Goal: Task Accomplishment & Management: Manage account settings

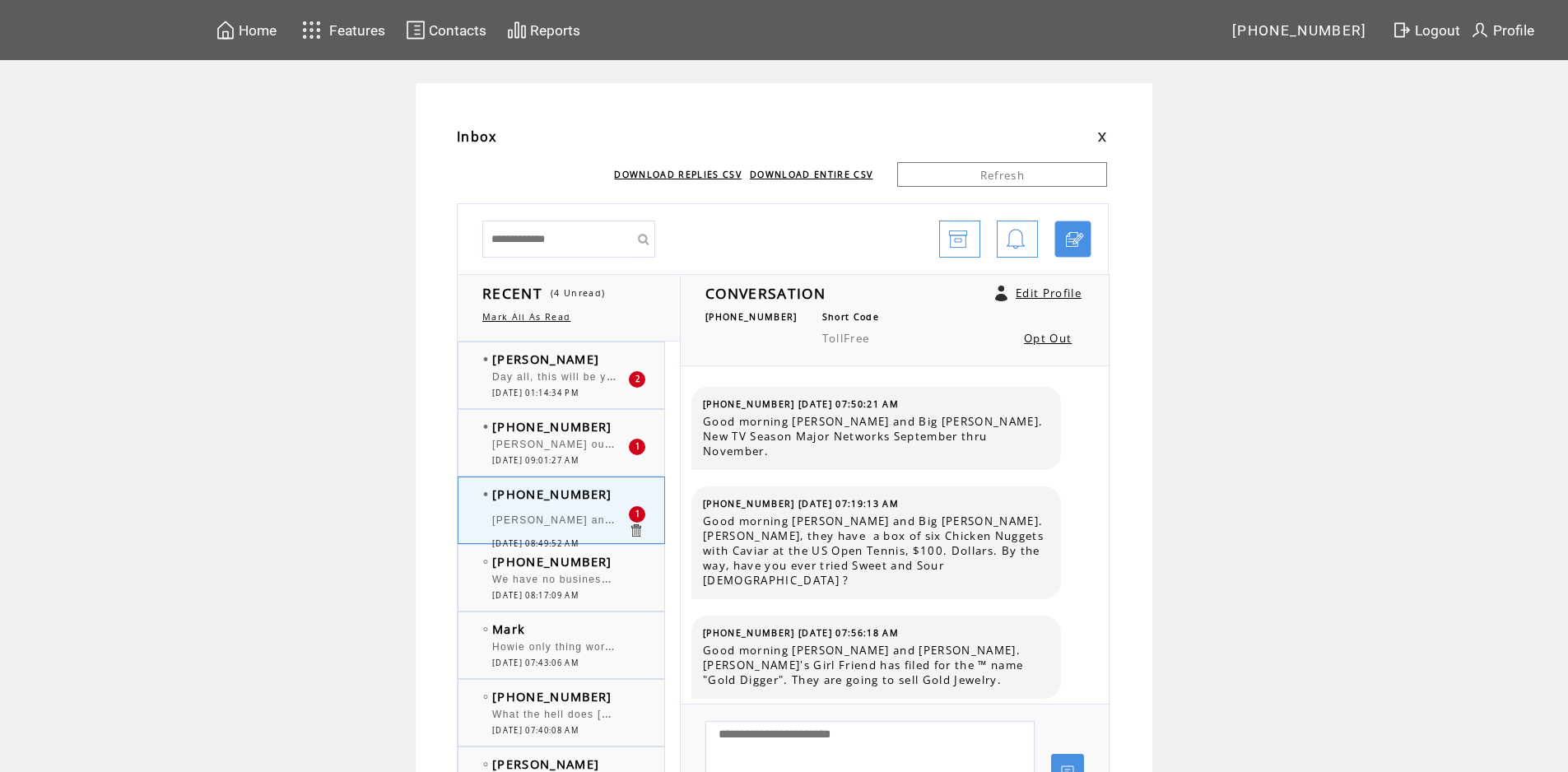
scroll to position [10813, 0]
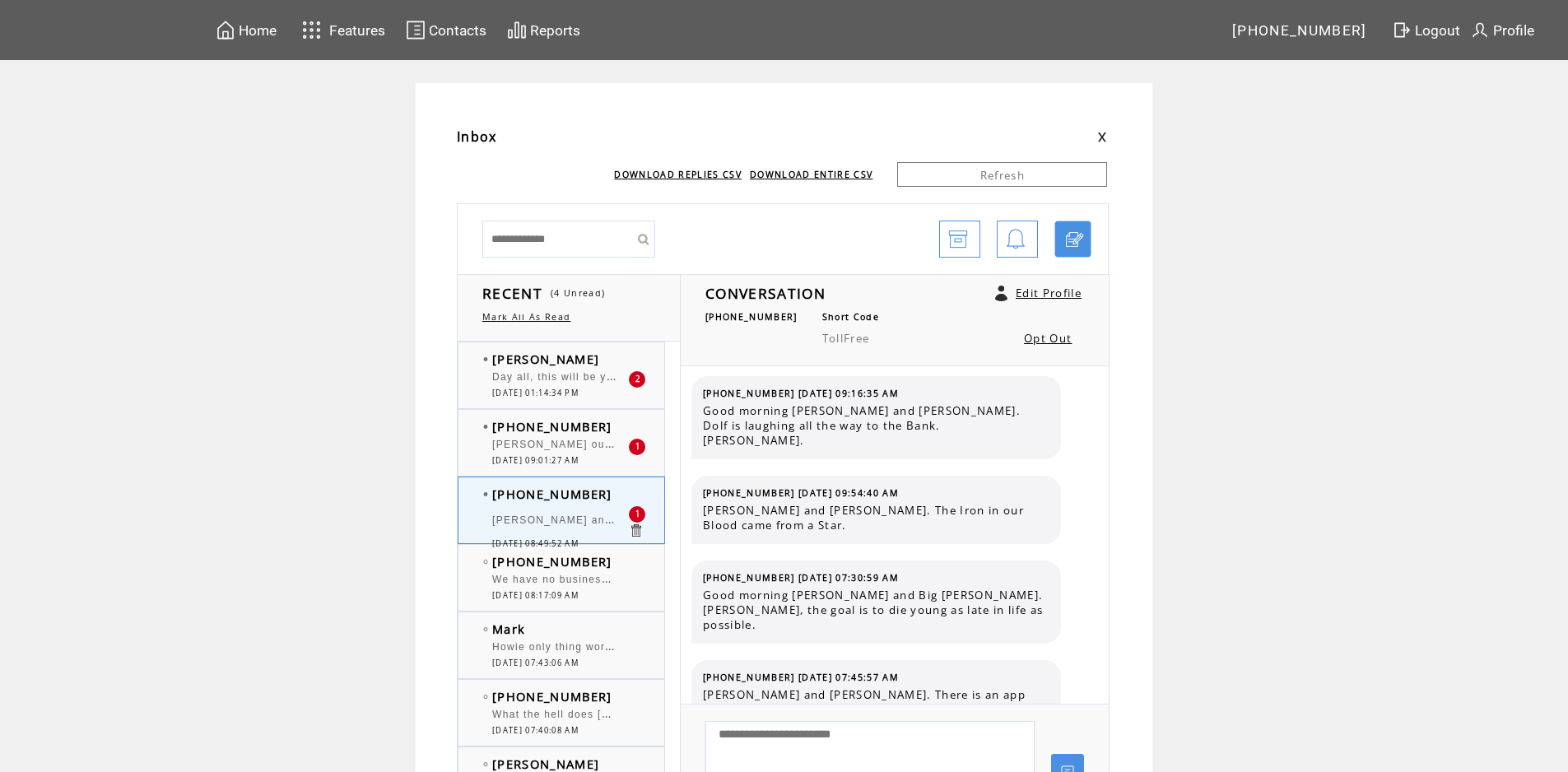
click at [574, 385] on div "Day all, this will be yours the curtains no not the curtains" at bounding box center [560, 380] width 135 height 17
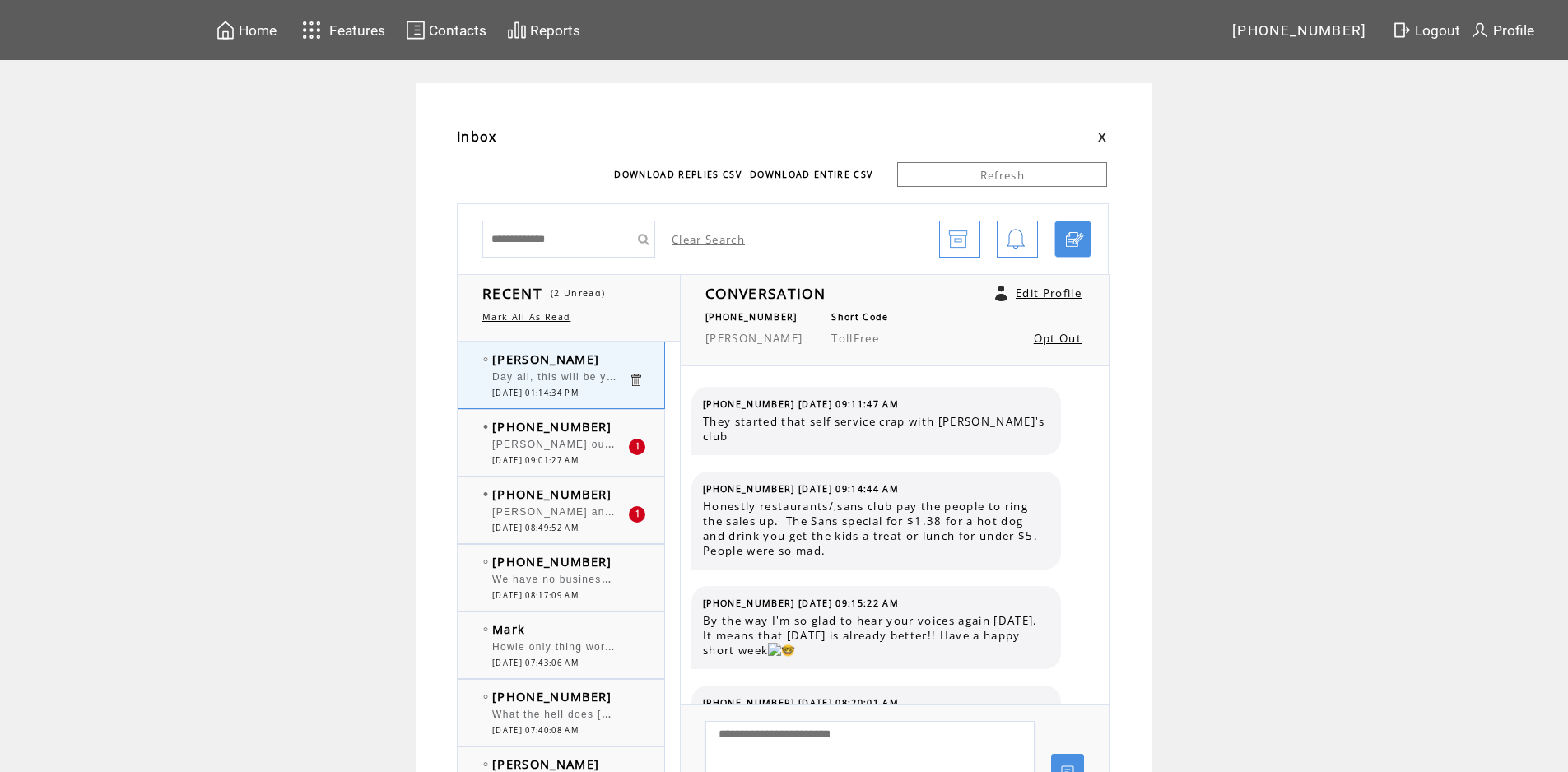
scroll to position [5279, 0]
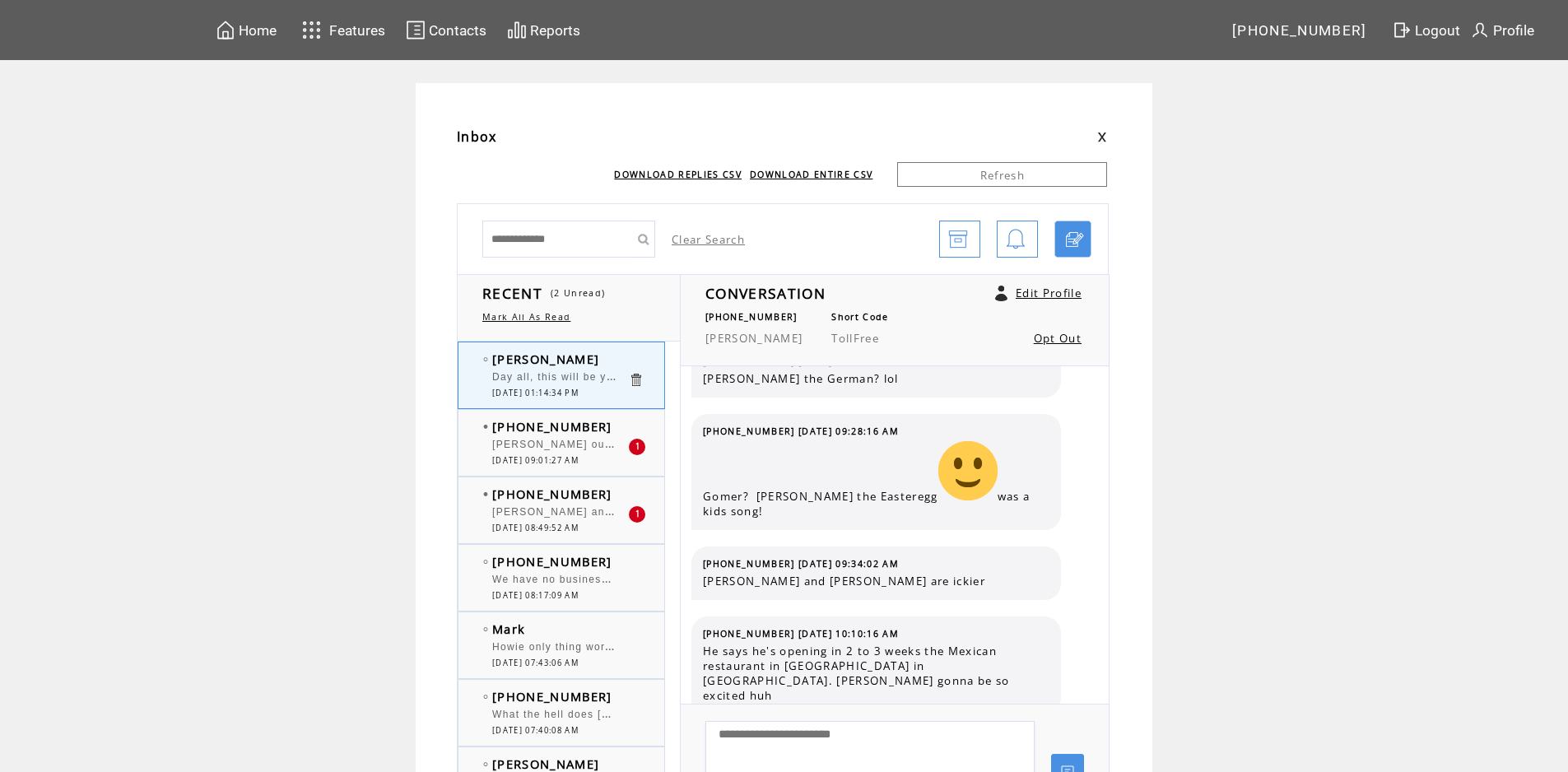
click at [566, 438] on div at bounding box center [560, 436] width 135 height 4
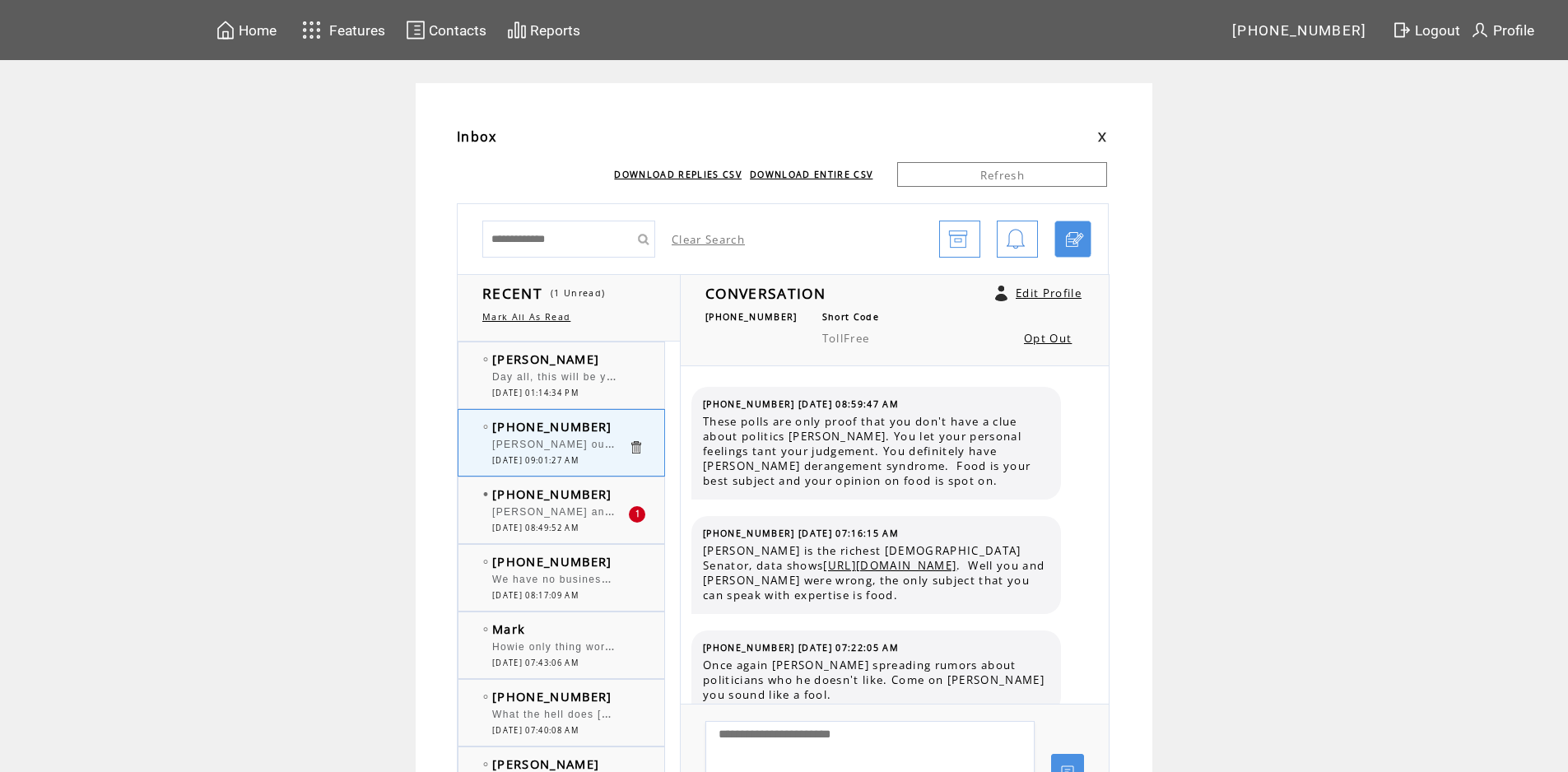
scroll to position [3921, 0]
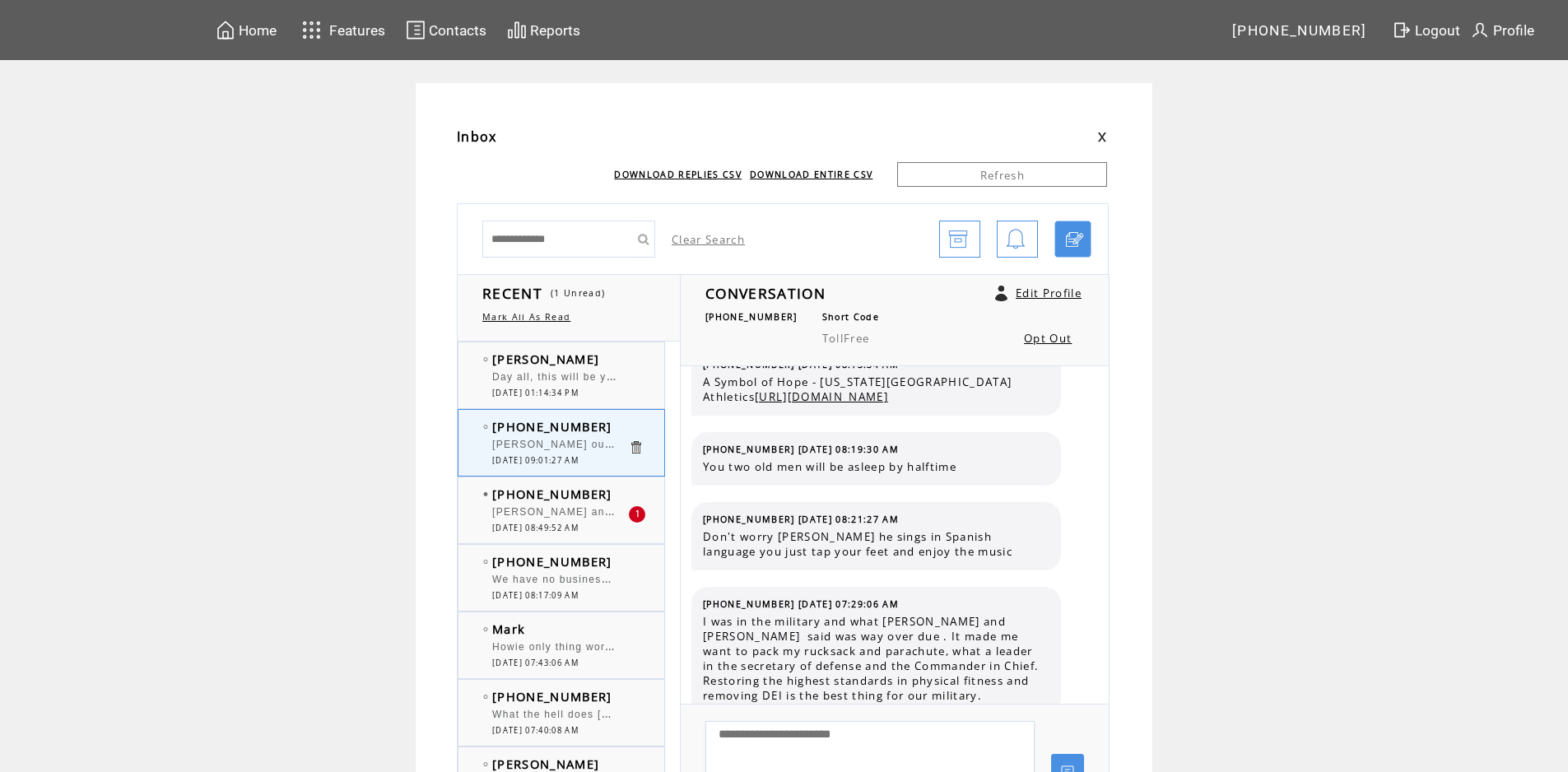
click at [562, 508] on span "[PERSON_NAME] and [PERSON_NAME]. The [DEMOGRAPHIC_DATA] Military would train fo…" at bounding box center [1064, 511] width 1144 height 17
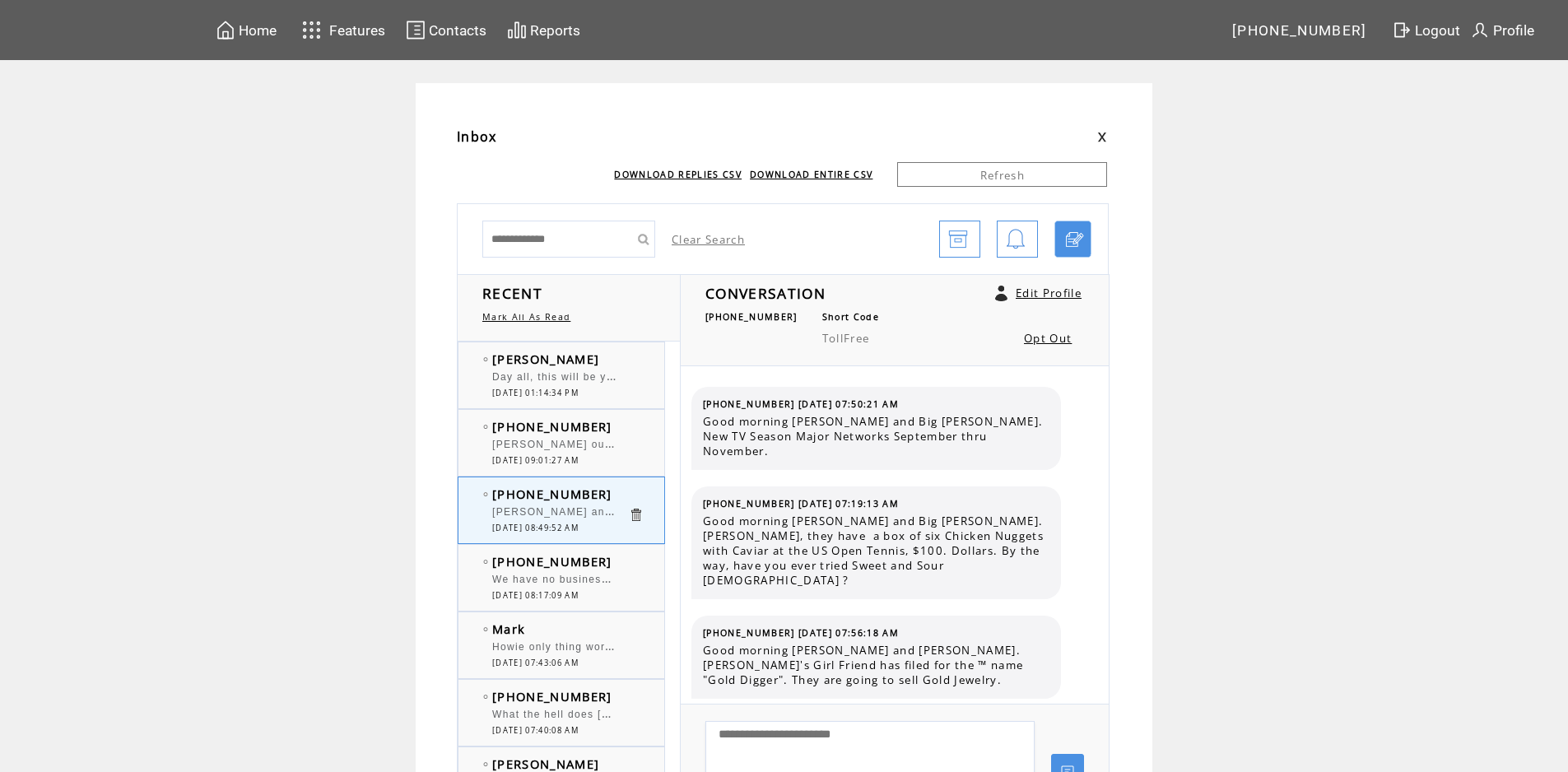
scroll to position [10813, 0]
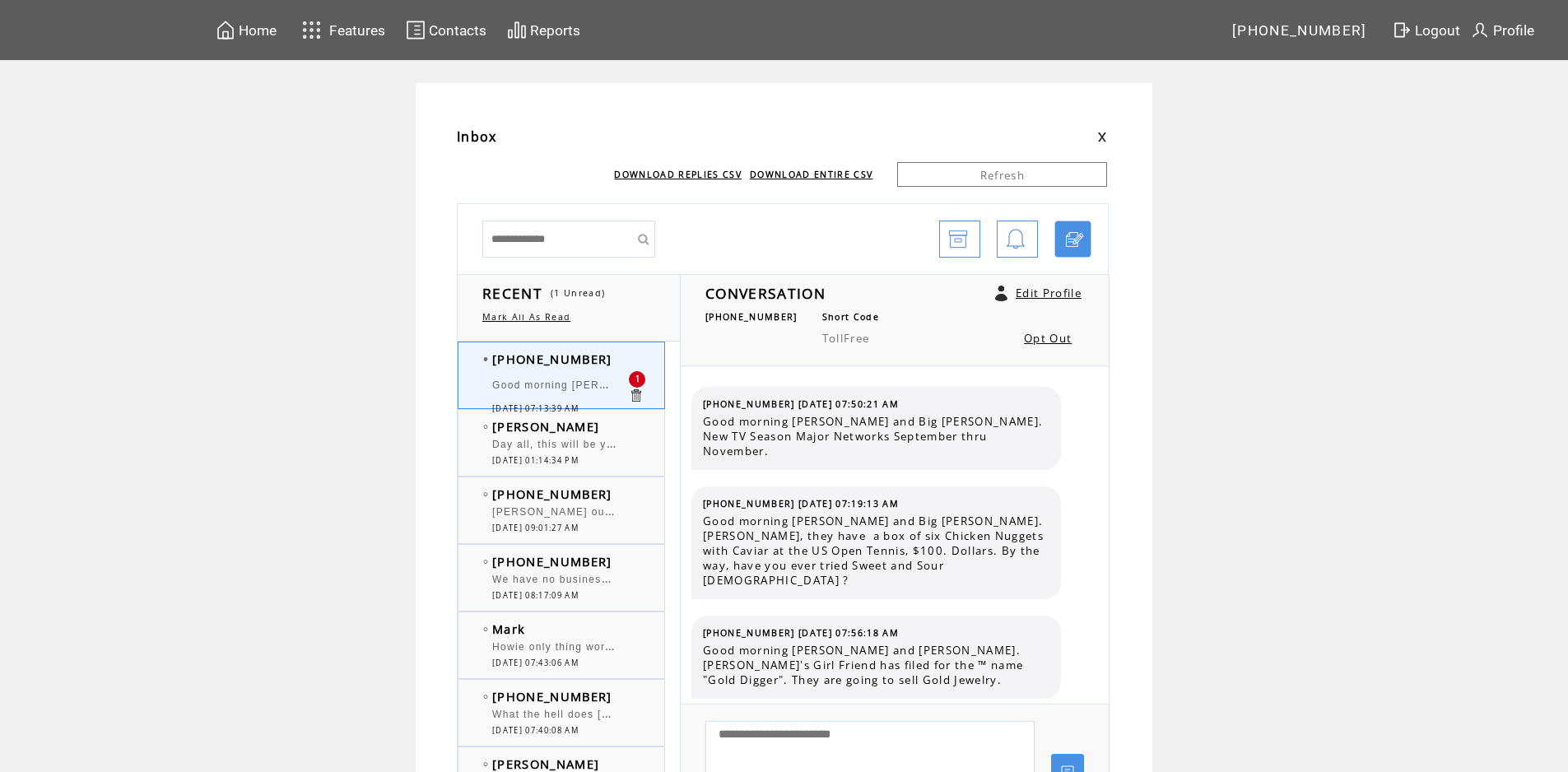
scroll to position [10912, 0]
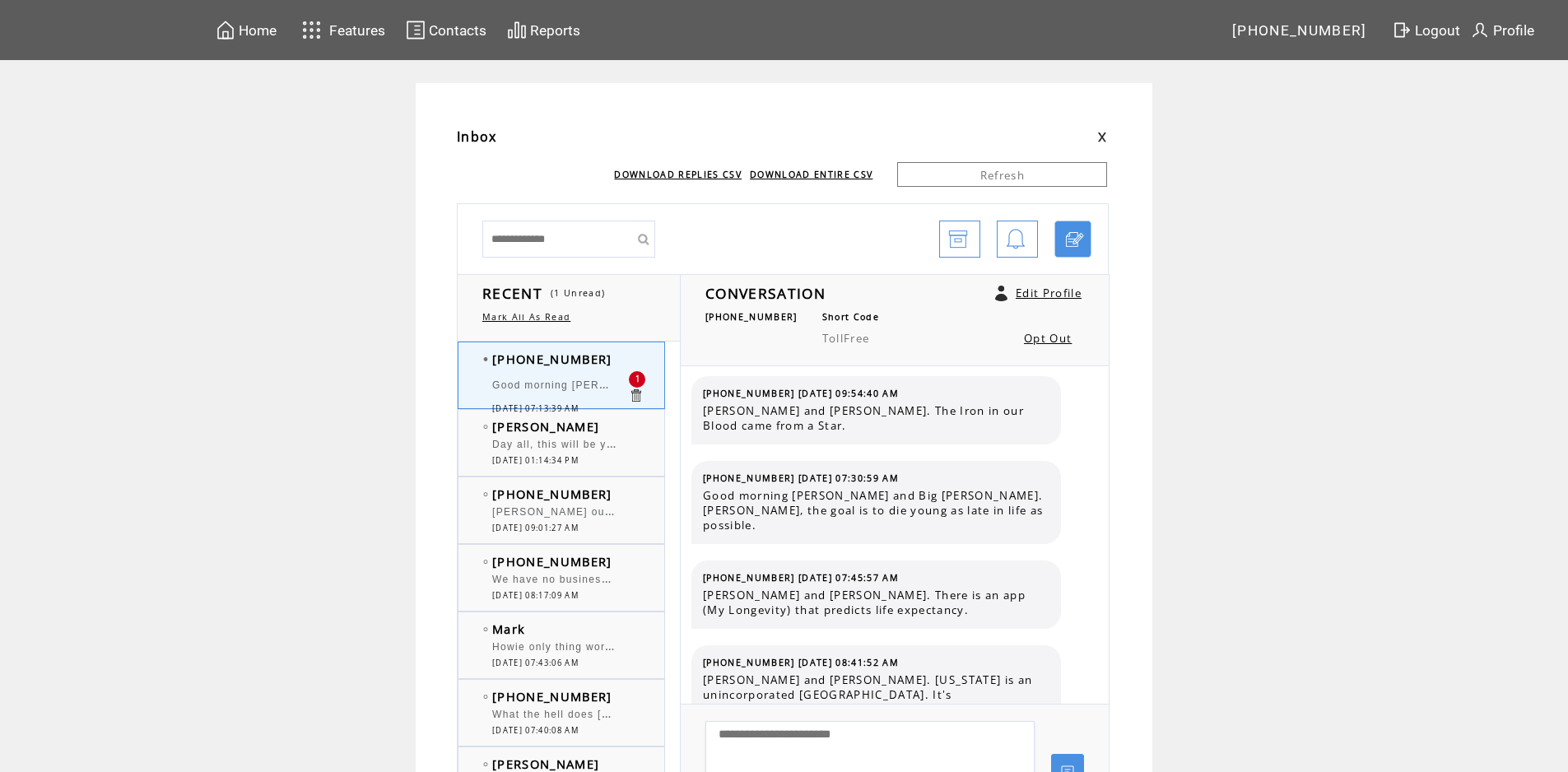
click at [525, 372] on td "Good morning [PERSON_NAME] and Big [PERSON_NAME]. I wonder what team the new WV…" at bounding box center [560, 387] width 135 height 32
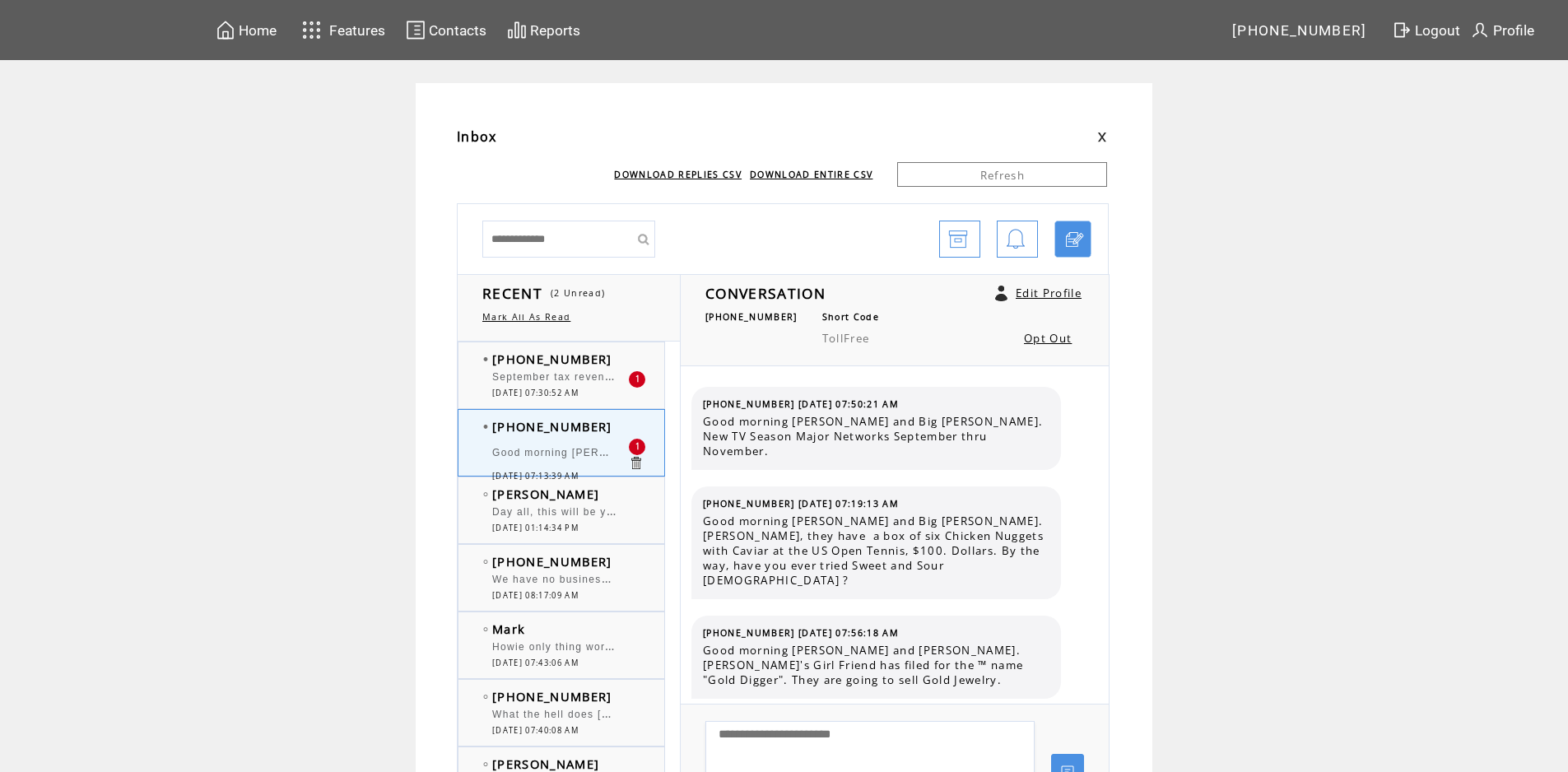
scroll to position [10912, 0]
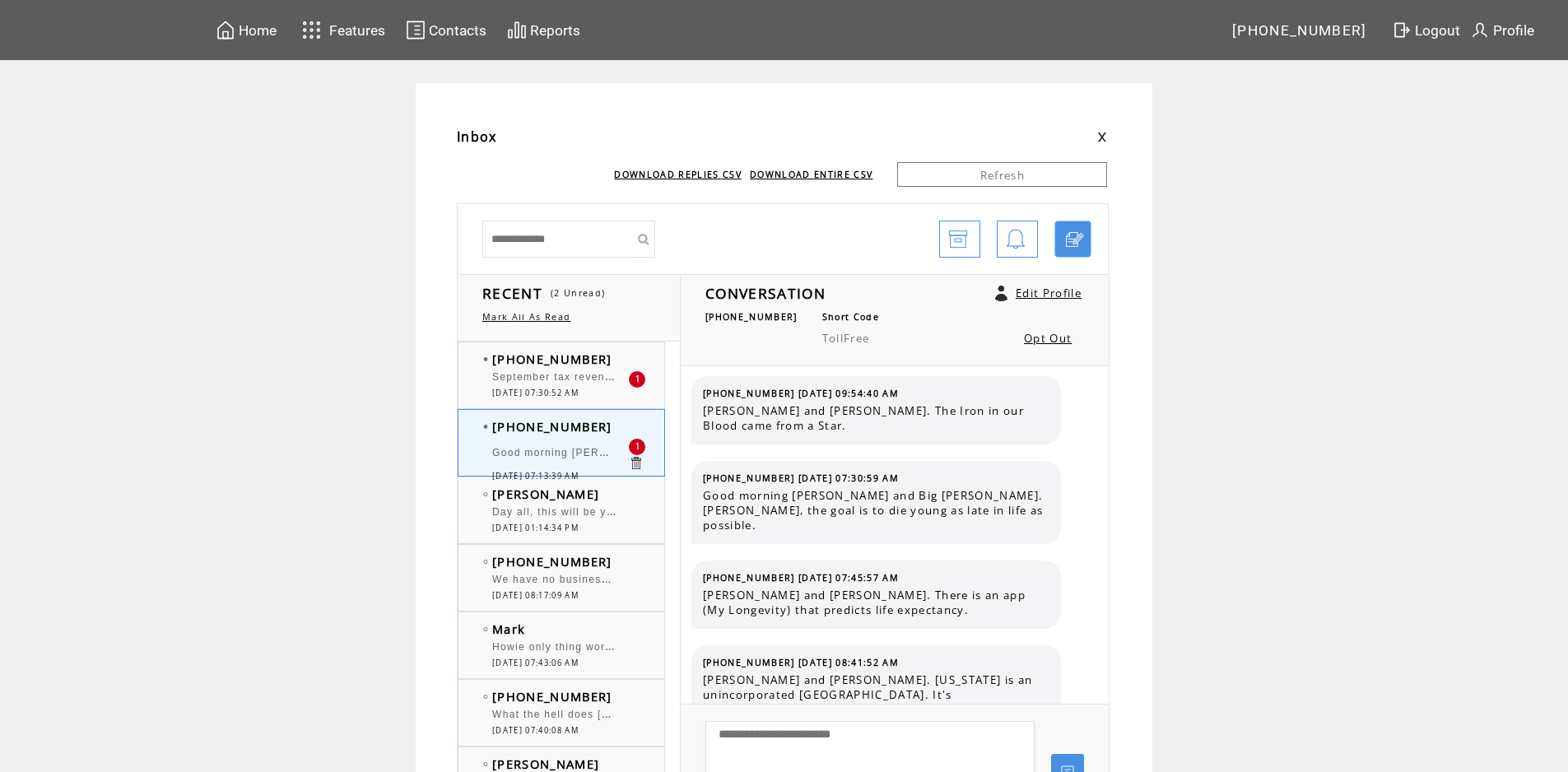
click at [525, 372] on span "September tax revenues in [US_STATE] continue to add to modest surplus | News, …" at bounding box center [872, 375] width 761 height 17
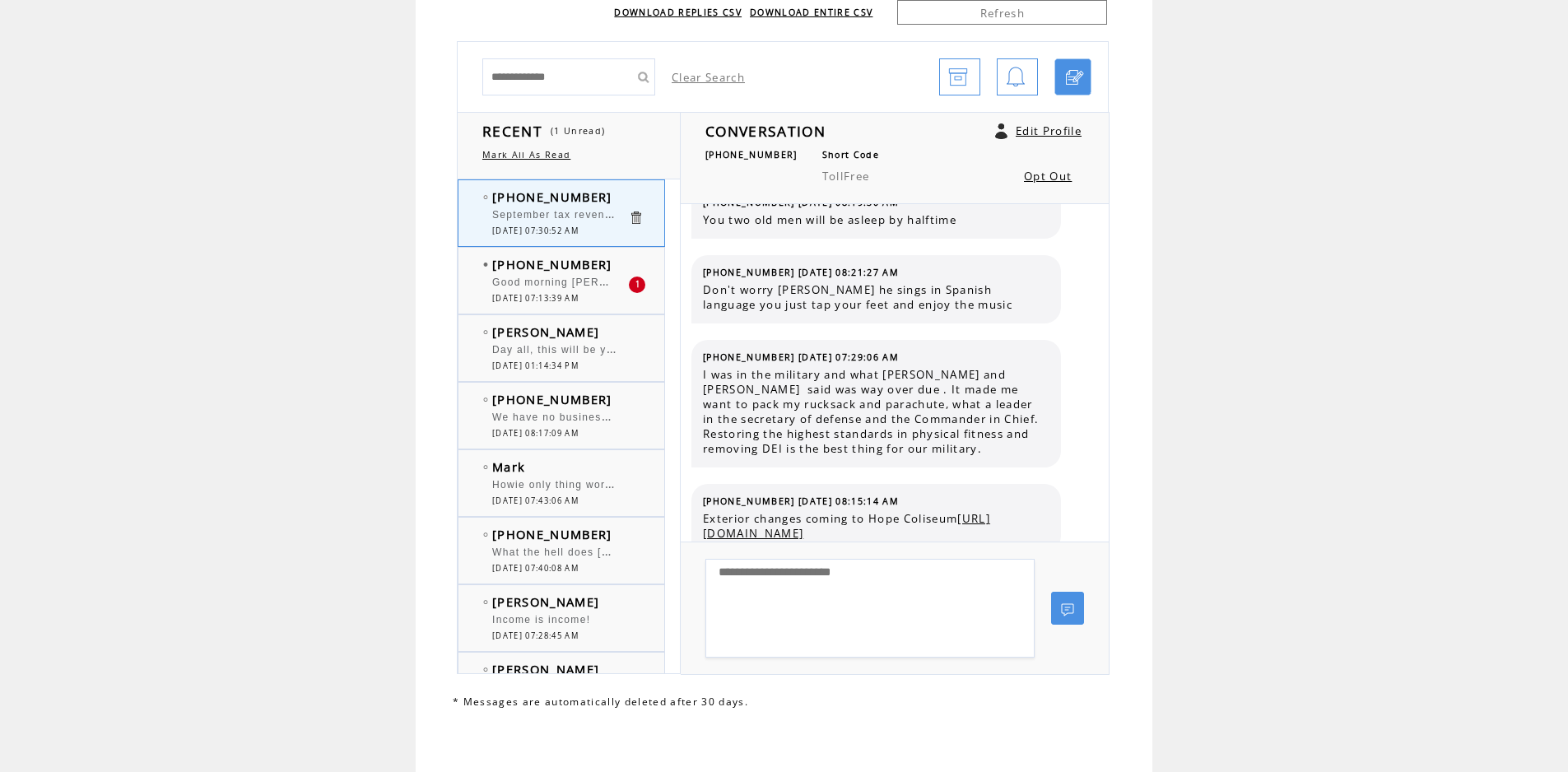
scroll to position [165, 0]
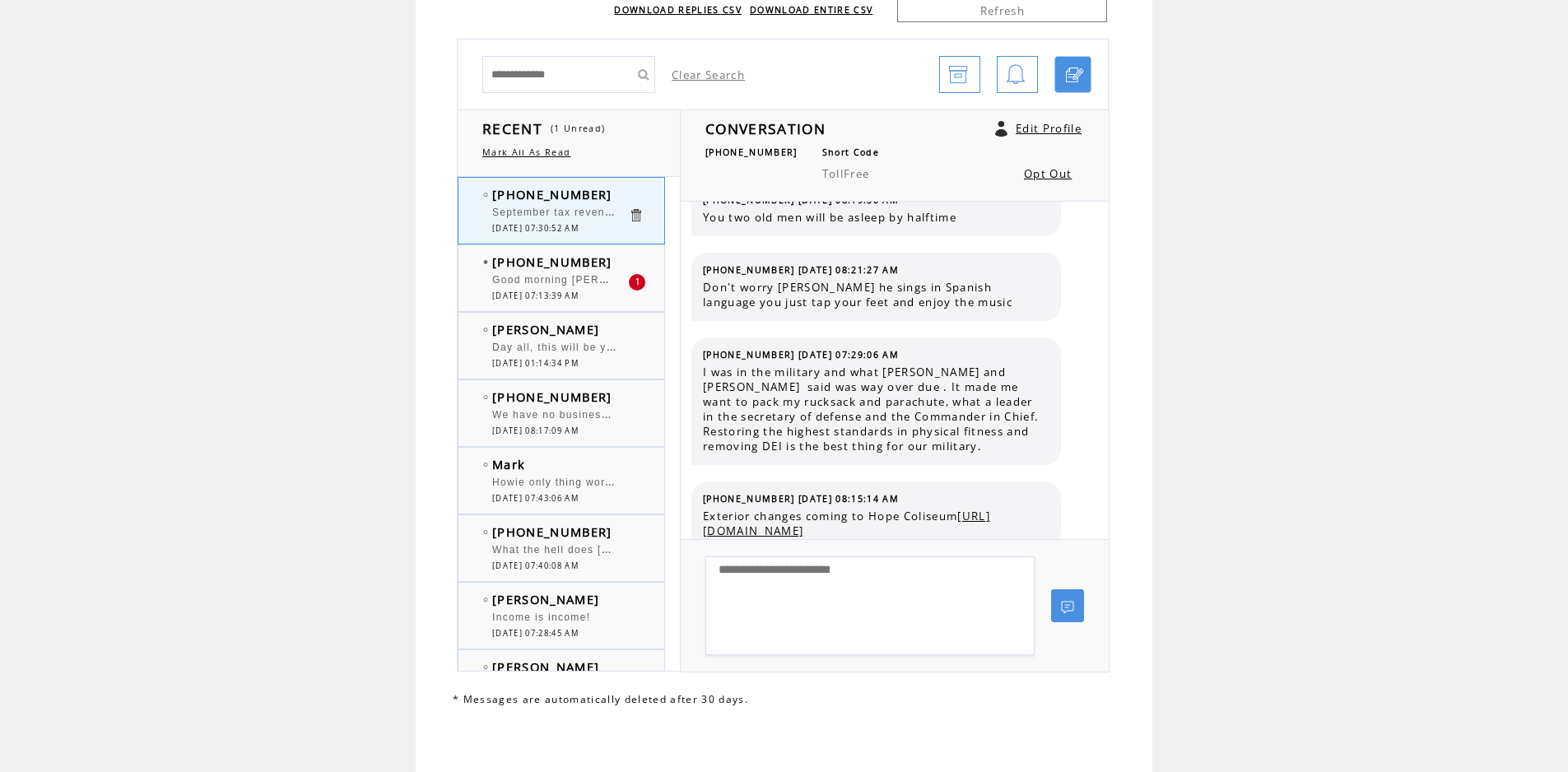
click at [571, 344] on span "Day all, this will be yours the curtains no not the curtains" at bounding box center [648, 346] width 312 height 17
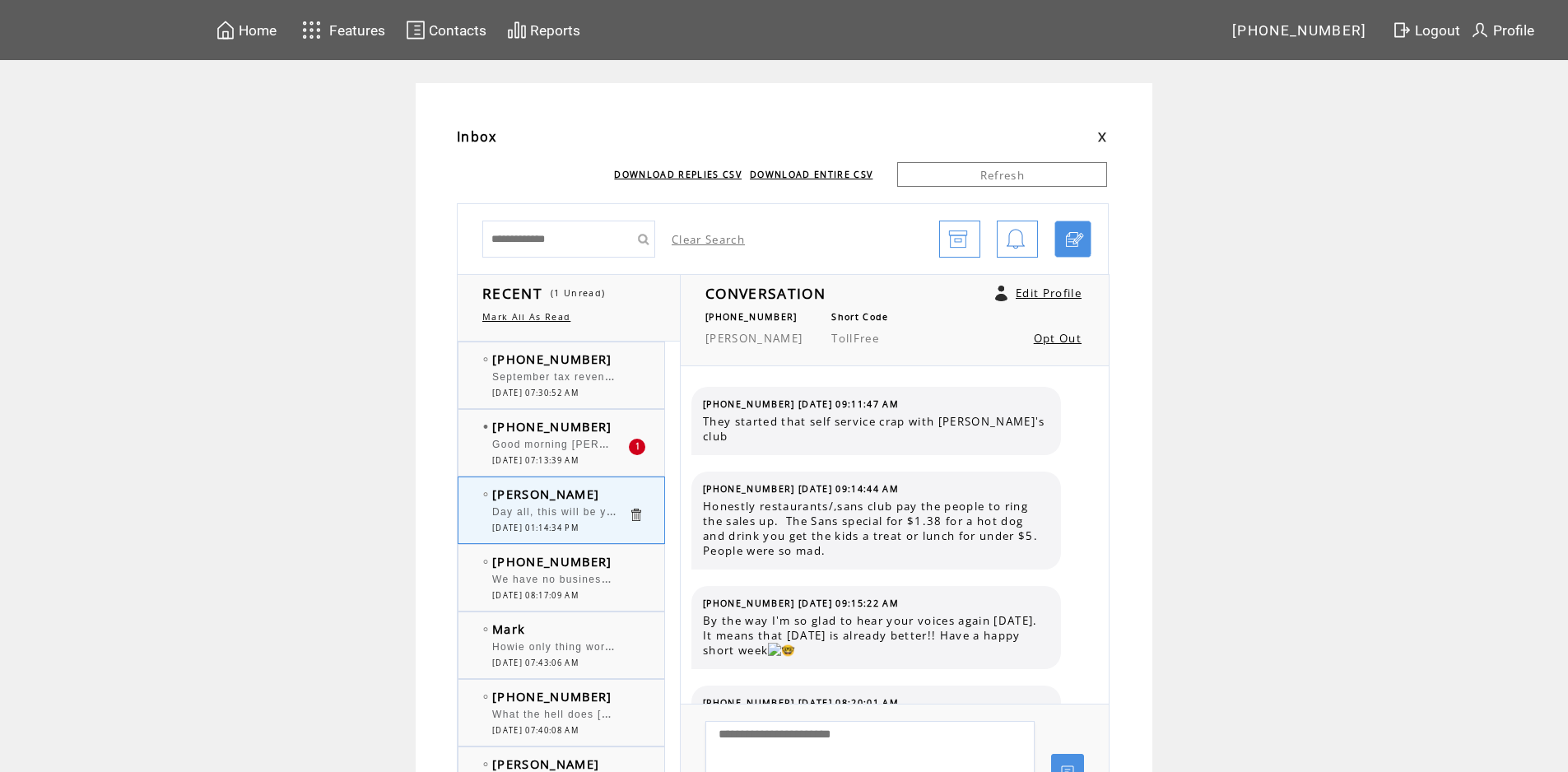
scroll to position [5279, 0]
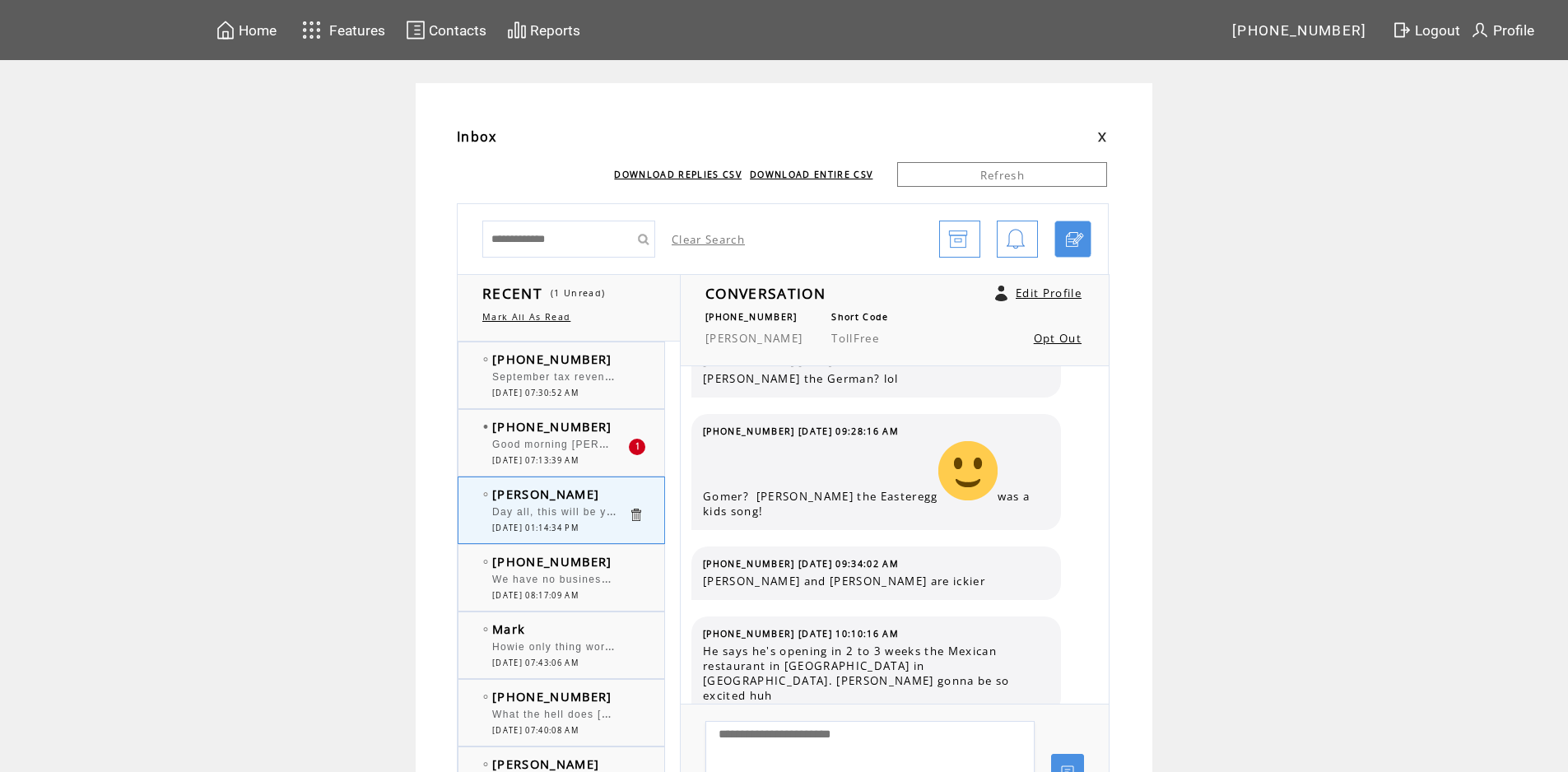
click at [561, 380] on span "September tax revenues in [US_STATE] continue to add to modest surplus | News, …" at bounding box center [872, 375] width 761 height 17
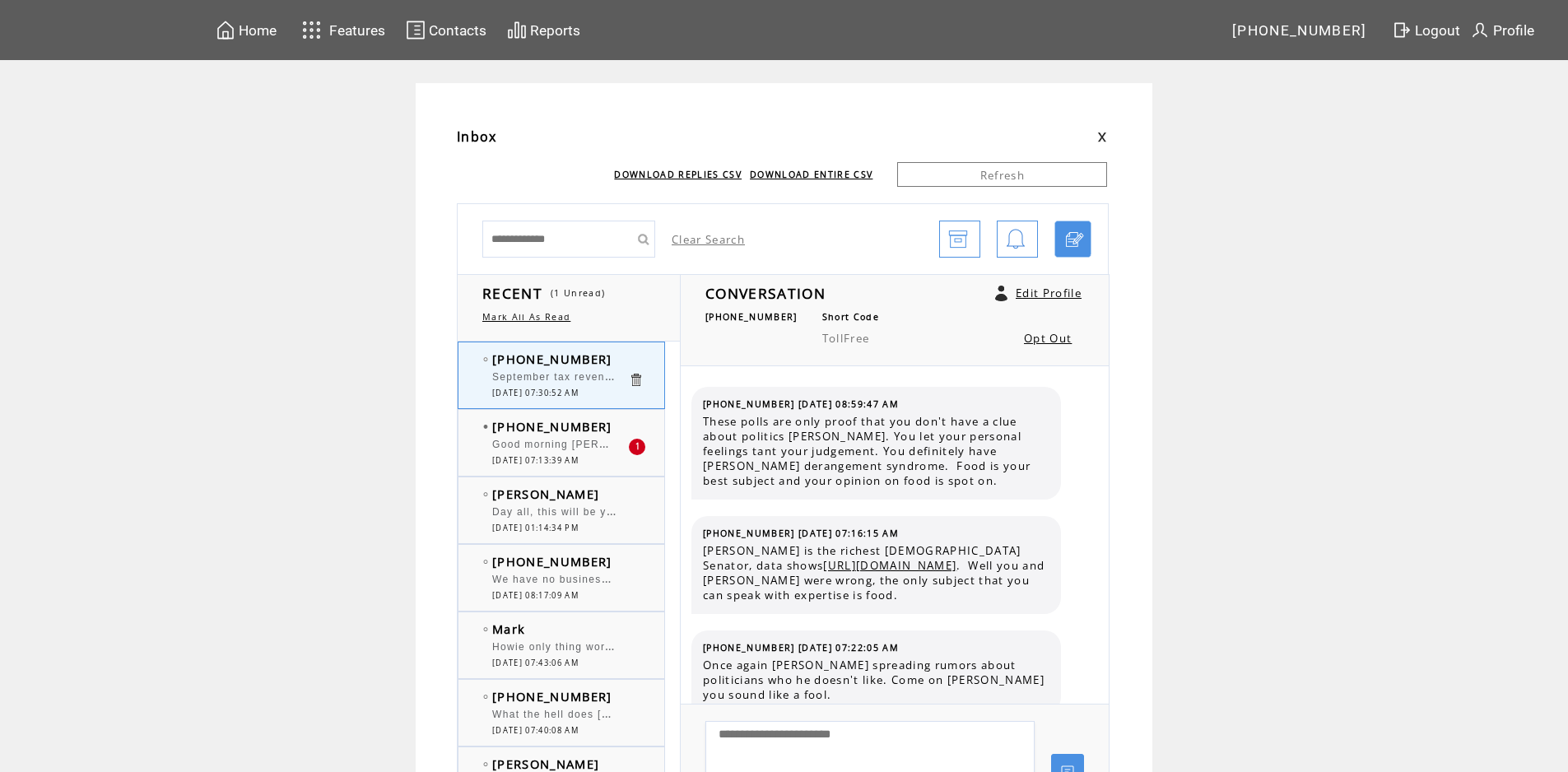
scroll to position [4006, 0]
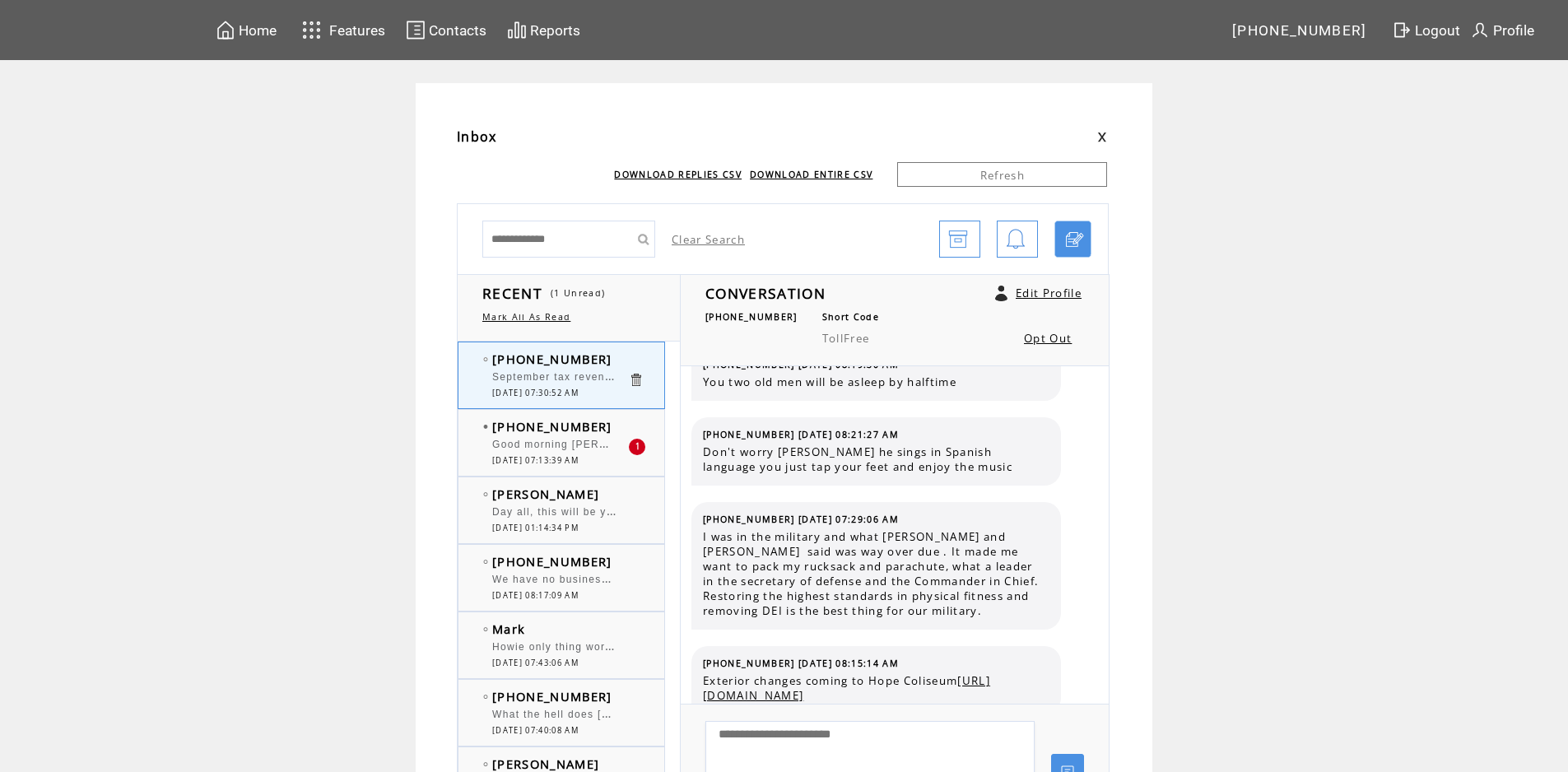
click at [628, 524] on td "[DATE] 01:14:34 PM" at bounding box center [560, 528] width 135 height 10
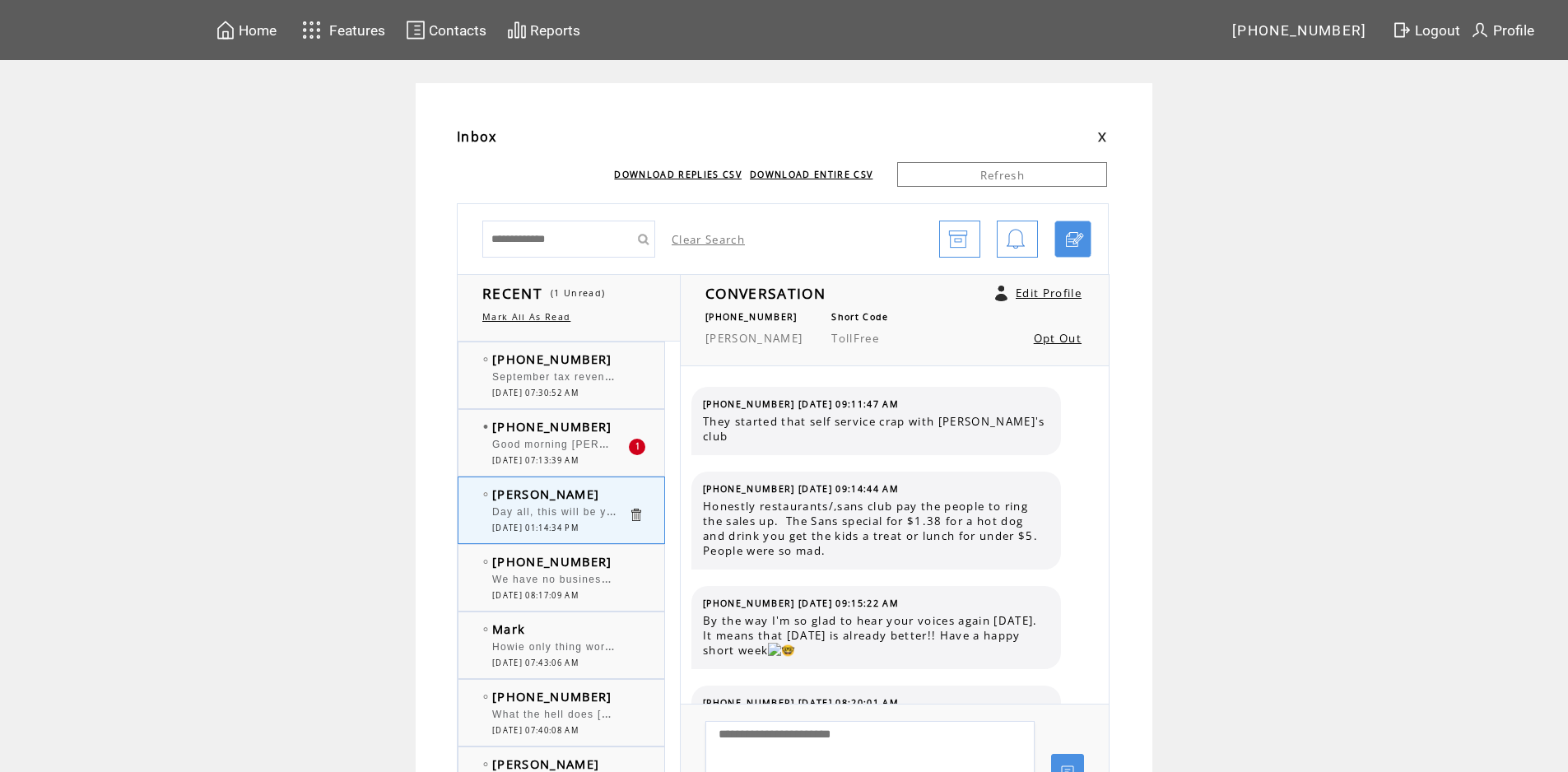
scroll to position [5279, 0]
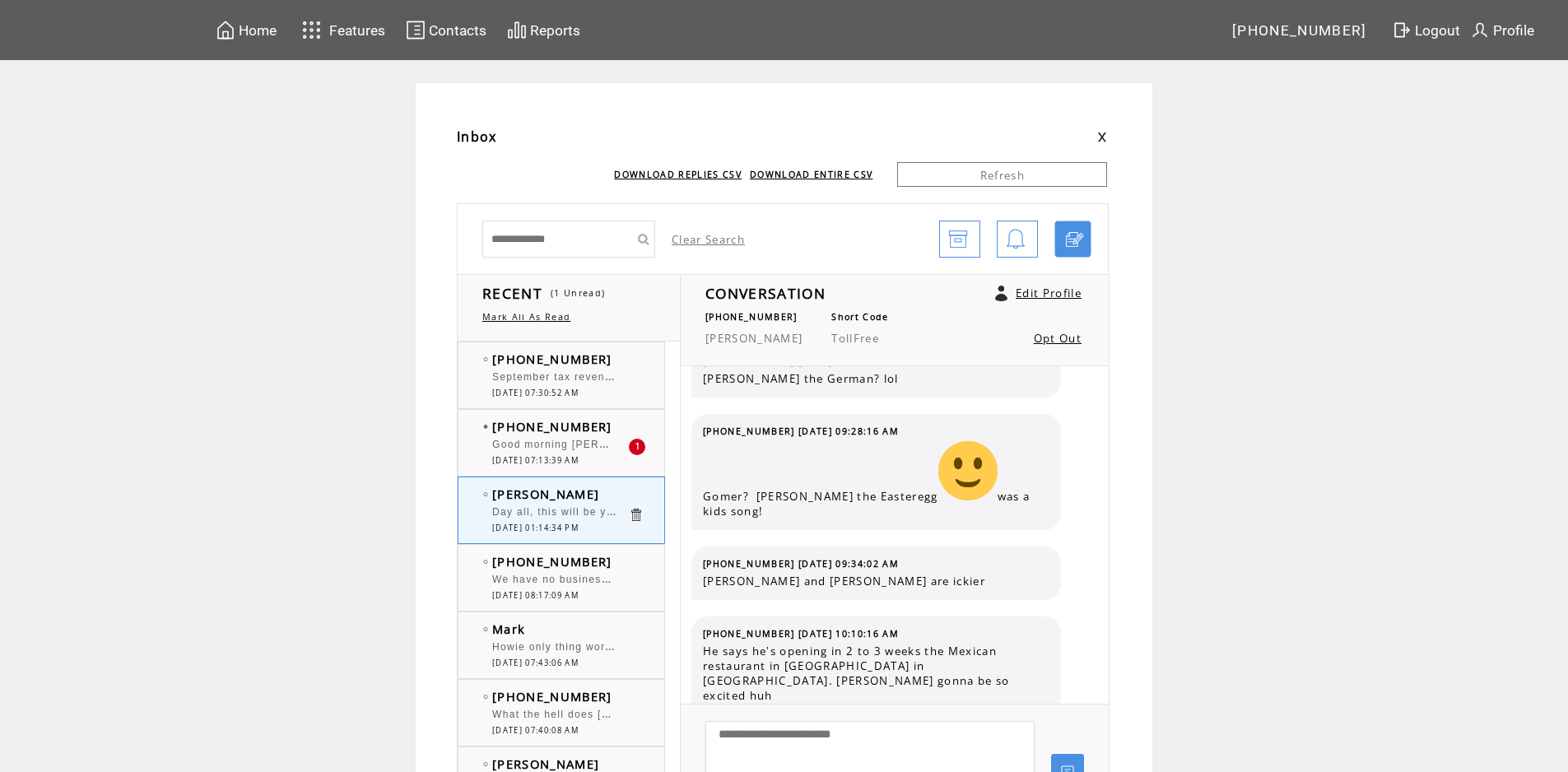
click at [578, 442] on span "Good morning [PERSON_NAME] and Big [PERSON_NAME]. I wonder what team the new WV…" at bounding box center [872, 443] width 760 height 17
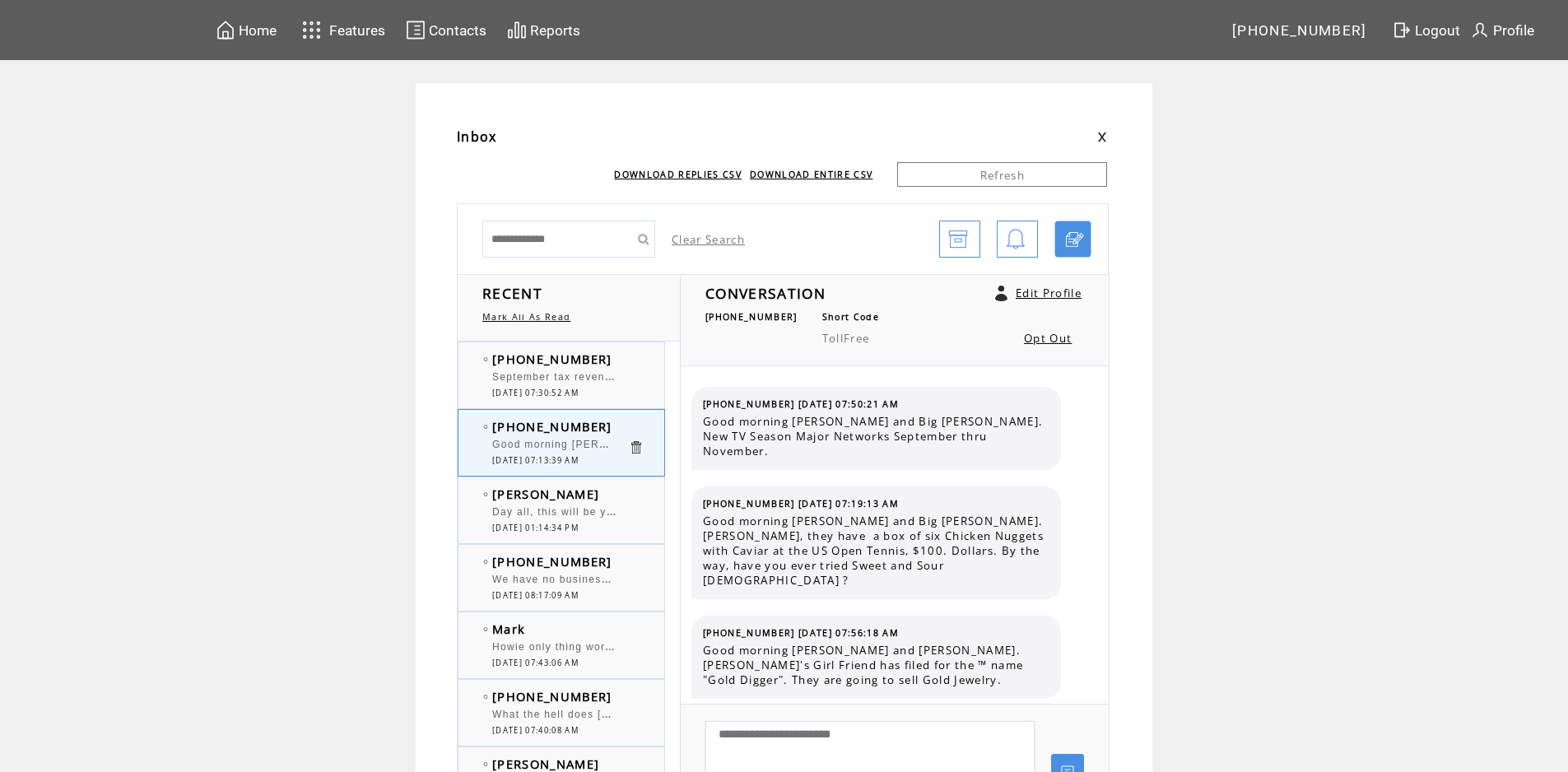
scroll to position [10912, 0]
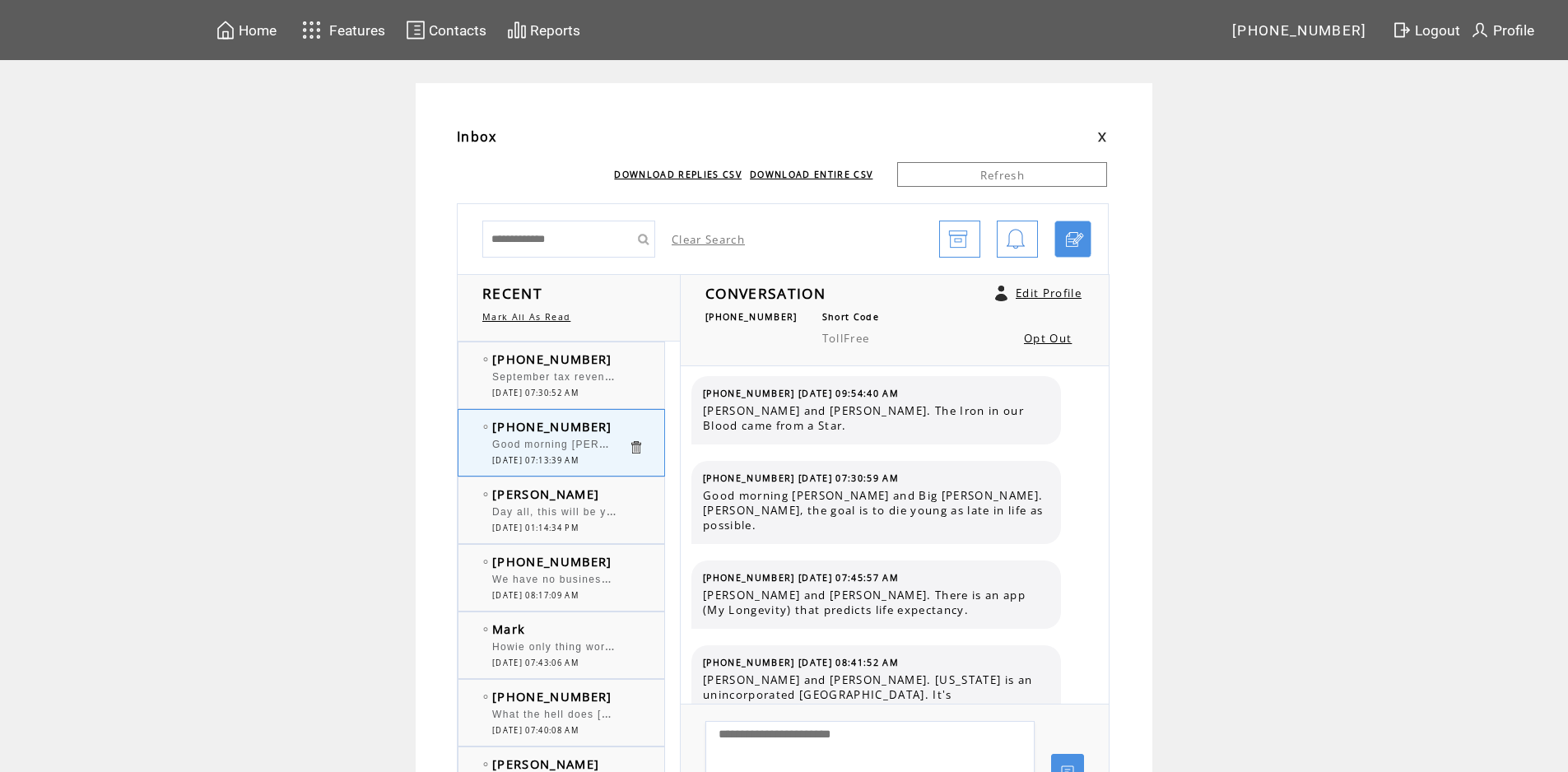
click at [556, 383] on span "September tax revenues in West Virginia continue to add to modest surplus | New…" at bounding box center [872, 375] width 761 height 17
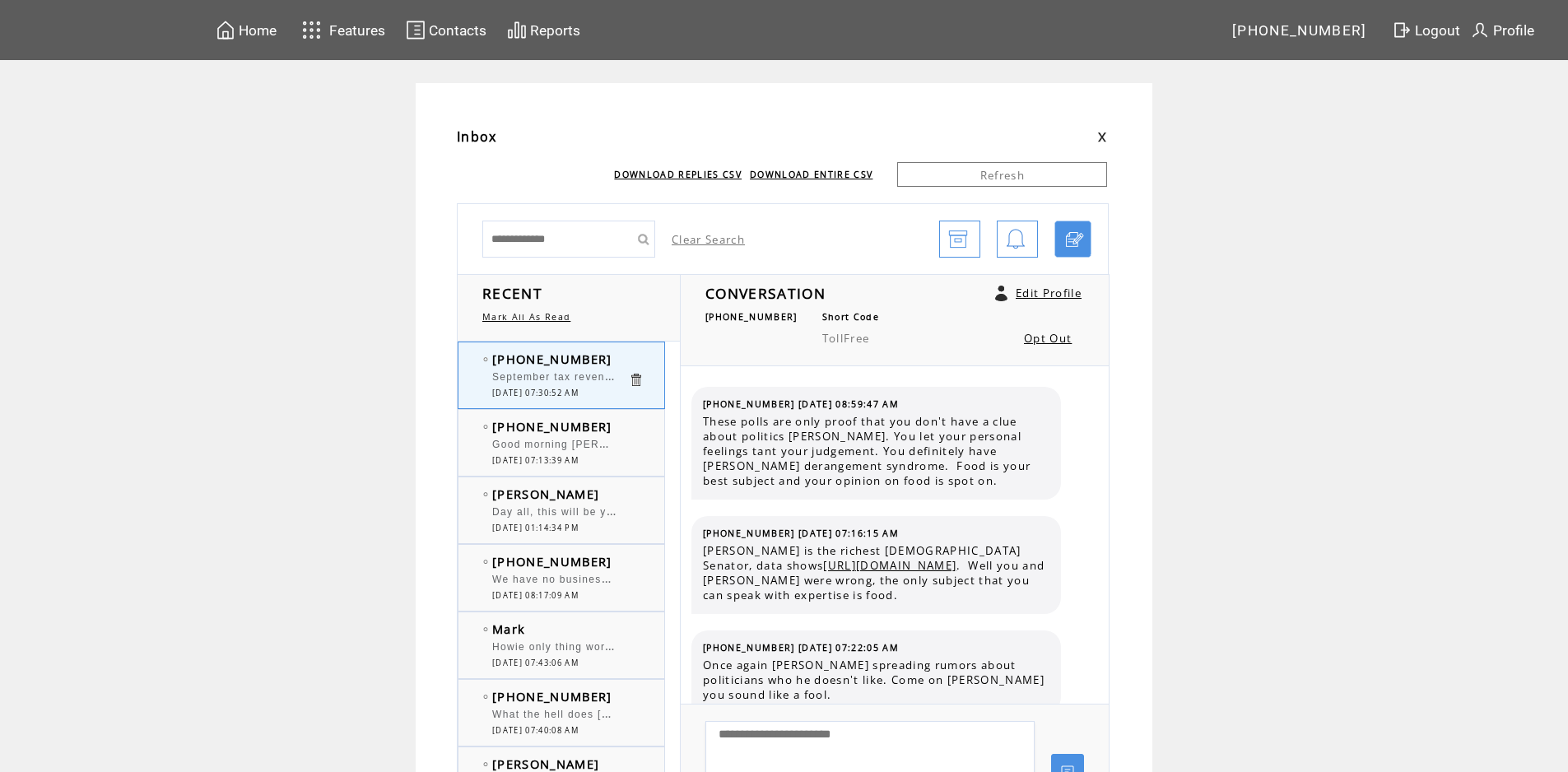
scroll to position [4006, 0]
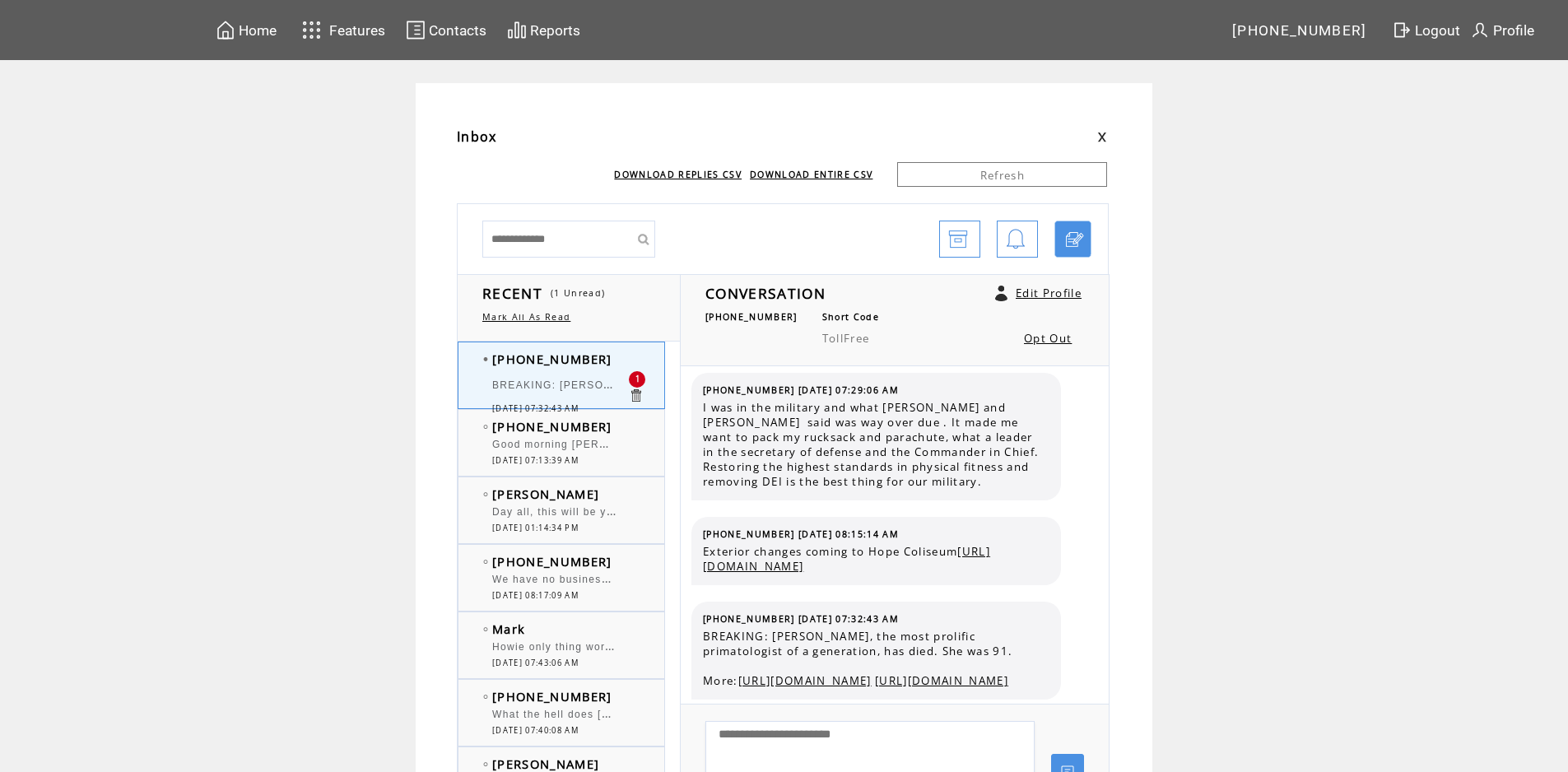
click at [567, 386] on span "BREAKING: [PERSON_NAME], the most prolific primatologist of a generation, has d…" at bounding box center [911, 384] width 837 height 17
click at [562, 383] on span "BREAKING: [PERSON_NAME], the most prolific primatologist of a generation, has d…" at bounding box center [911, 384] width 837 height 17
click at [566, 444] on span "Good morning [PERSON_NAME] and Big [PERSON_NAME]. I wonder what team the new WV…" at bounding box center [872, 443] width 760 height 17
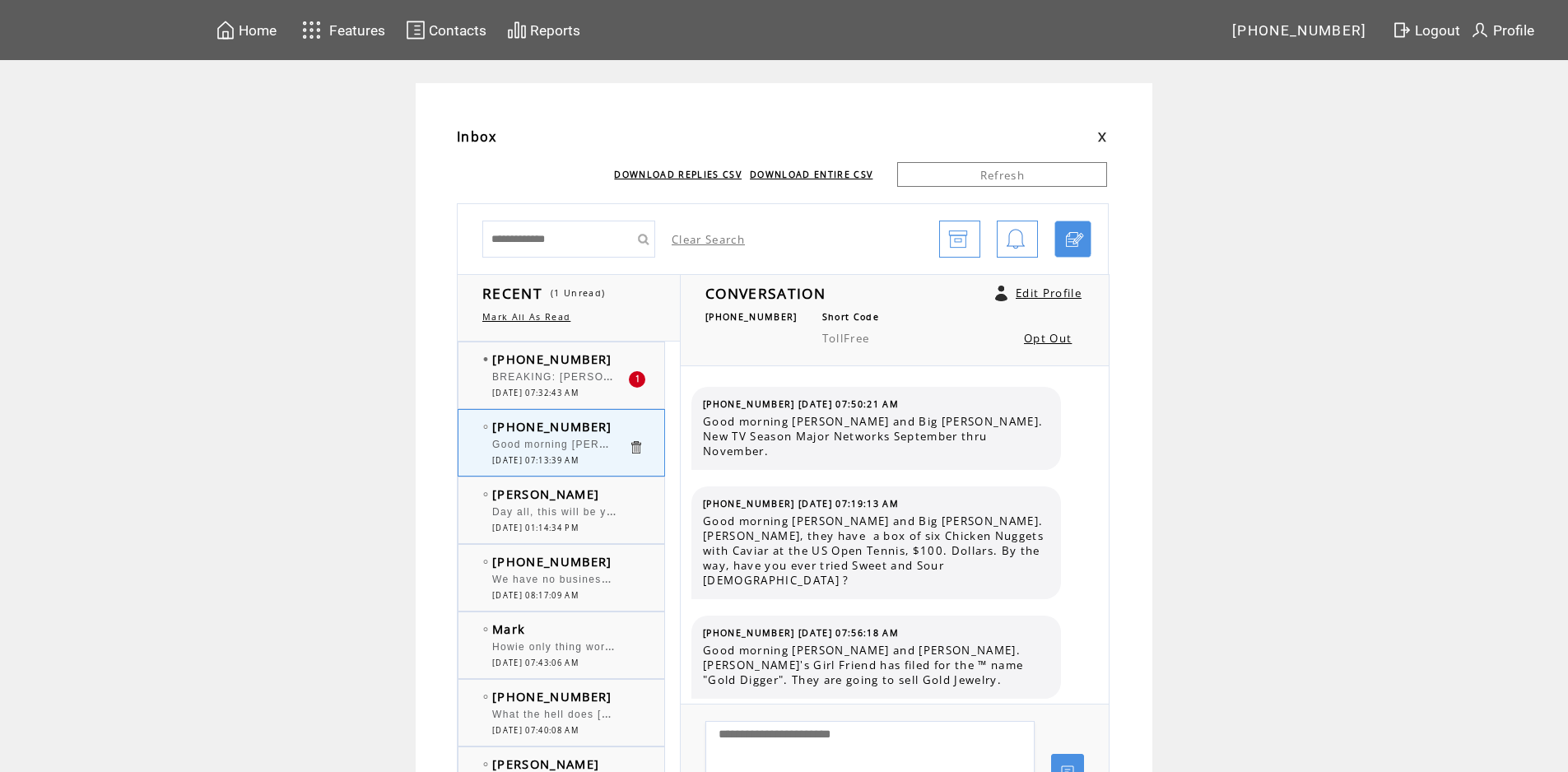
scroll to position [10912, 0]
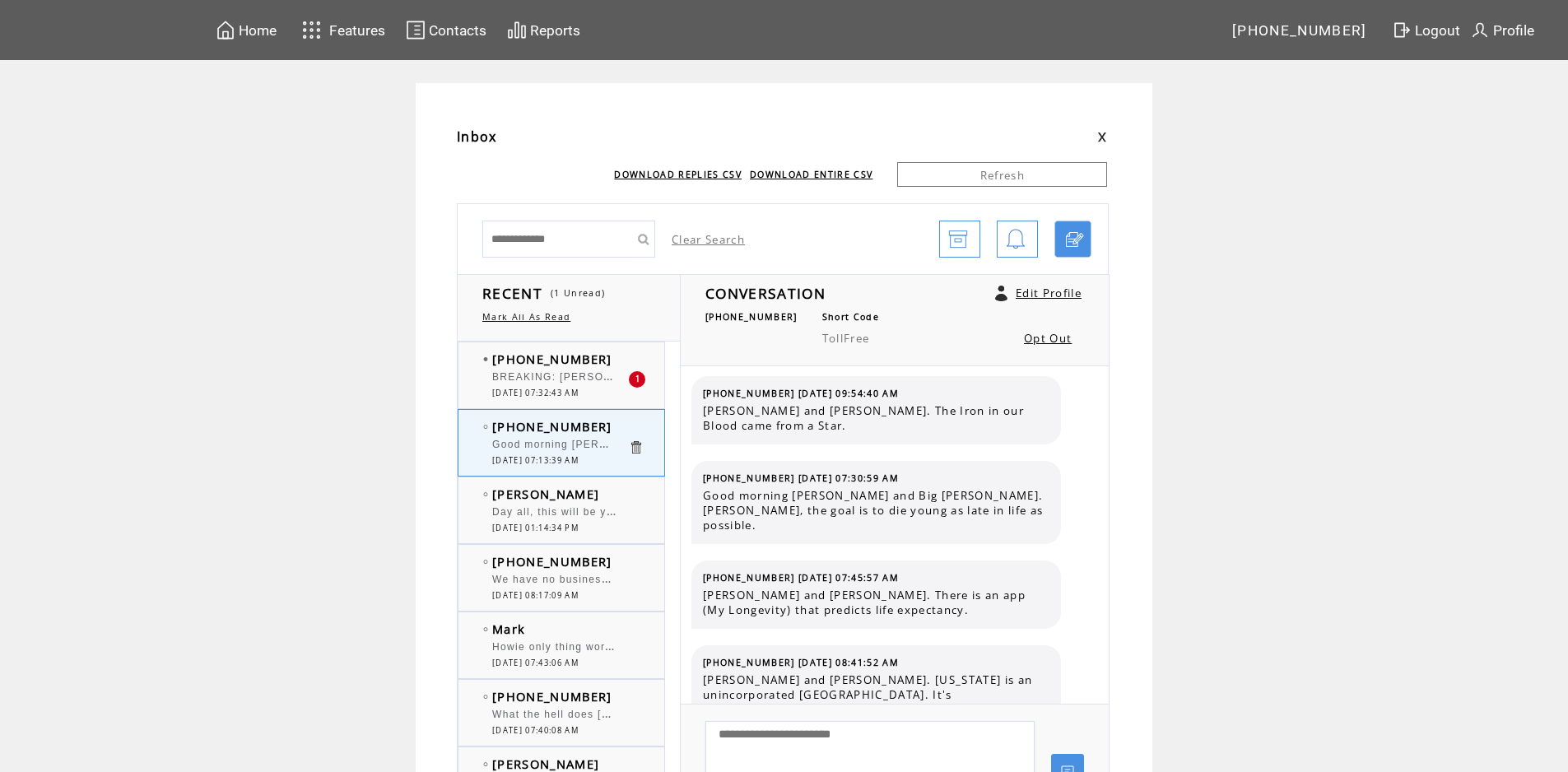
click at [567, 379] on span "BREAKING: [PERSON_NAME], the most prolific primatologist of a generation, has d…" at bounding box center [911, 375] width 837 height 17
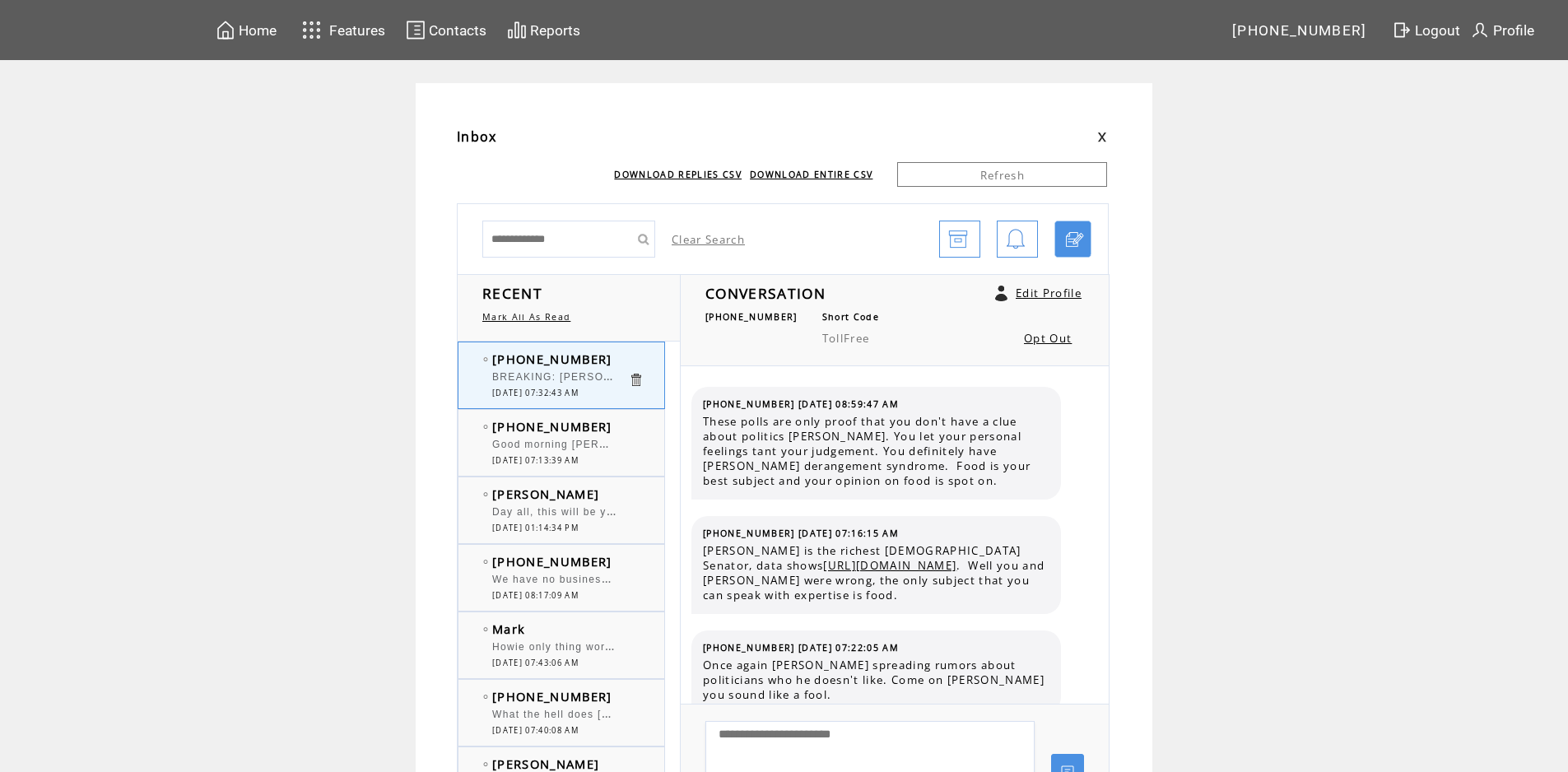
scroll to position [4136, 0]
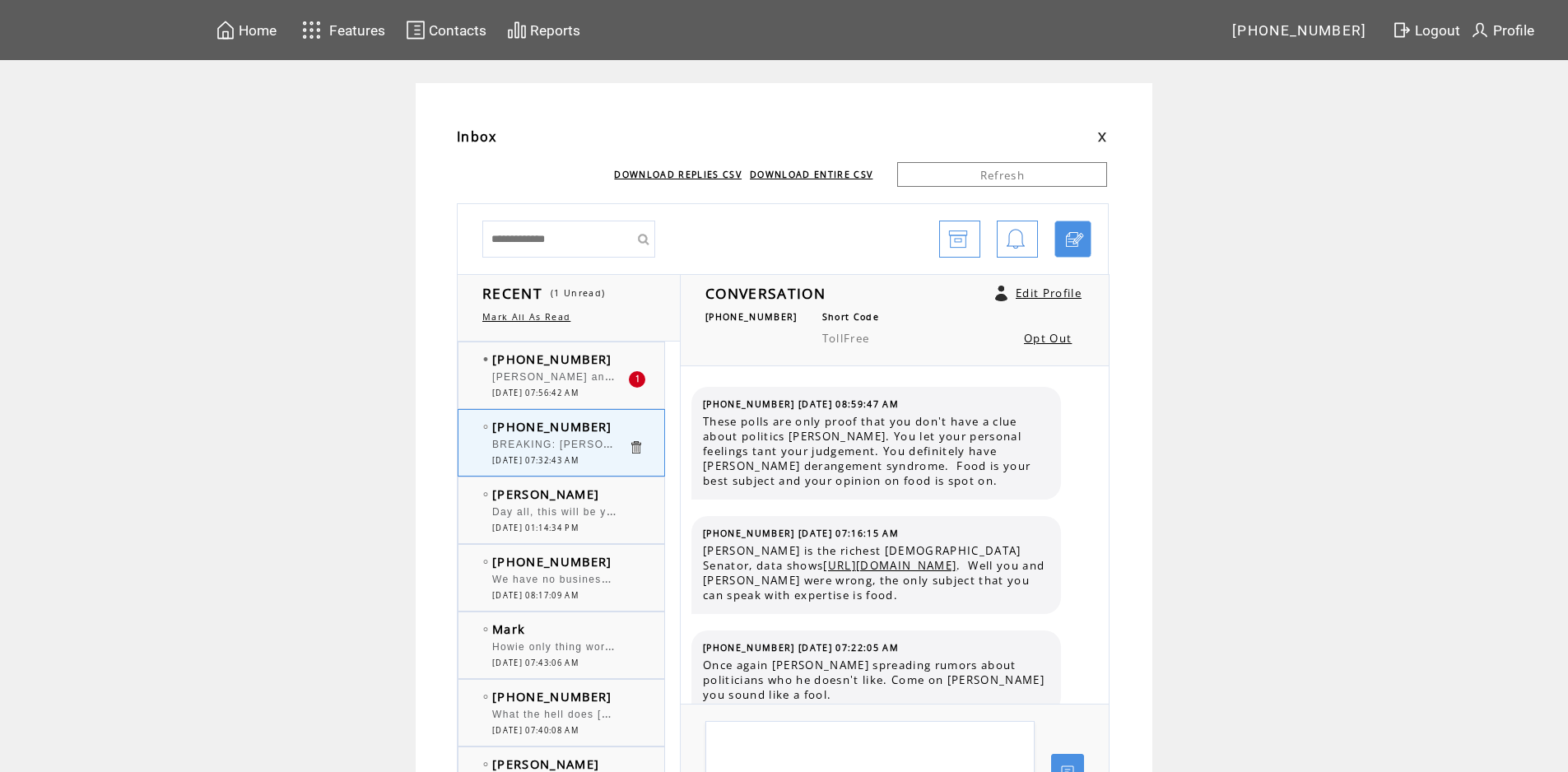
scroll to position [4136, 0]
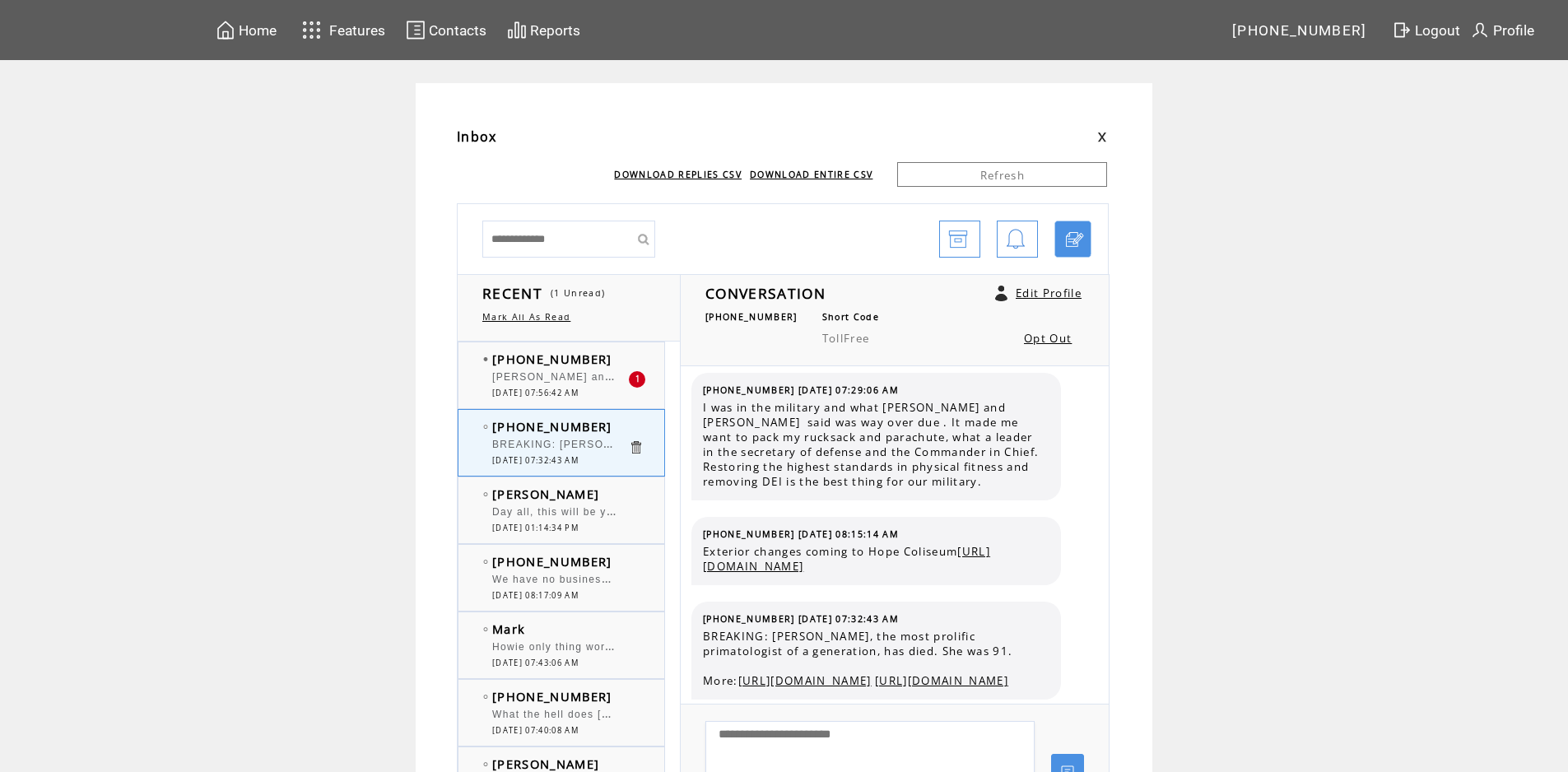
click at [577, 389] on span "10/02/2025 07:56:42 AM" at bounding box center [535, 392] width 87 height 10
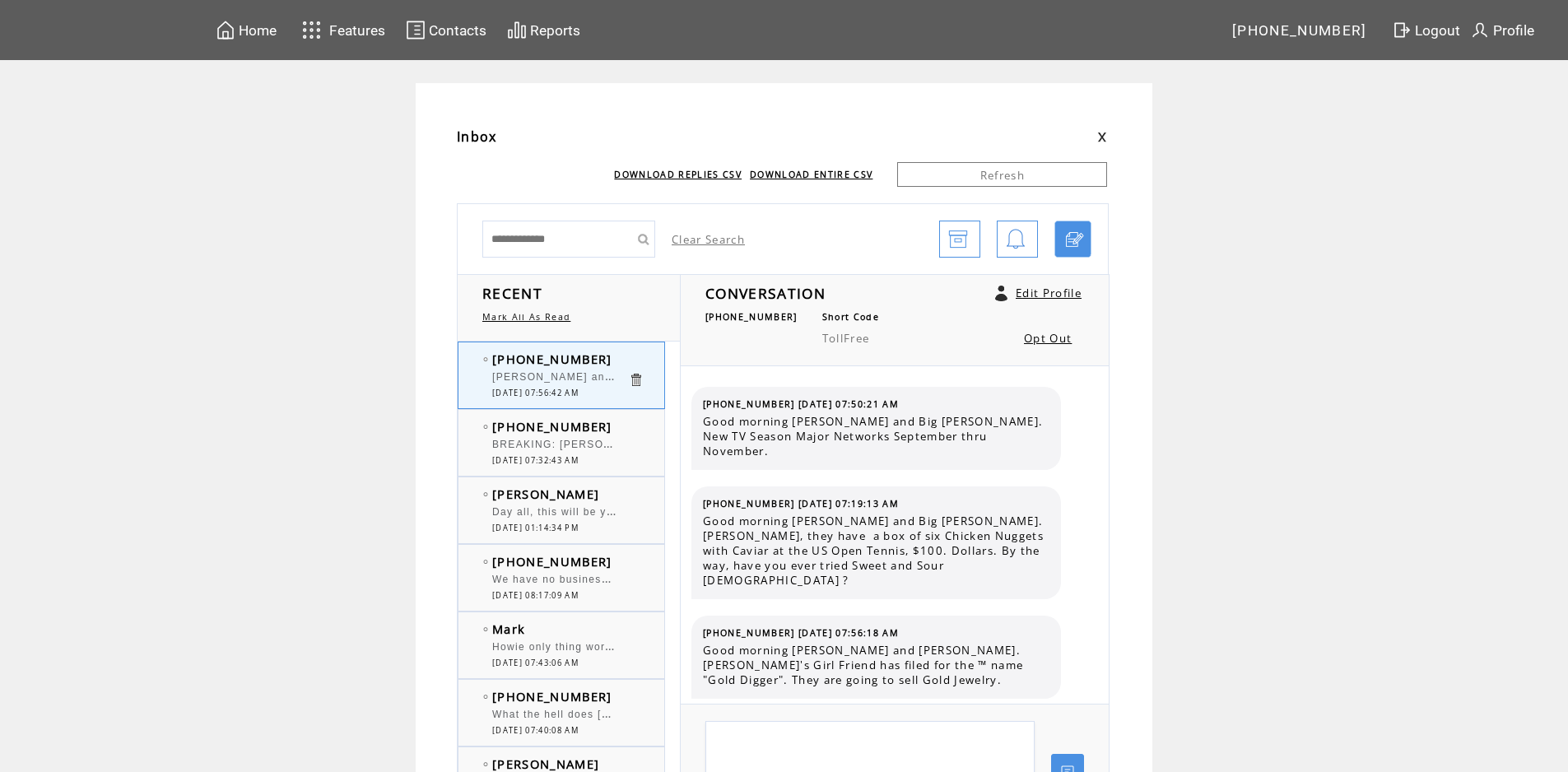
scroll to position [10997, 0]
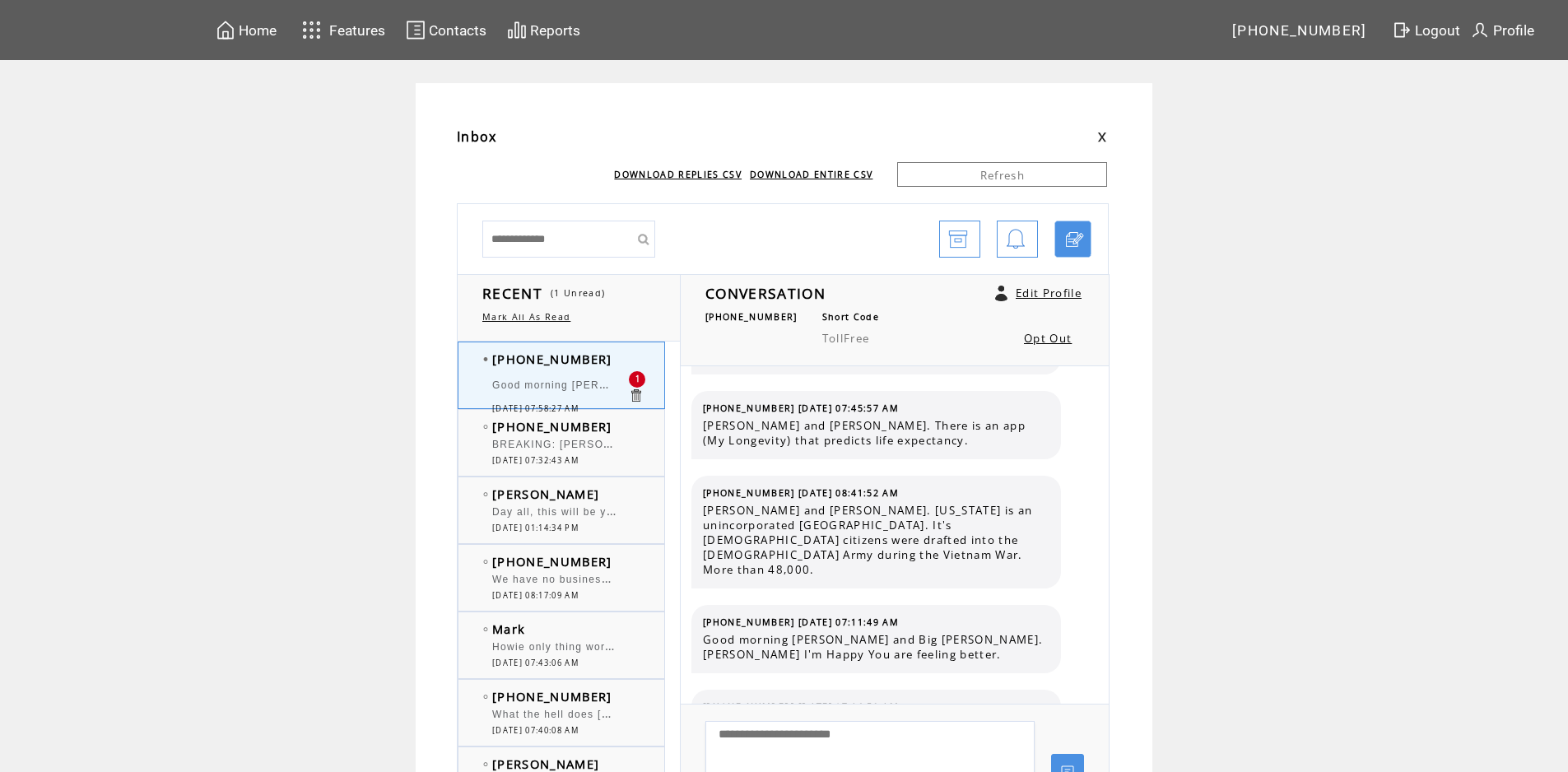
click at [570, 380] on span "Good morning [PERSON_NAME] and [PERSON_NAME]. Can't wait to hear [PERSON_NAME]." at bounding box center [744, 384] width 505 height 17
click at [580, 386] on span "Good morning [PERSON_NAME] and [PERSON_NAME]. Can't wait to hear [PERSON_NAME]." at bounding box center [744, 384] width 505 height 17
click at [572, 464] on span "[DATE] 07:32:43 AM" at bounding box center [535, 460] width 87 height 10
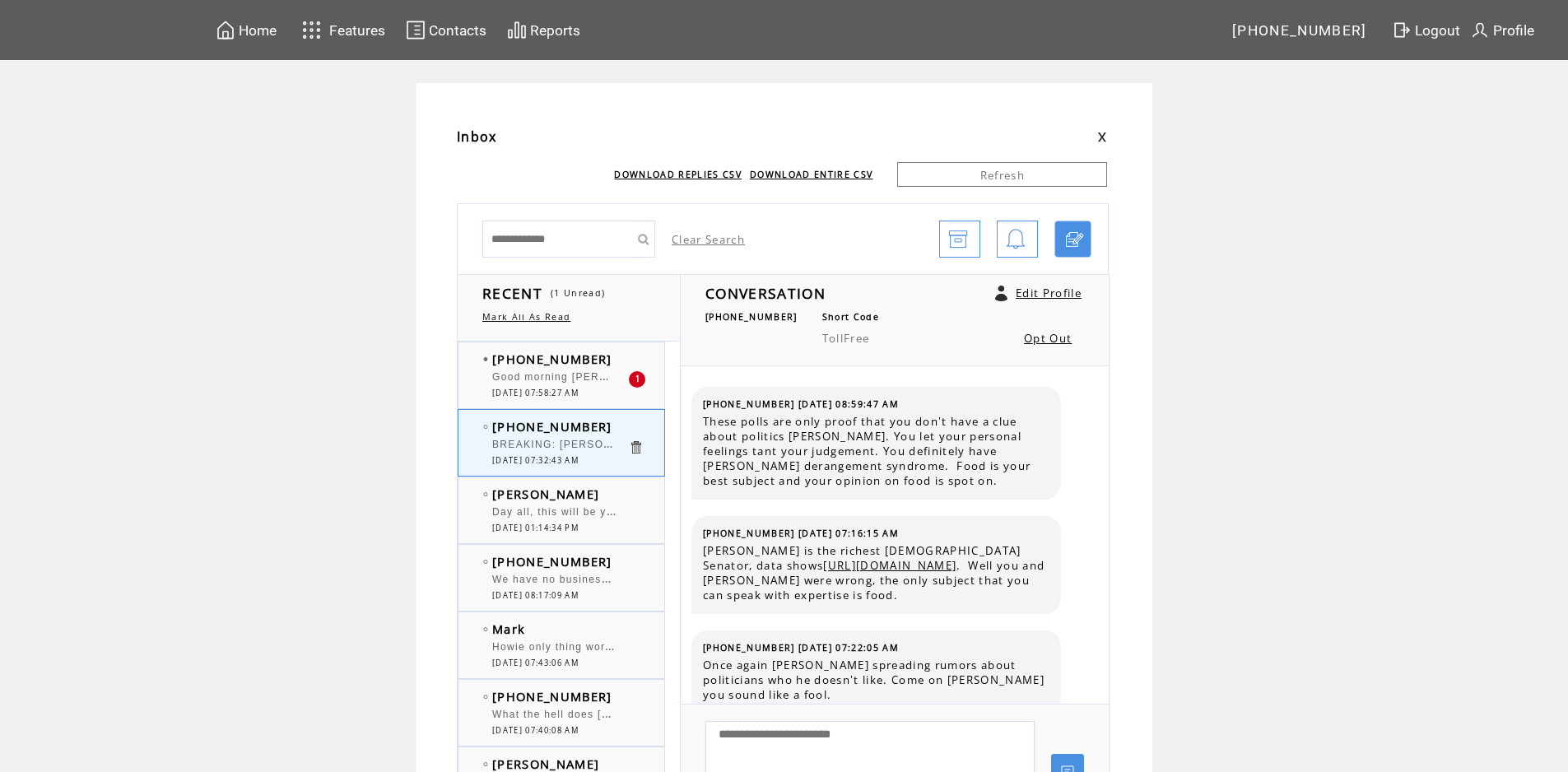
scroll to position [4136, 0]
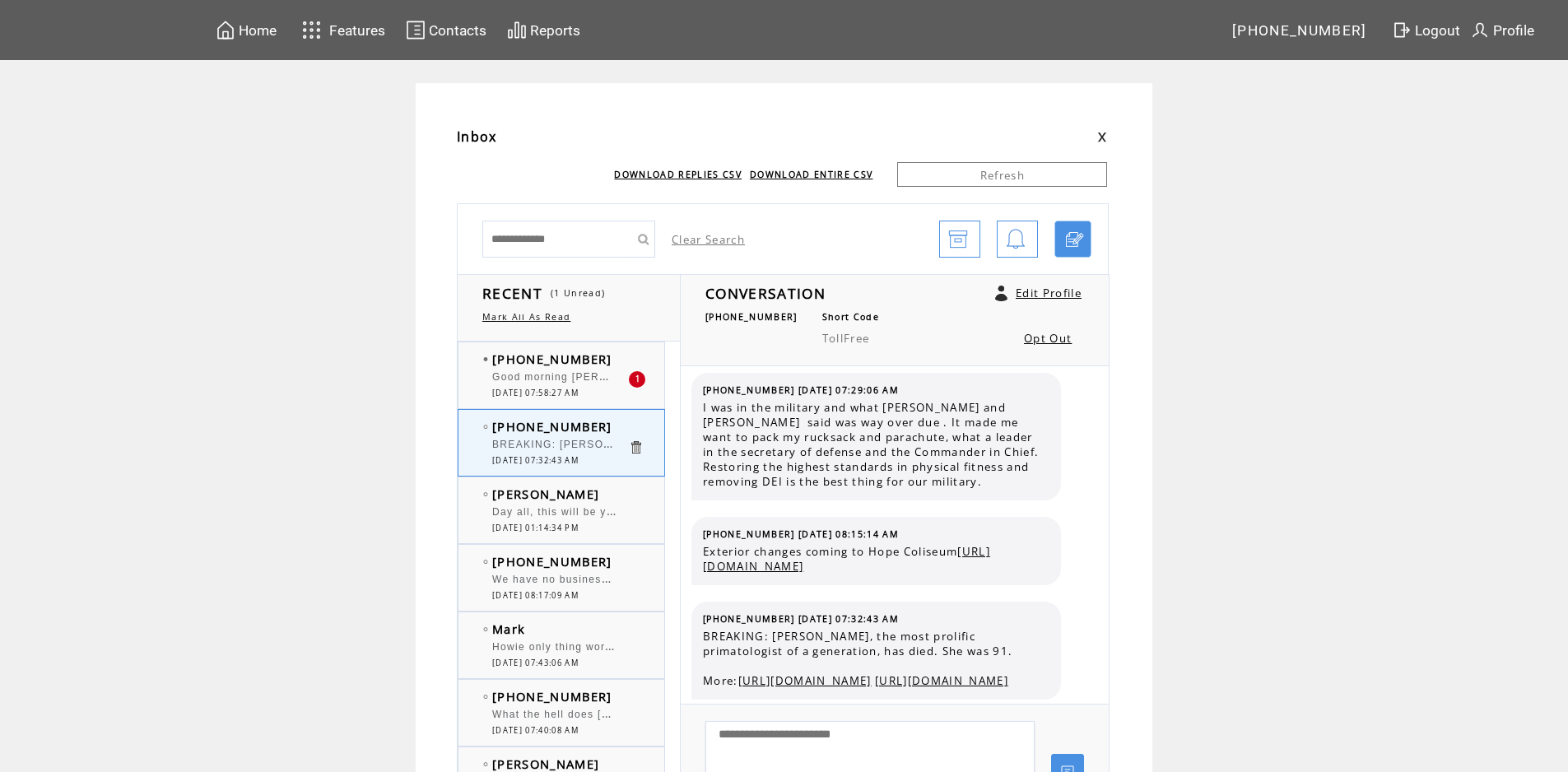
click at [556, 512] on span "Day all, this will be yours the curtains no not the curtains" at bounding box center [648, 511] width 312 height 17
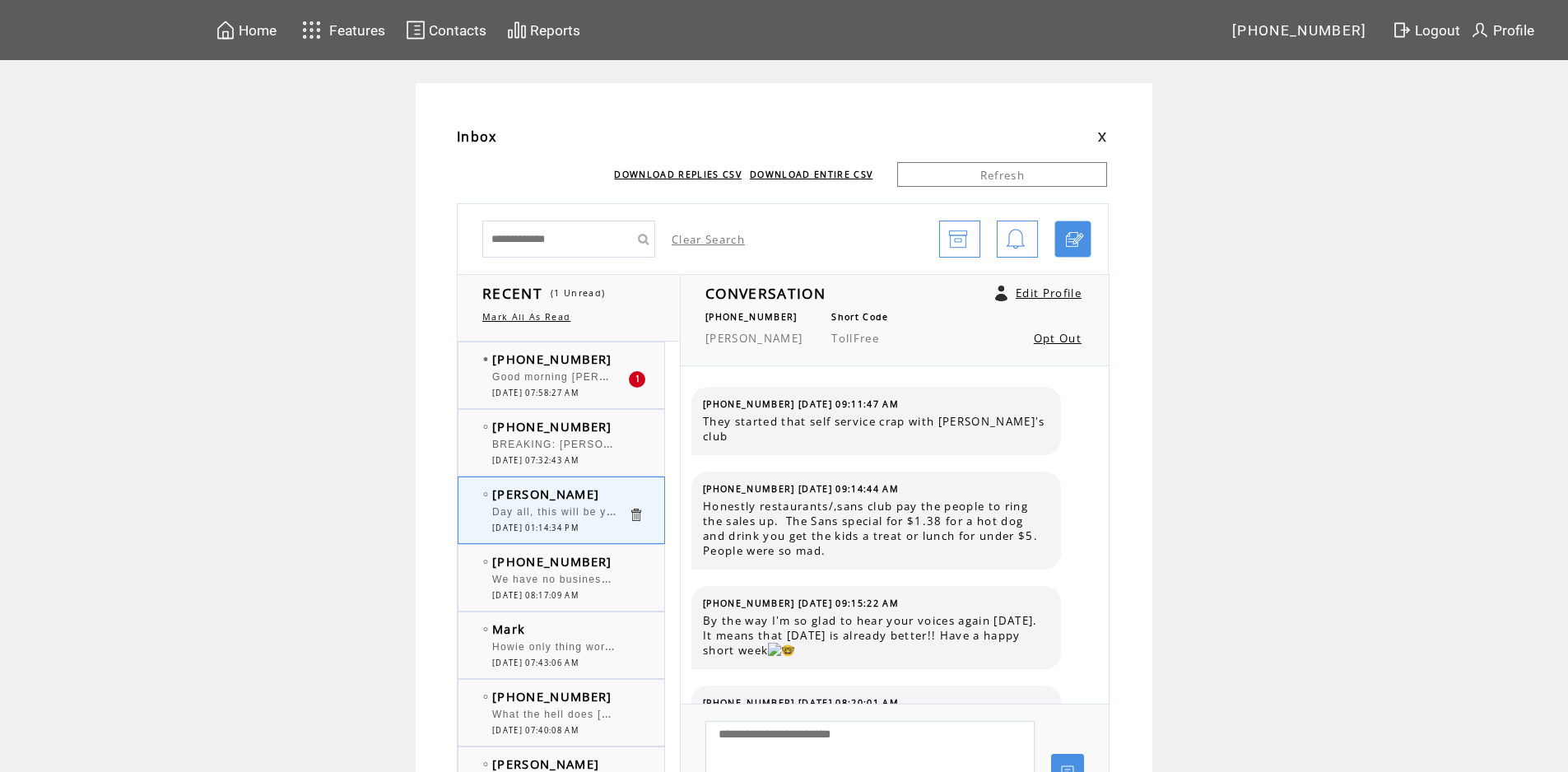
scroll to position [5294, 0]
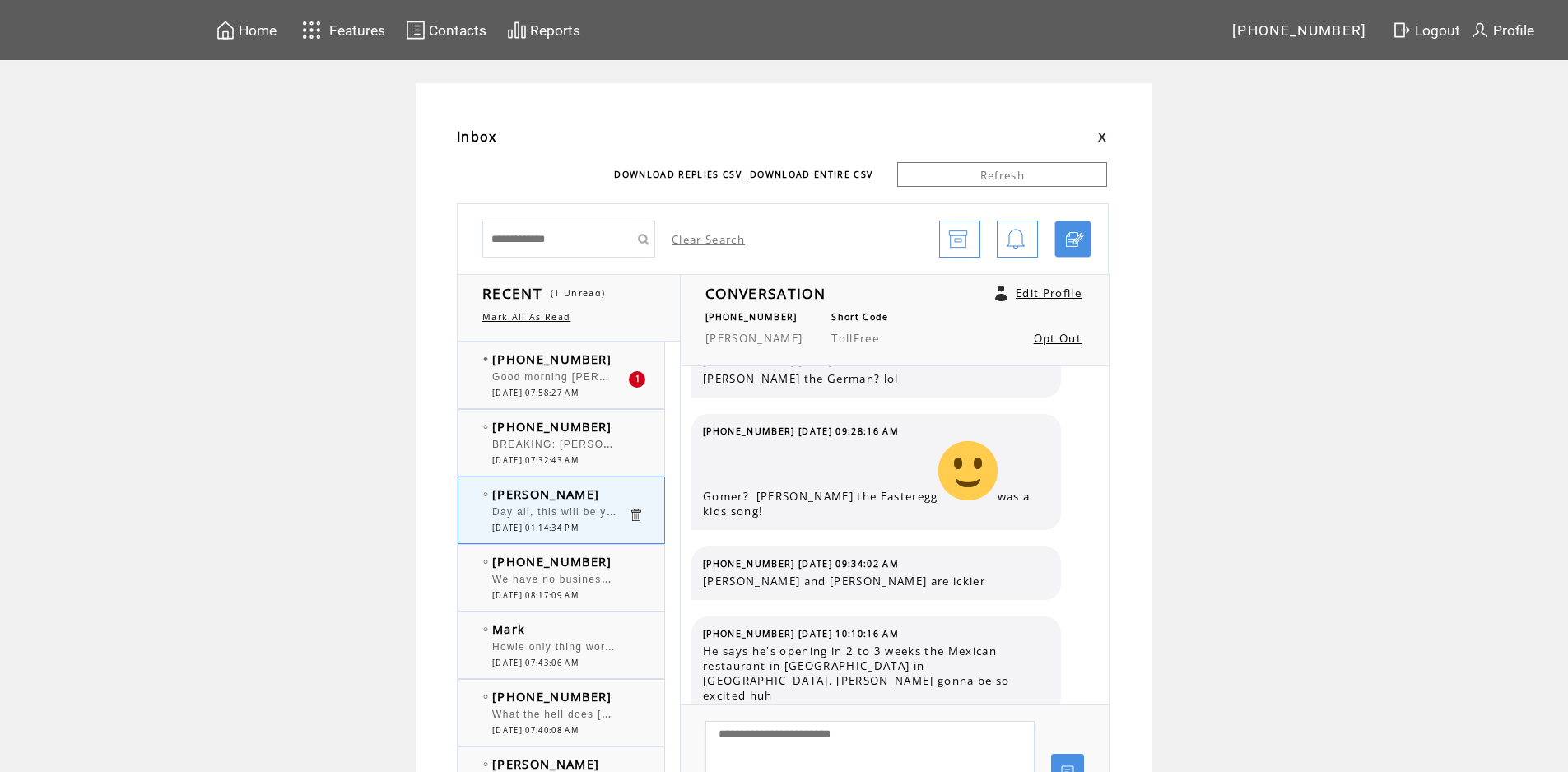
click at [559, 390] on span "[DATE] 07:58:27 AM" at bounding box center [535, 392] width 87 height 10
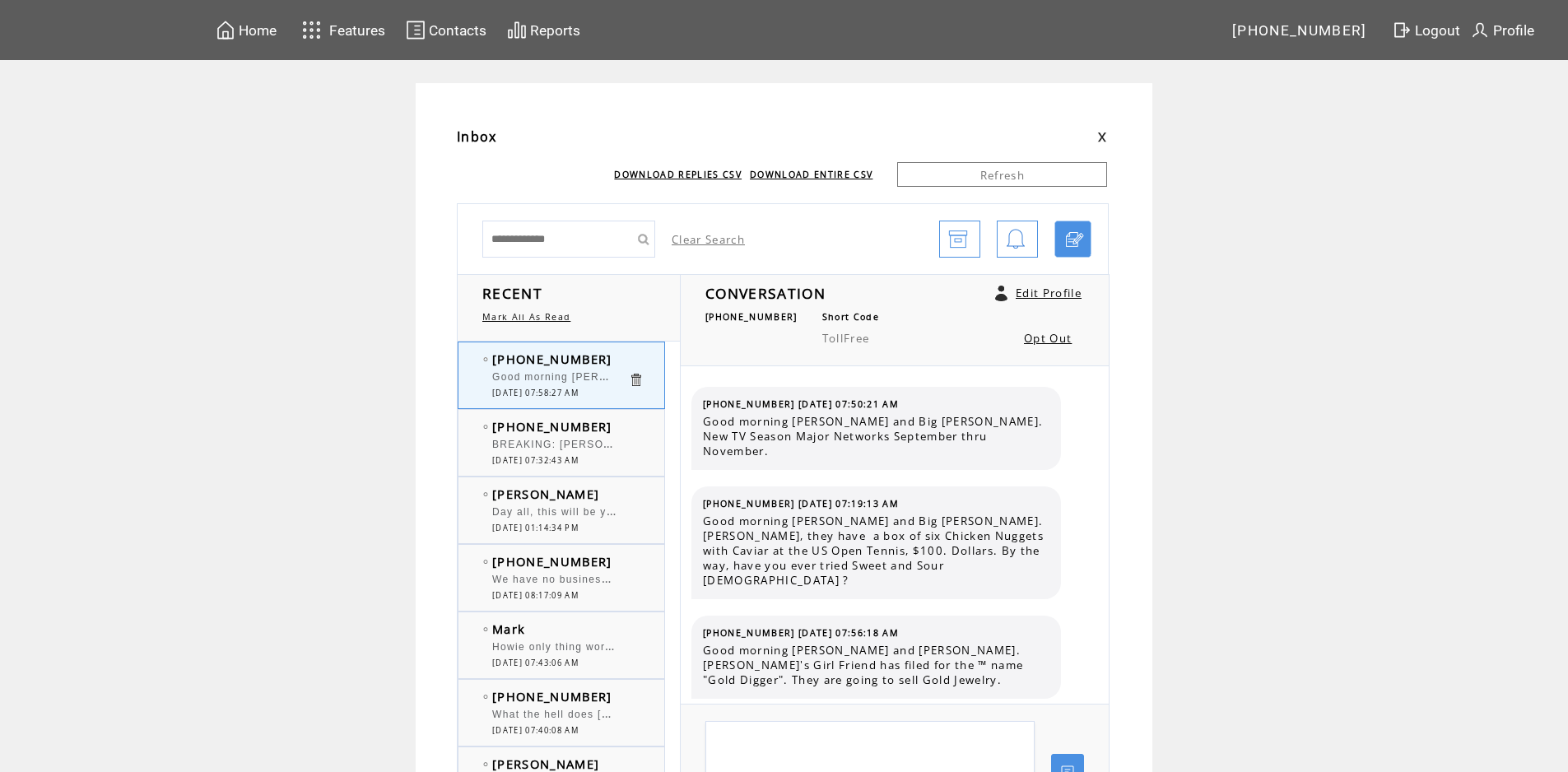
scroll to position [11082, 0]
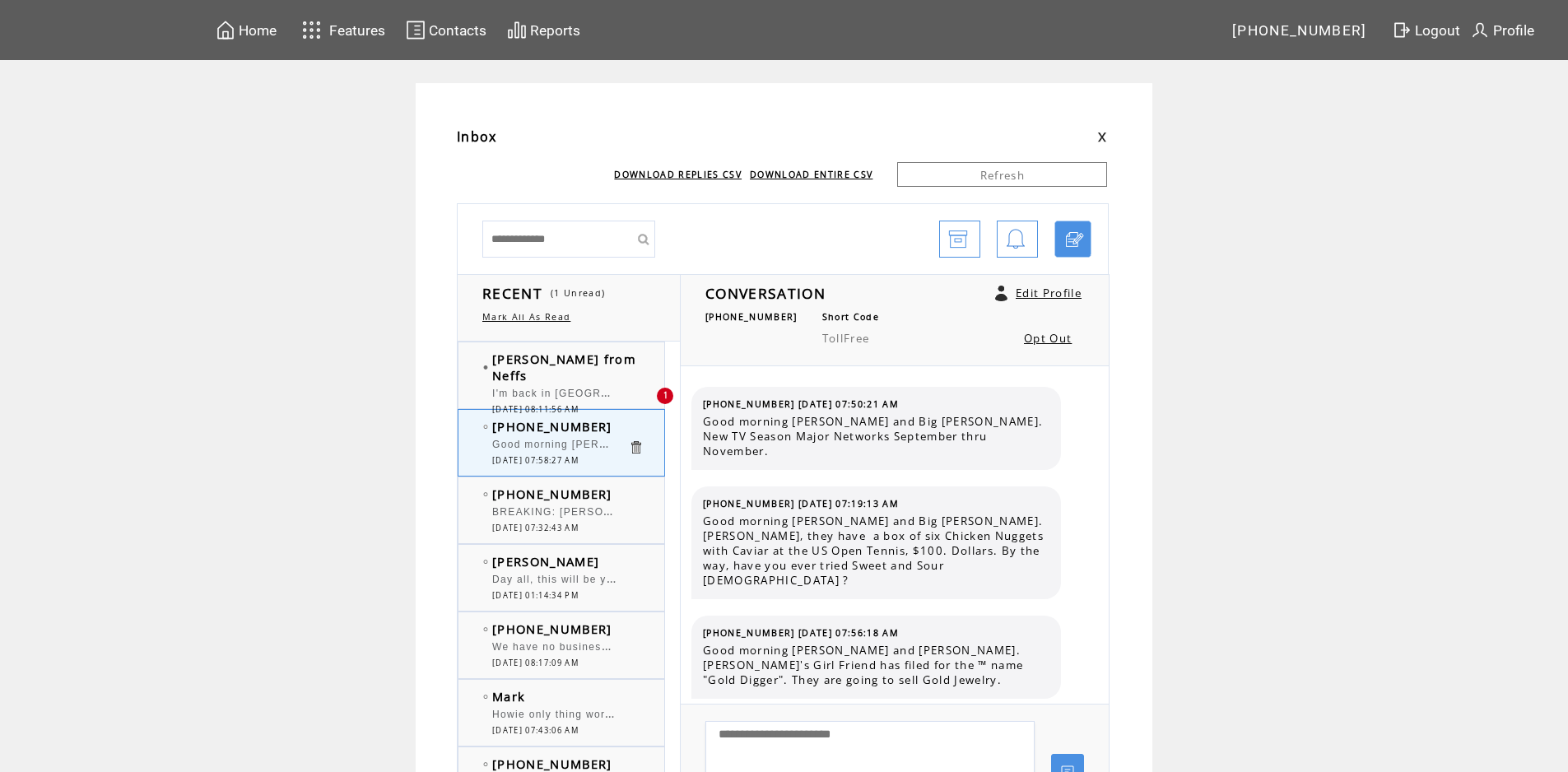
scroll to position [11082, 0]
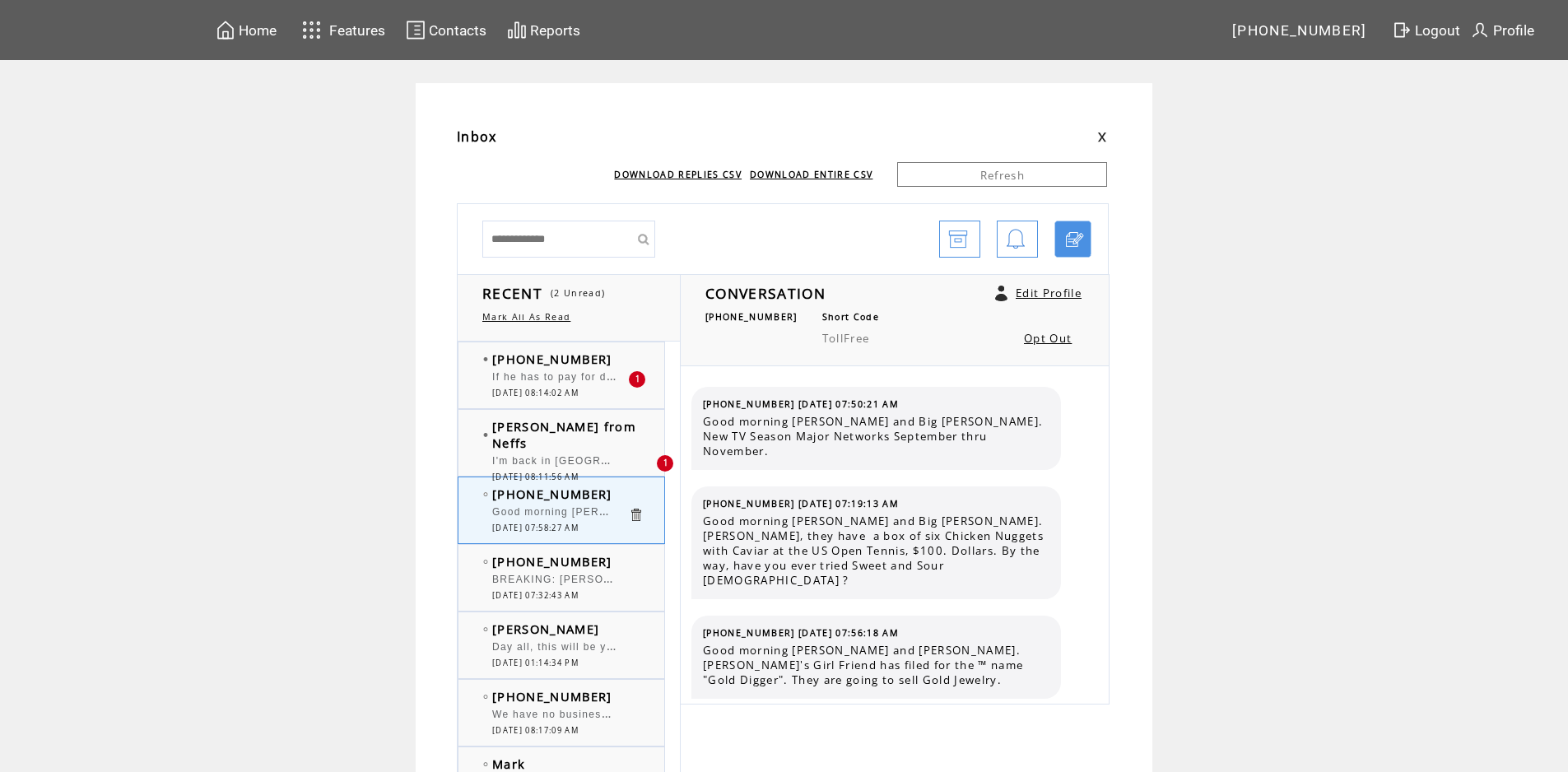
scroll to position [11082, 0]
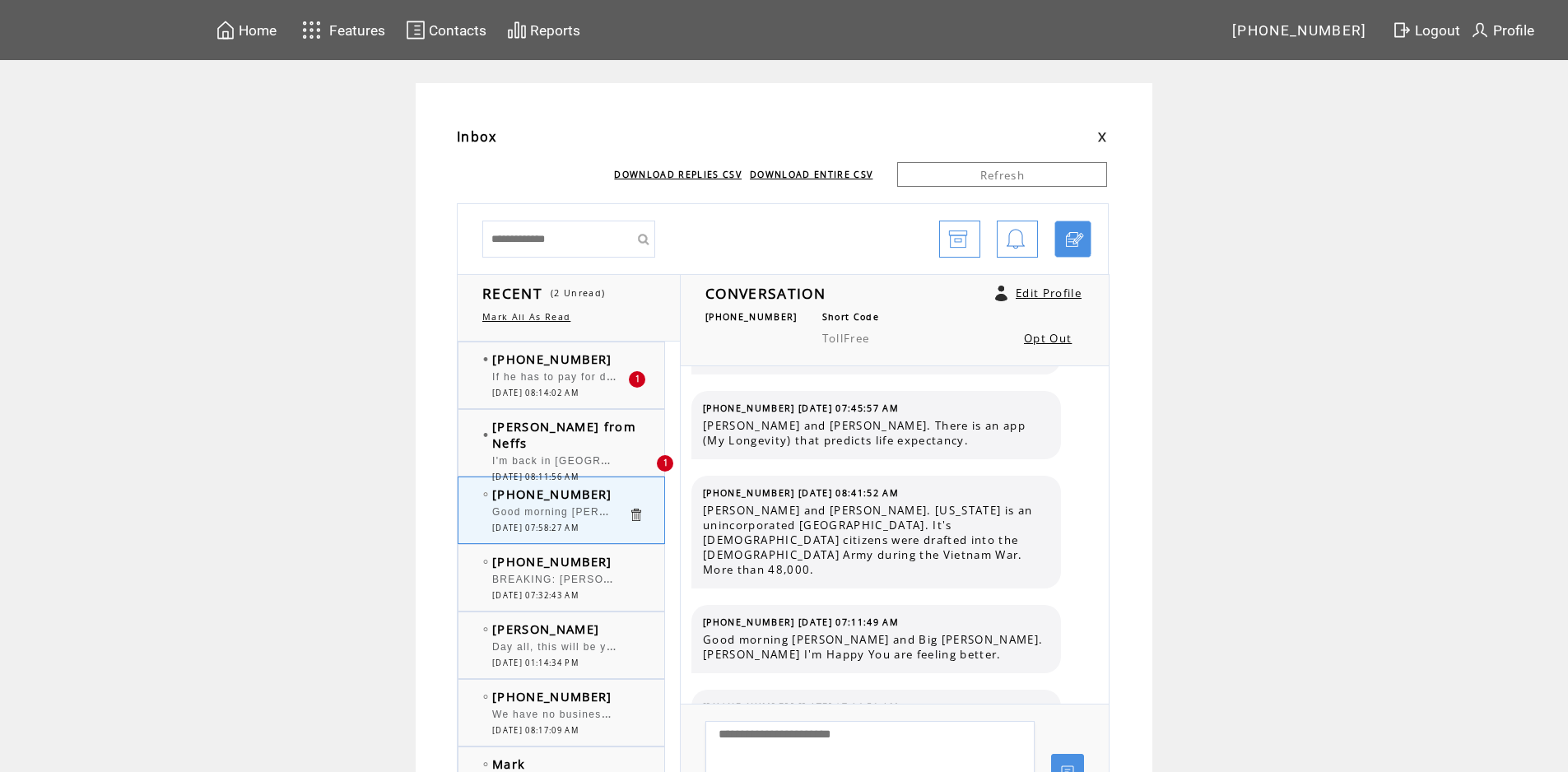
click at [559, 390] on span "[DATE] 08:14:02 AM" at bounding box center [535, 392] width 87 height 10
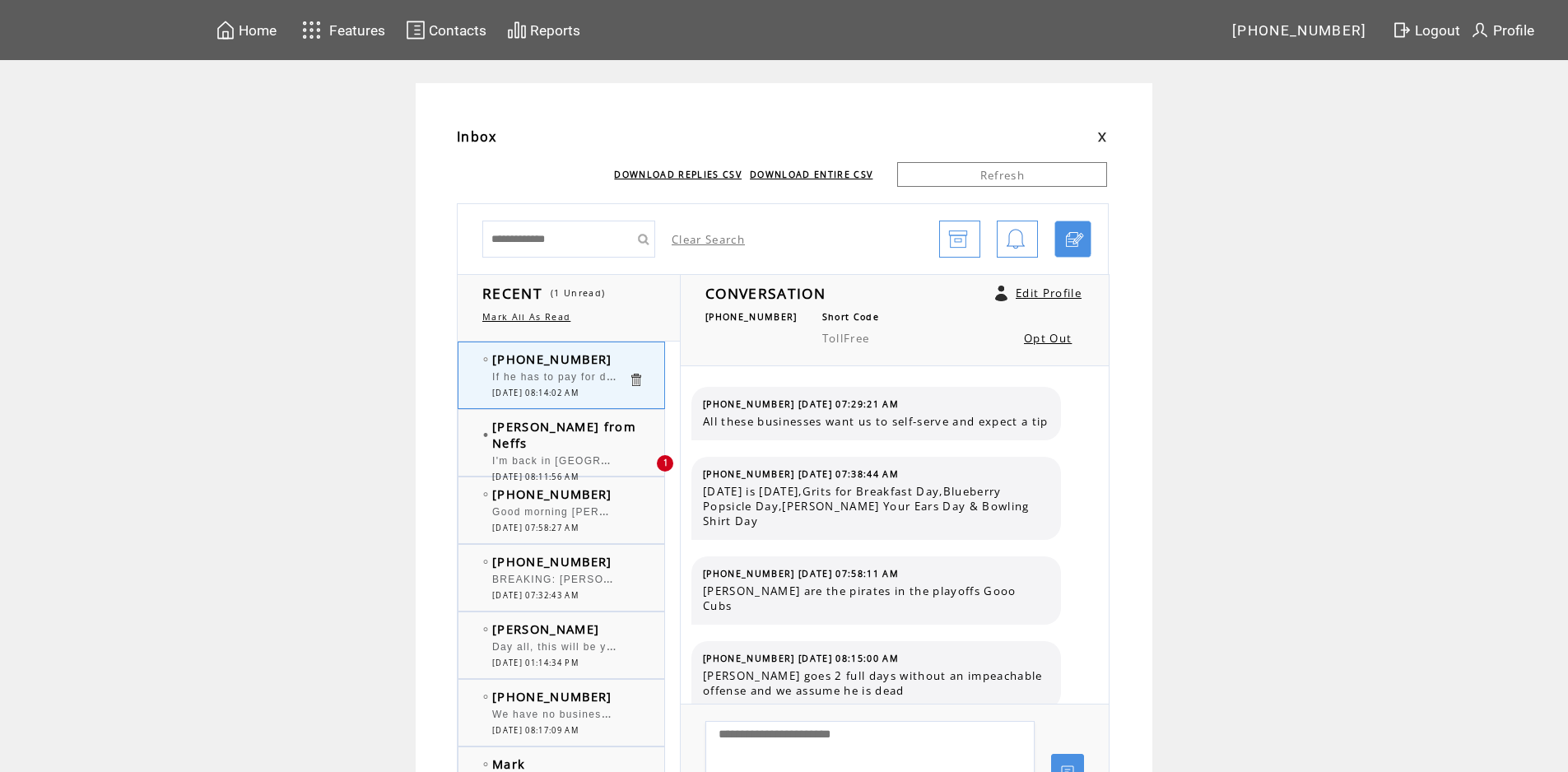
scroll to position [1473, 0]
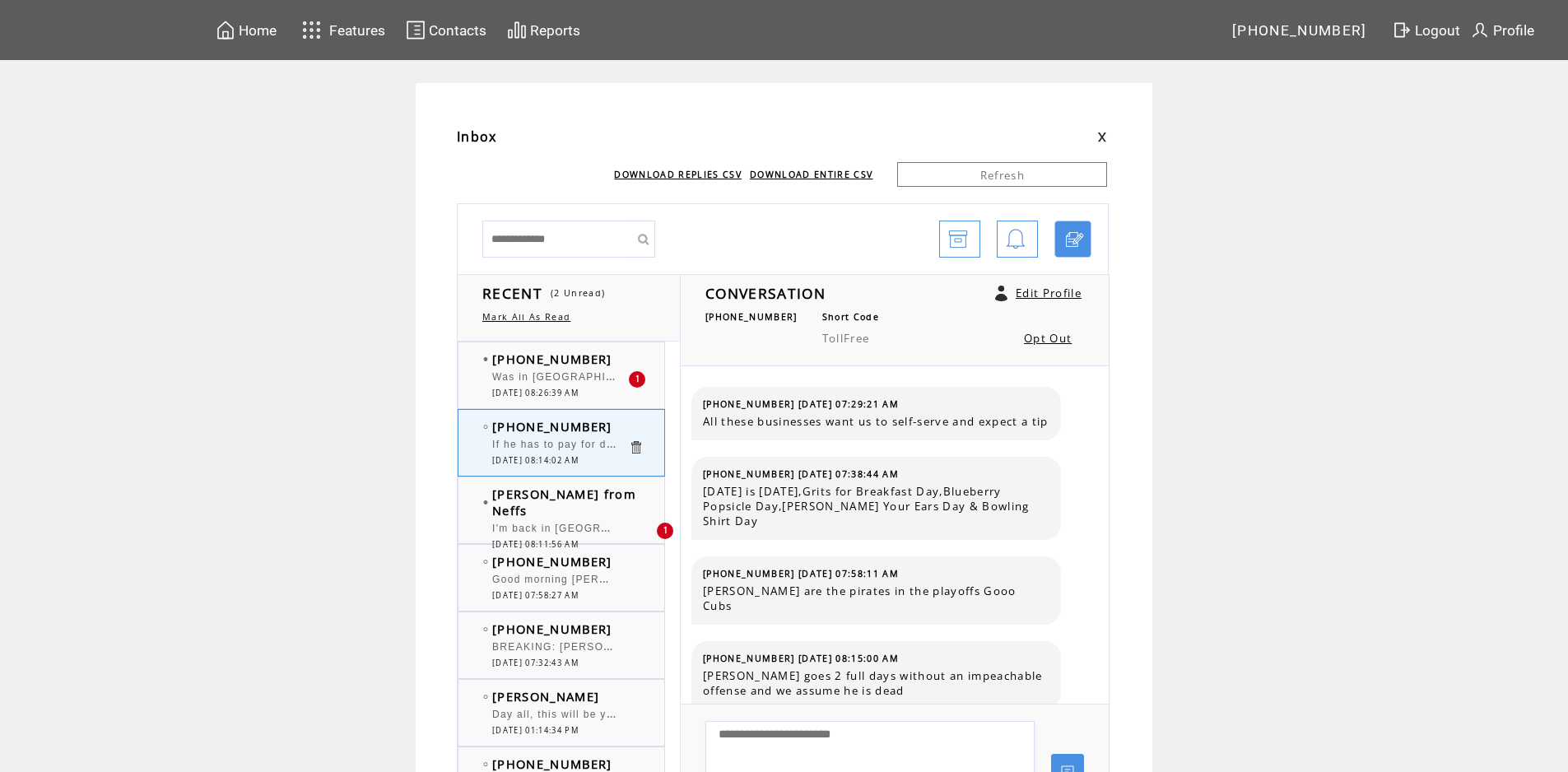
scroll to position [1473, 0]
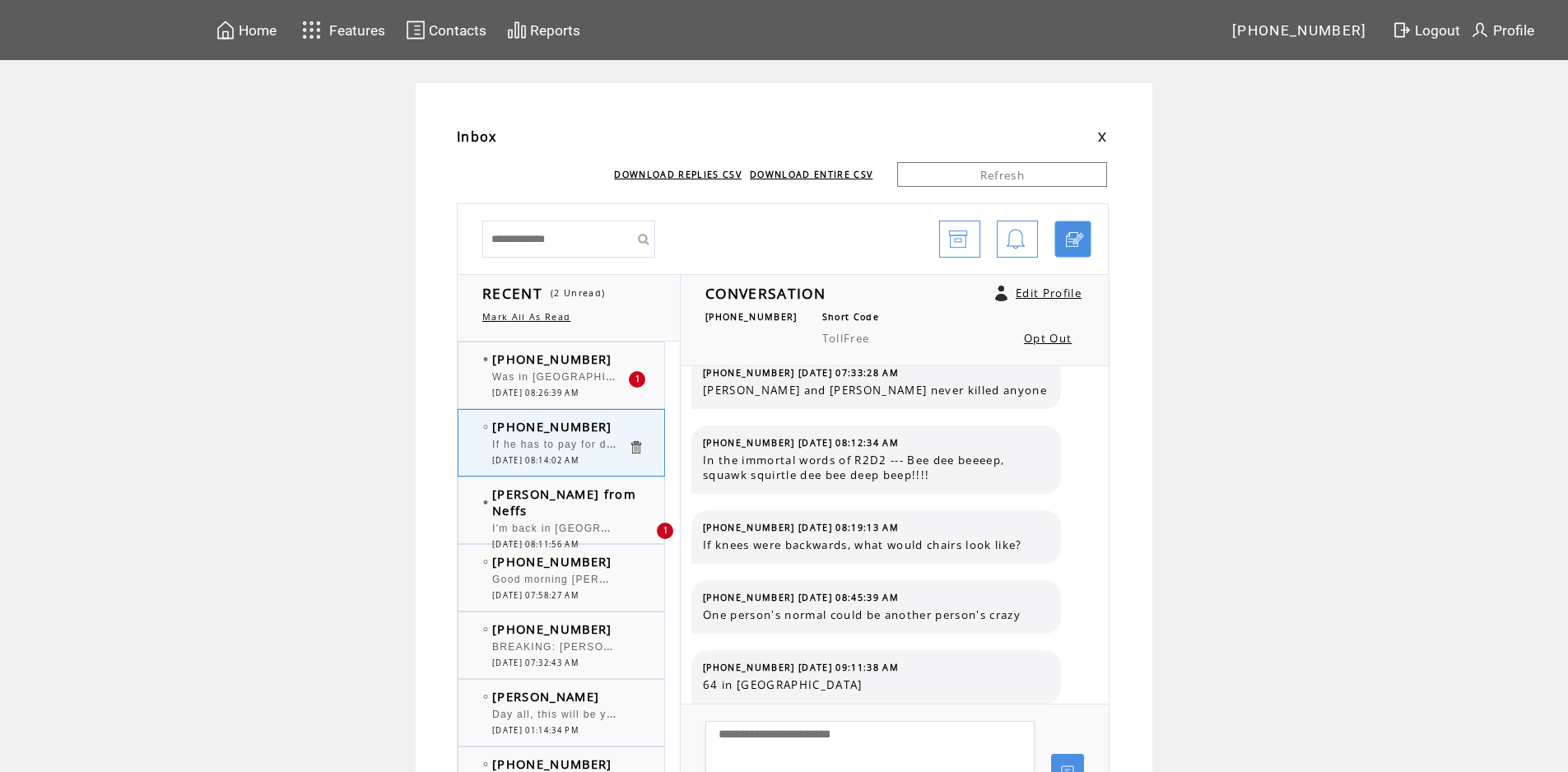
click at [559, 385] on div "Was in [GEOGRAPHIC_DATA]/[GEOGRAPHIC_DATA] [DATE], so had lunch at [PERSON_NAME…" at bounding box center [560, 380] width 135 height 17
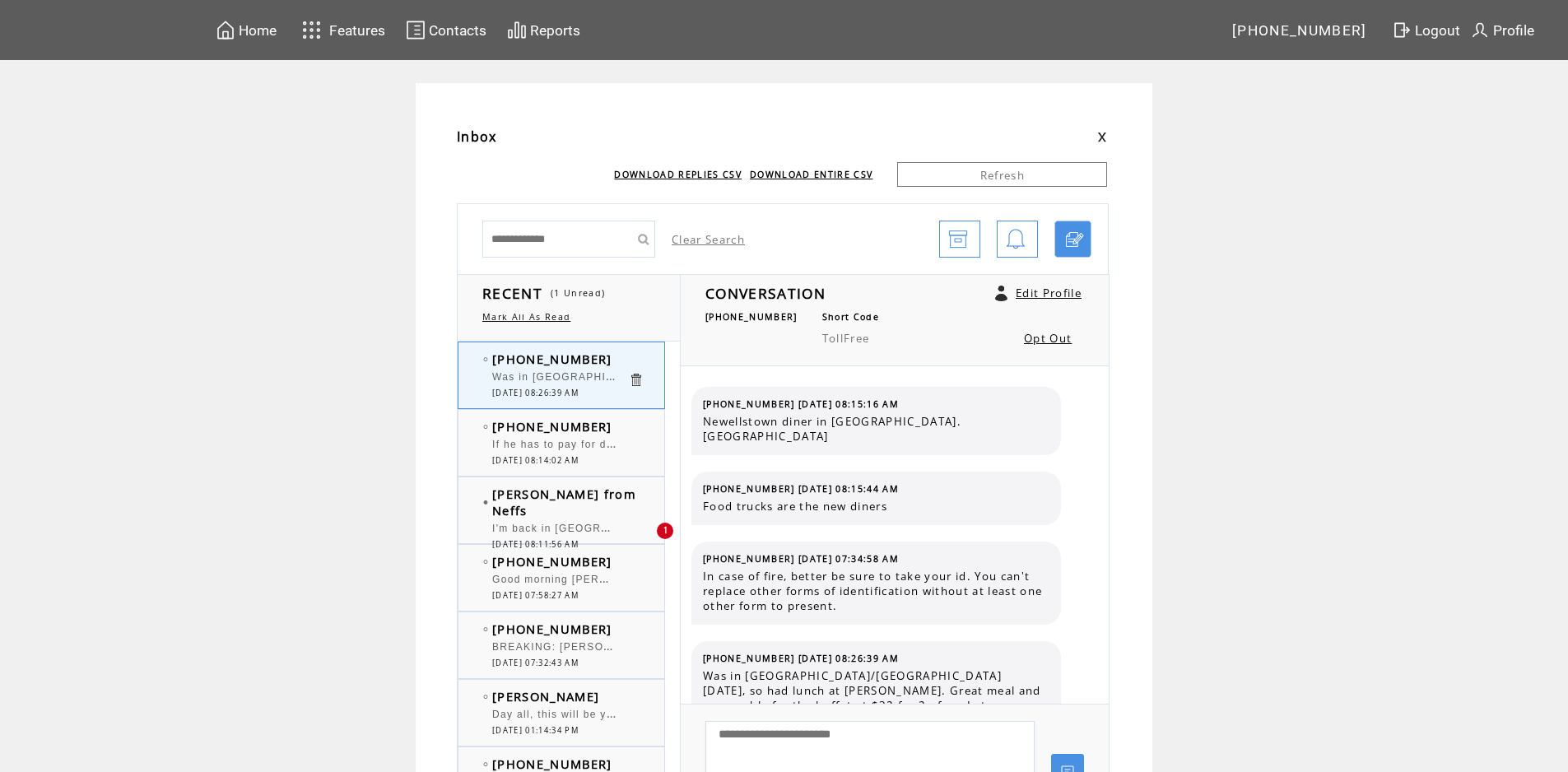
scroll to position [39, 0]
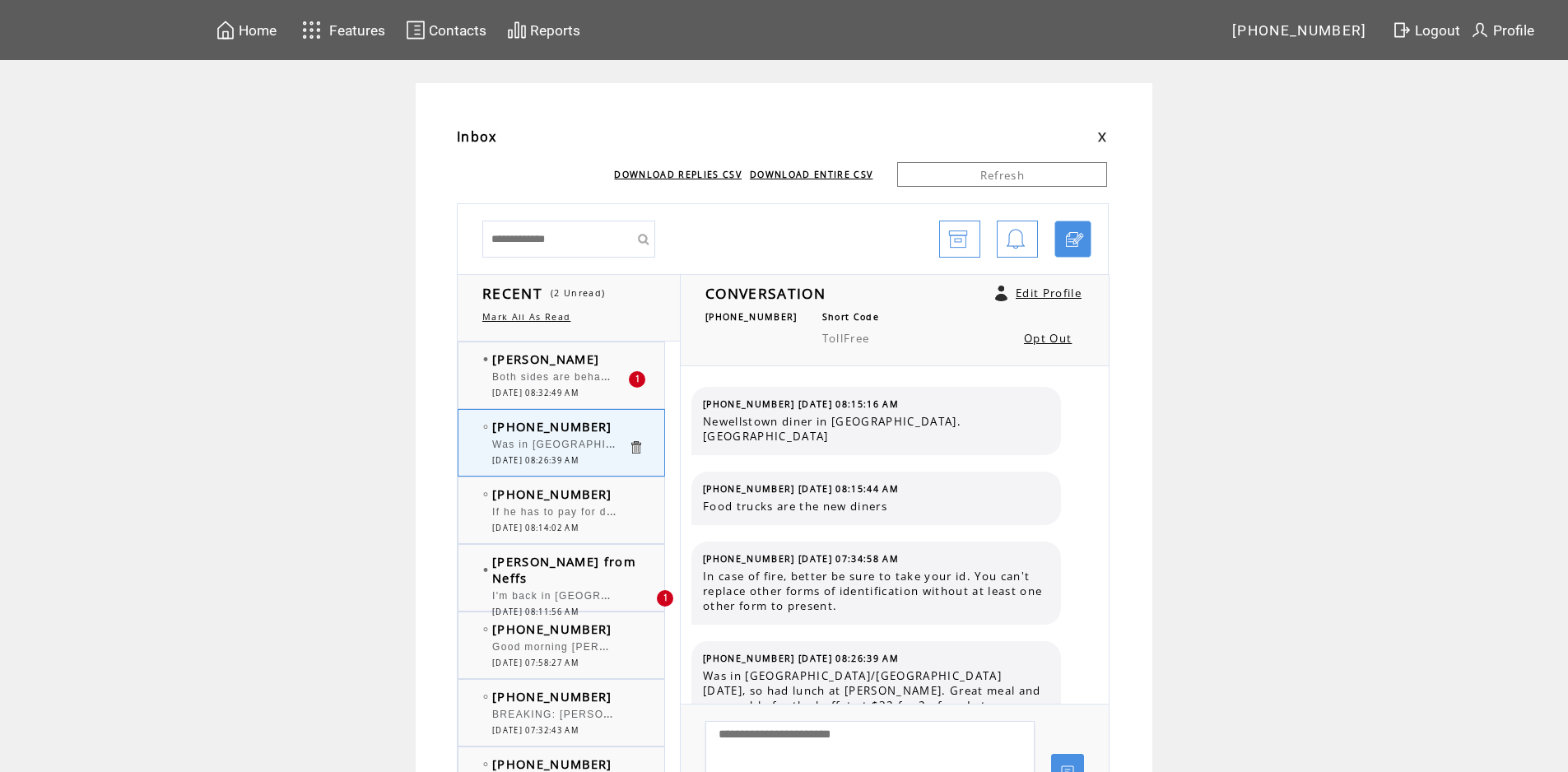
scroll to position [39, 0]
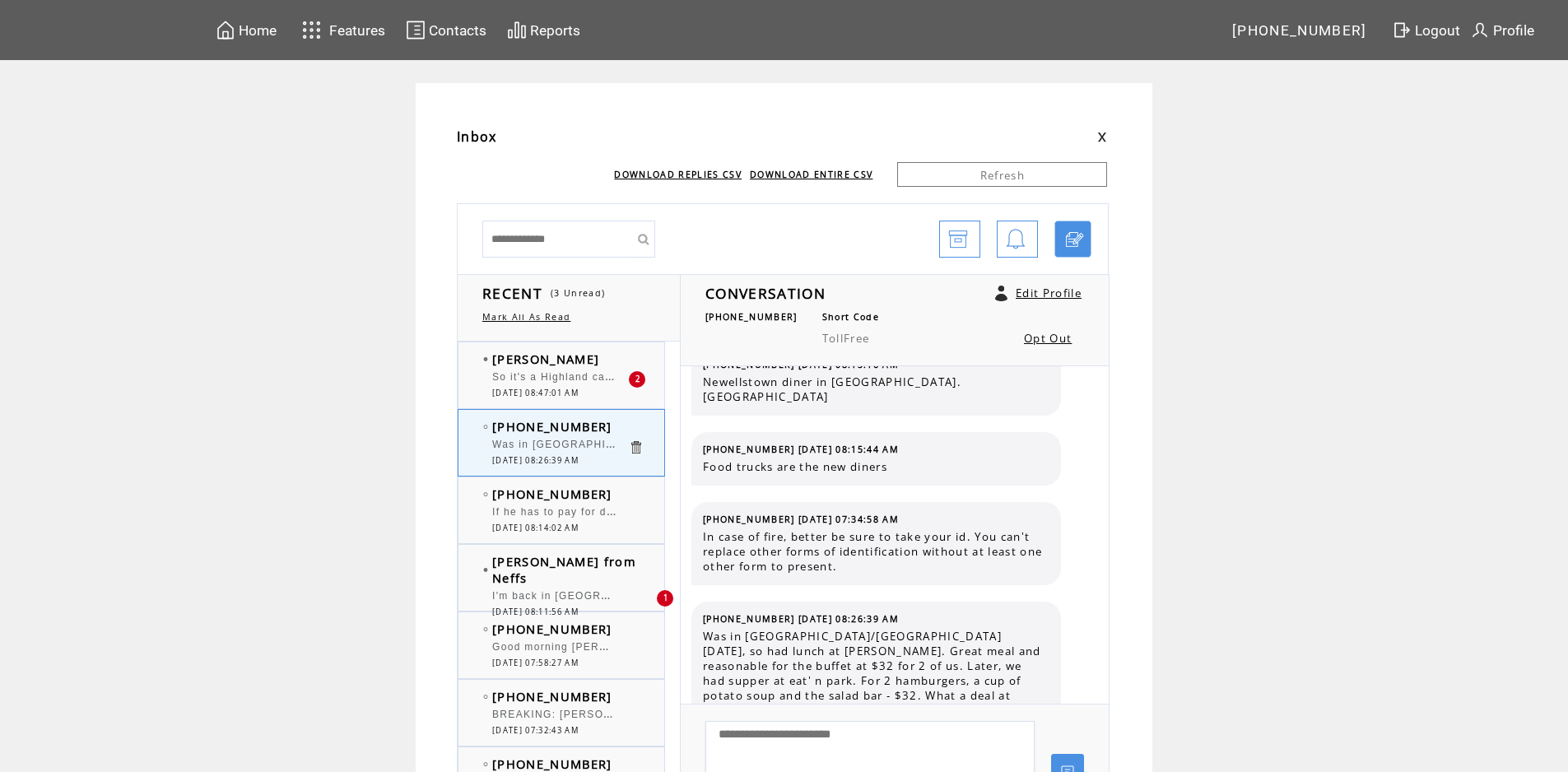
click at [559, 385] on div "So it's a Highland can we get a buffet place like Golden corral or another [PER…" at bounding box center [560, 380] width 135 height 17
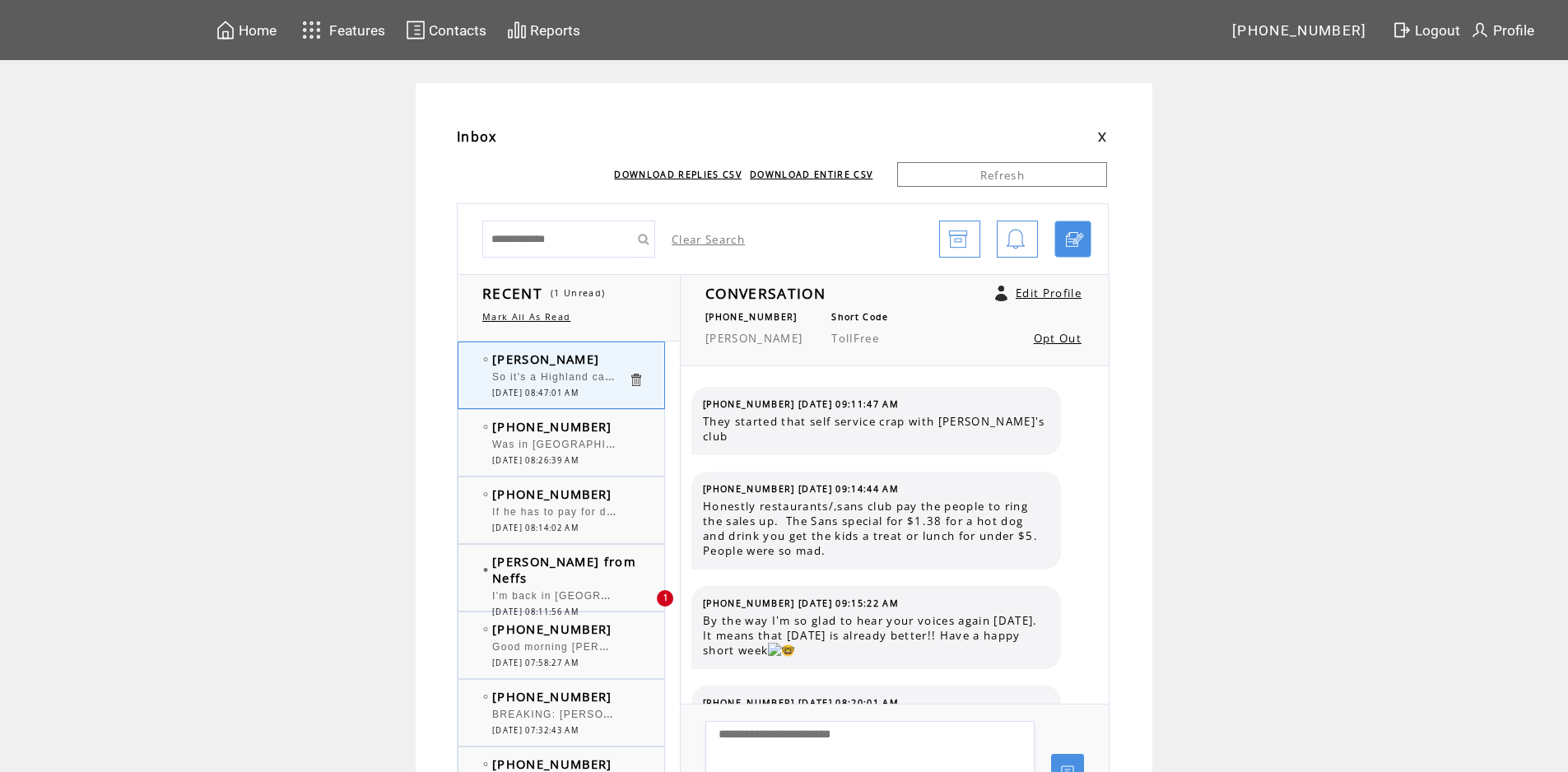
scroll to position [5538, 0]
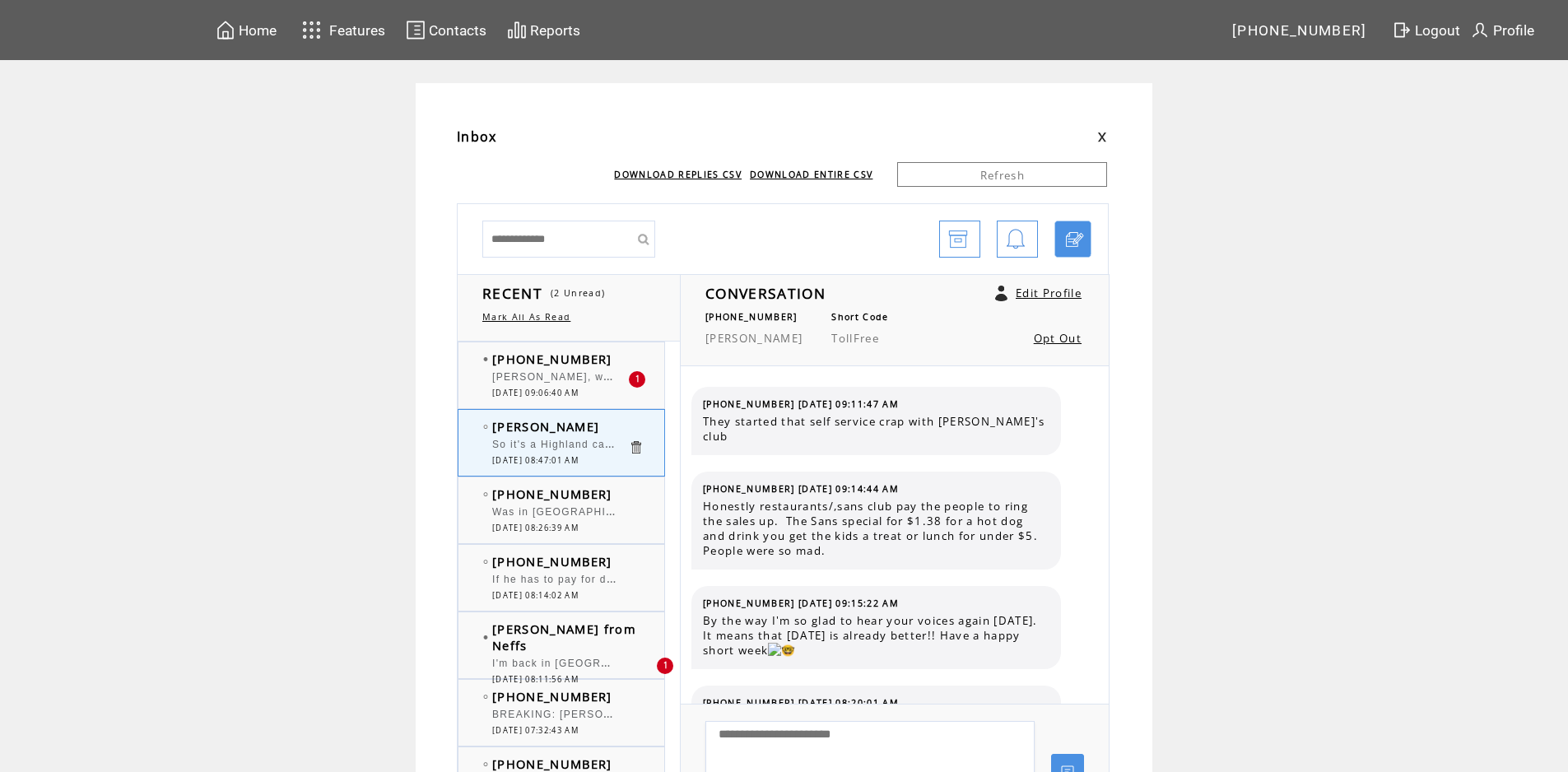
scroll to position [5538, 0]
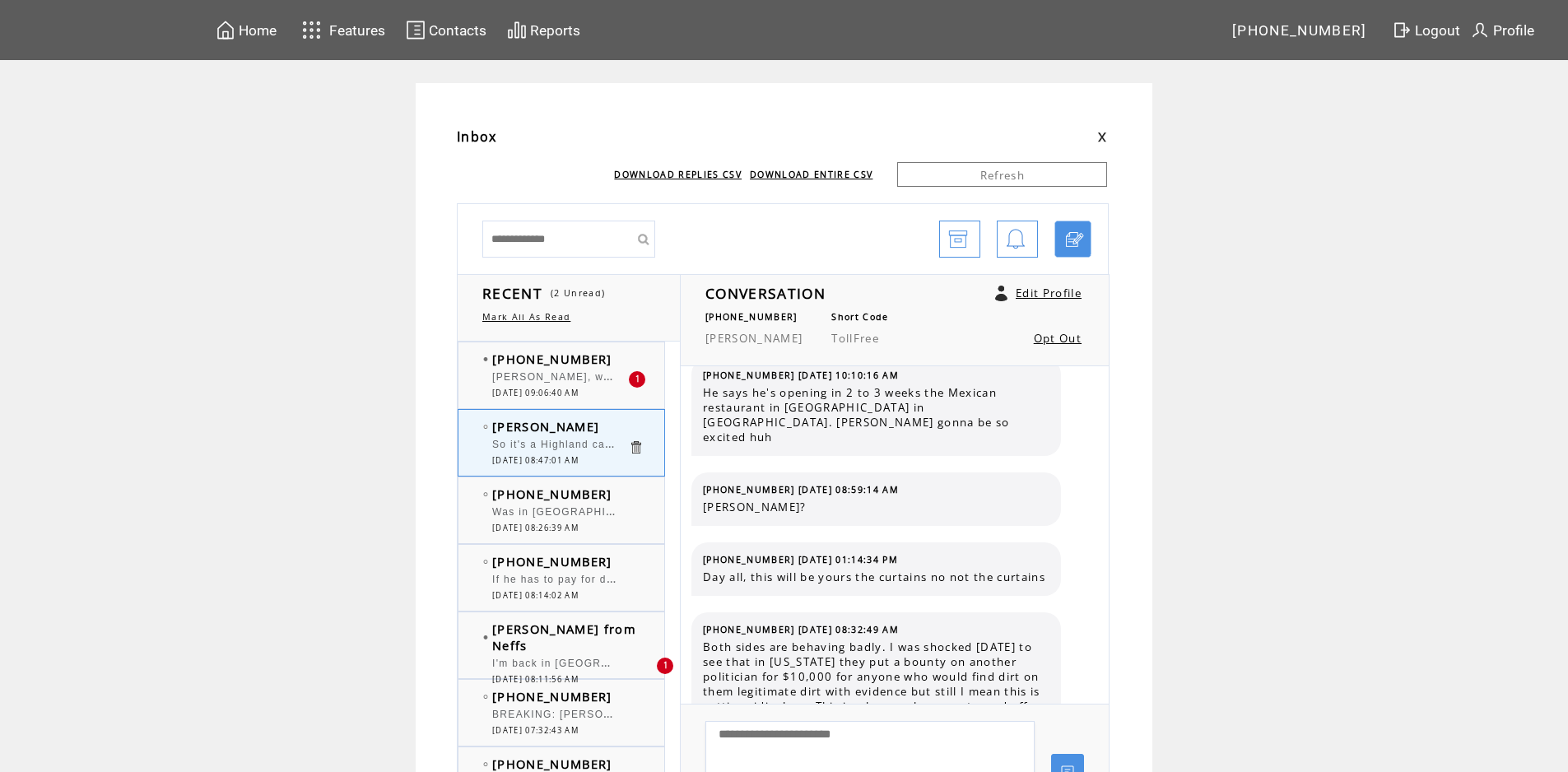
click at [577, 372] on span "[PERSON_NAME], why wouldn't WV use it's Natural Gas to fuel Electric Power Plan…" at bounding box center [795, 375] width 607 height 17
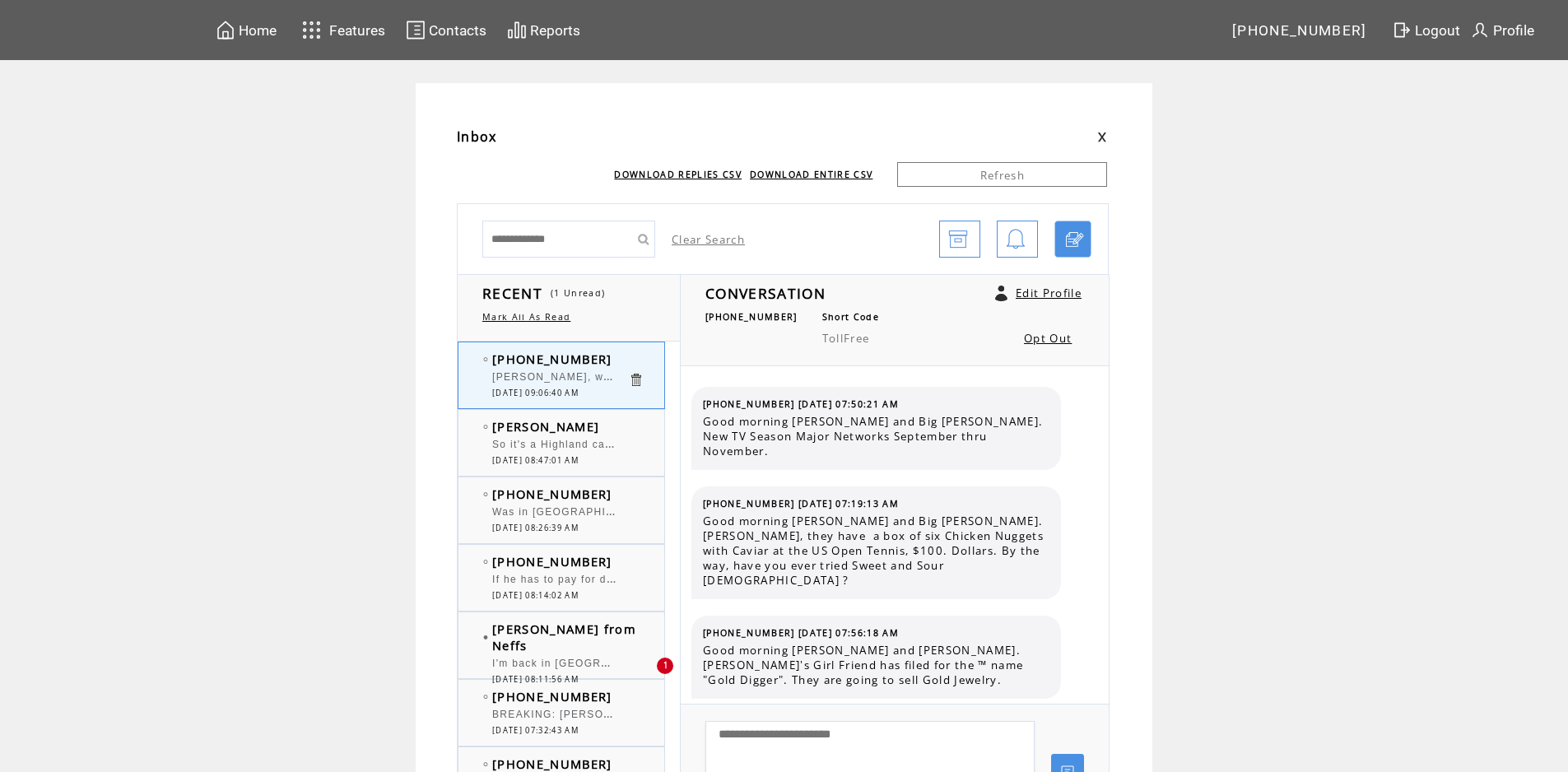
scroll to position [11166, 0]
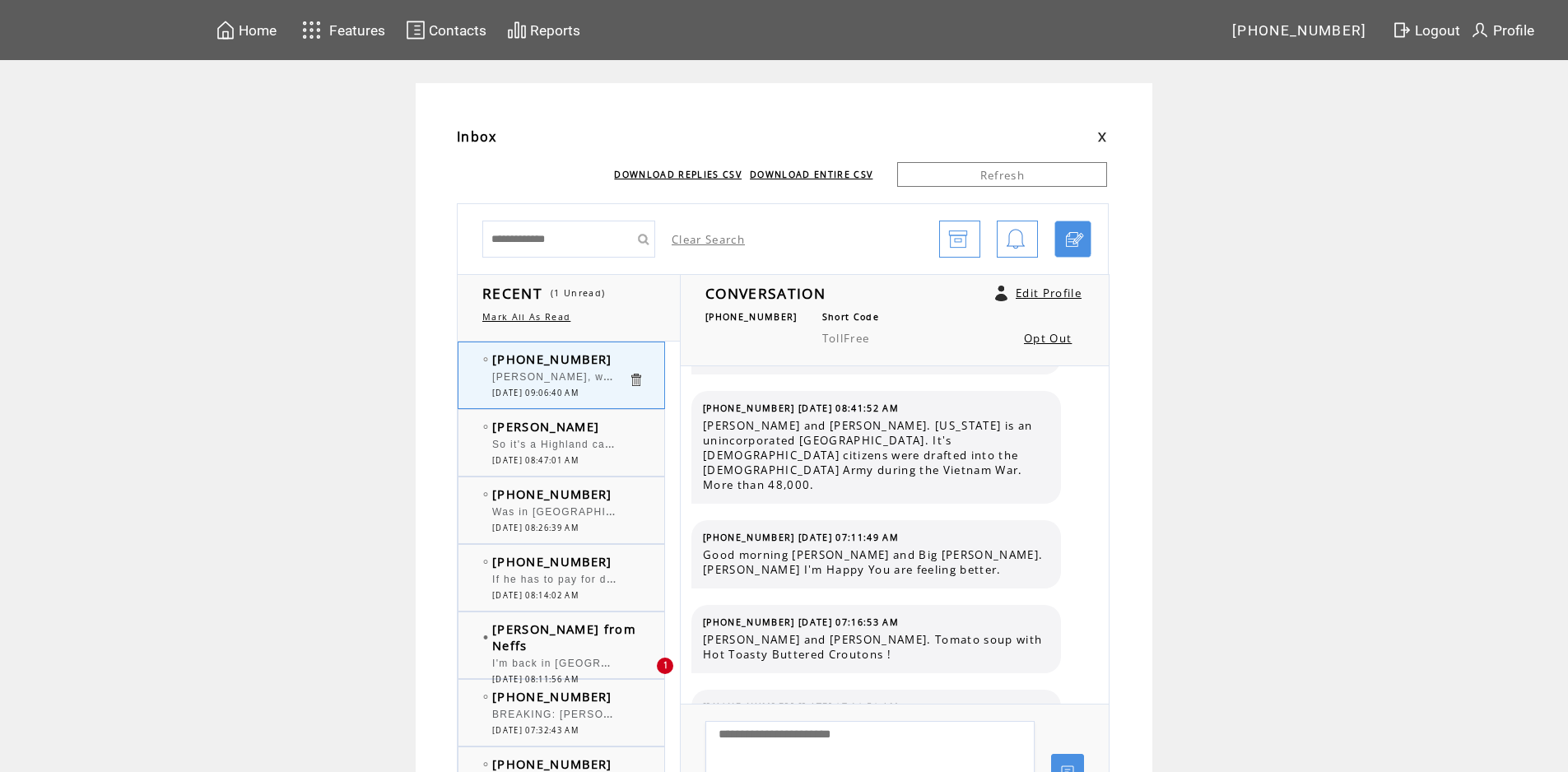
click at [594, 438] on span "So it's a Highland can we get a buffet place like Golden corral or another [PER…" at bounding box center [825, 443] width 667 height 17
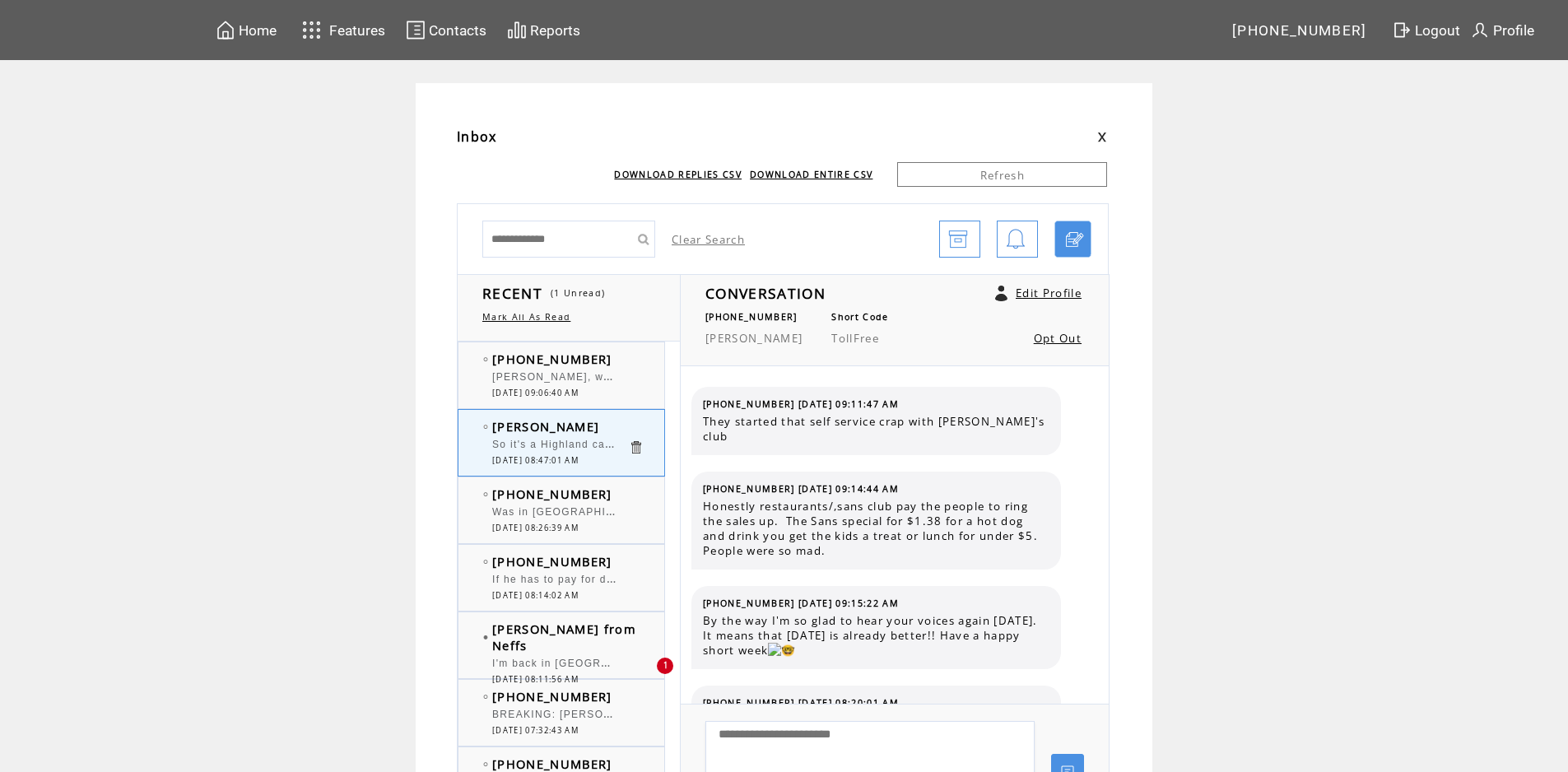
scroll to position [5538, 0]
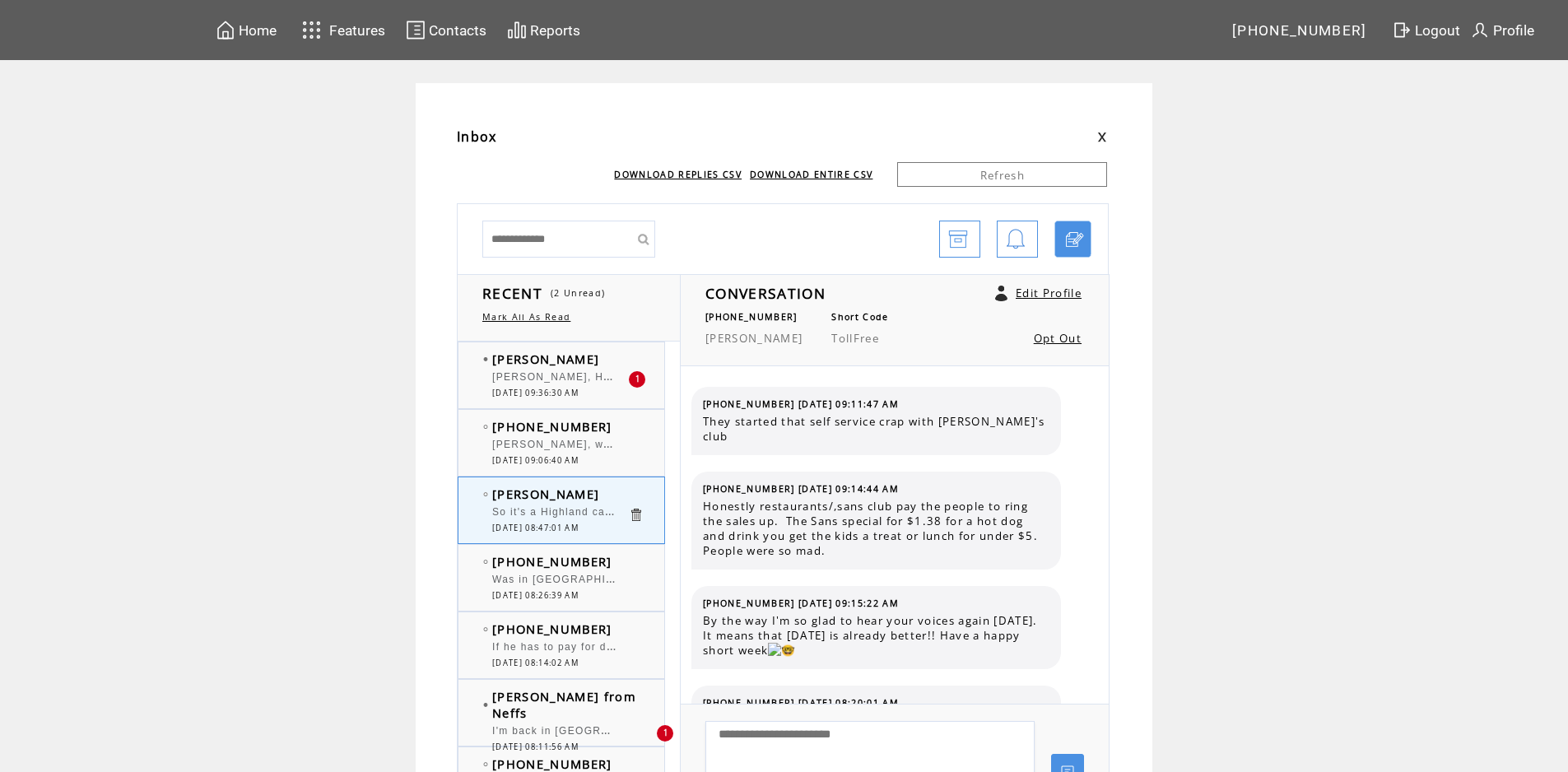
scroll to position [5538, 0]
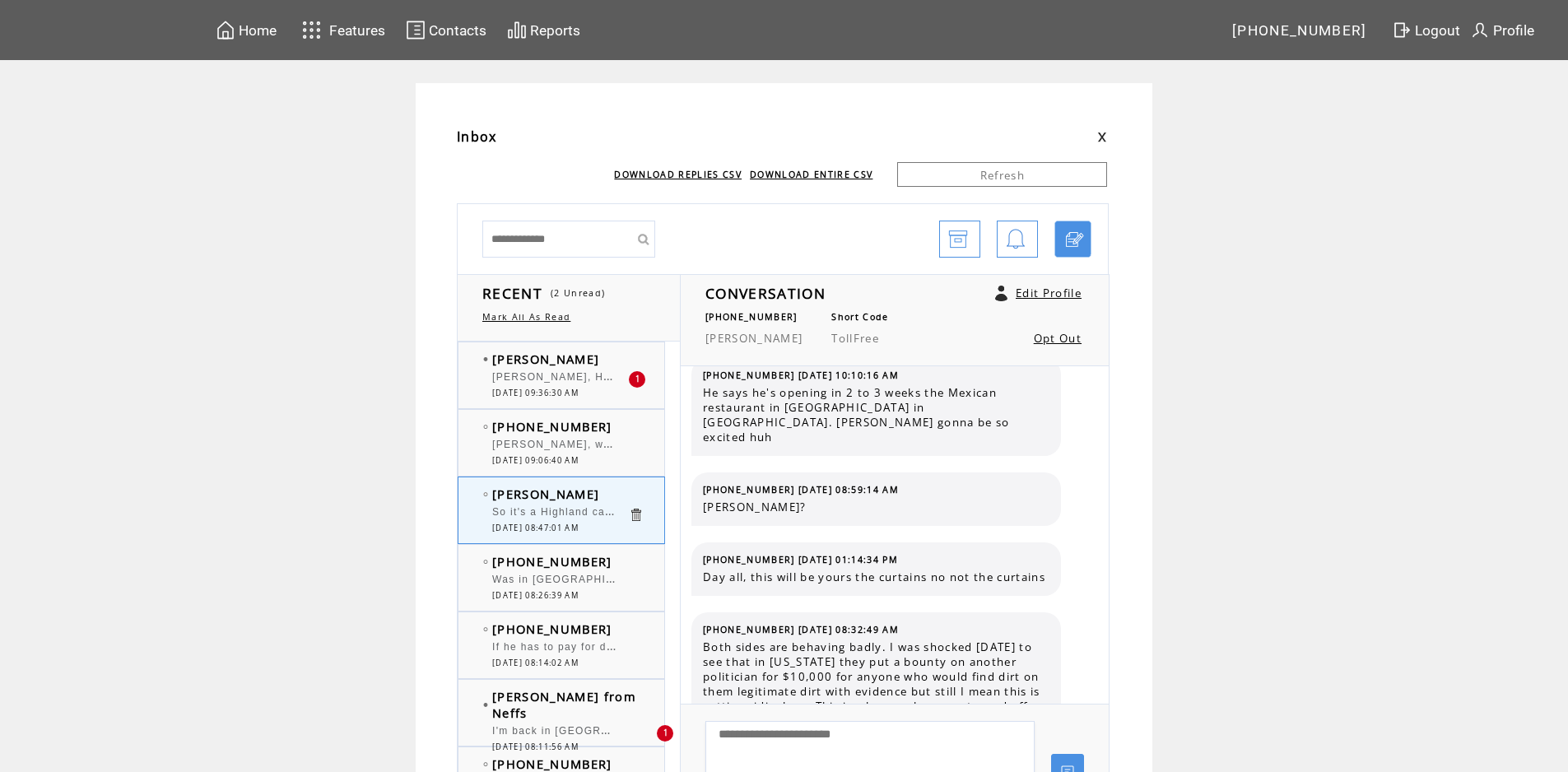
click at [572, 378] on span "[PERSON_NAME], Have you and your guest discussed ICE being at the [GEOGRAPHIC_D…" at bounding box center [888, 375] width 792 height 17
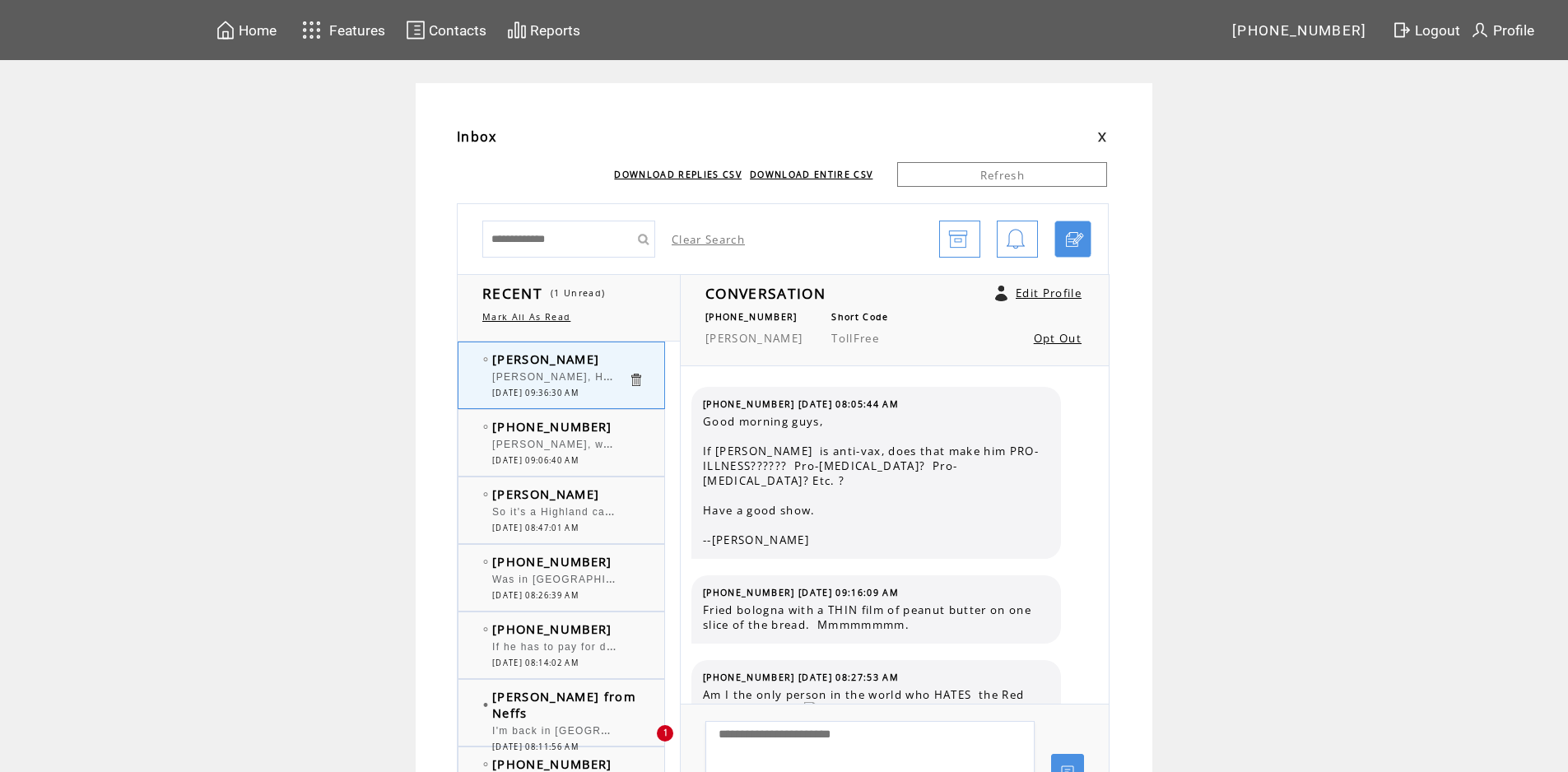
scroll to position [2795, 0]
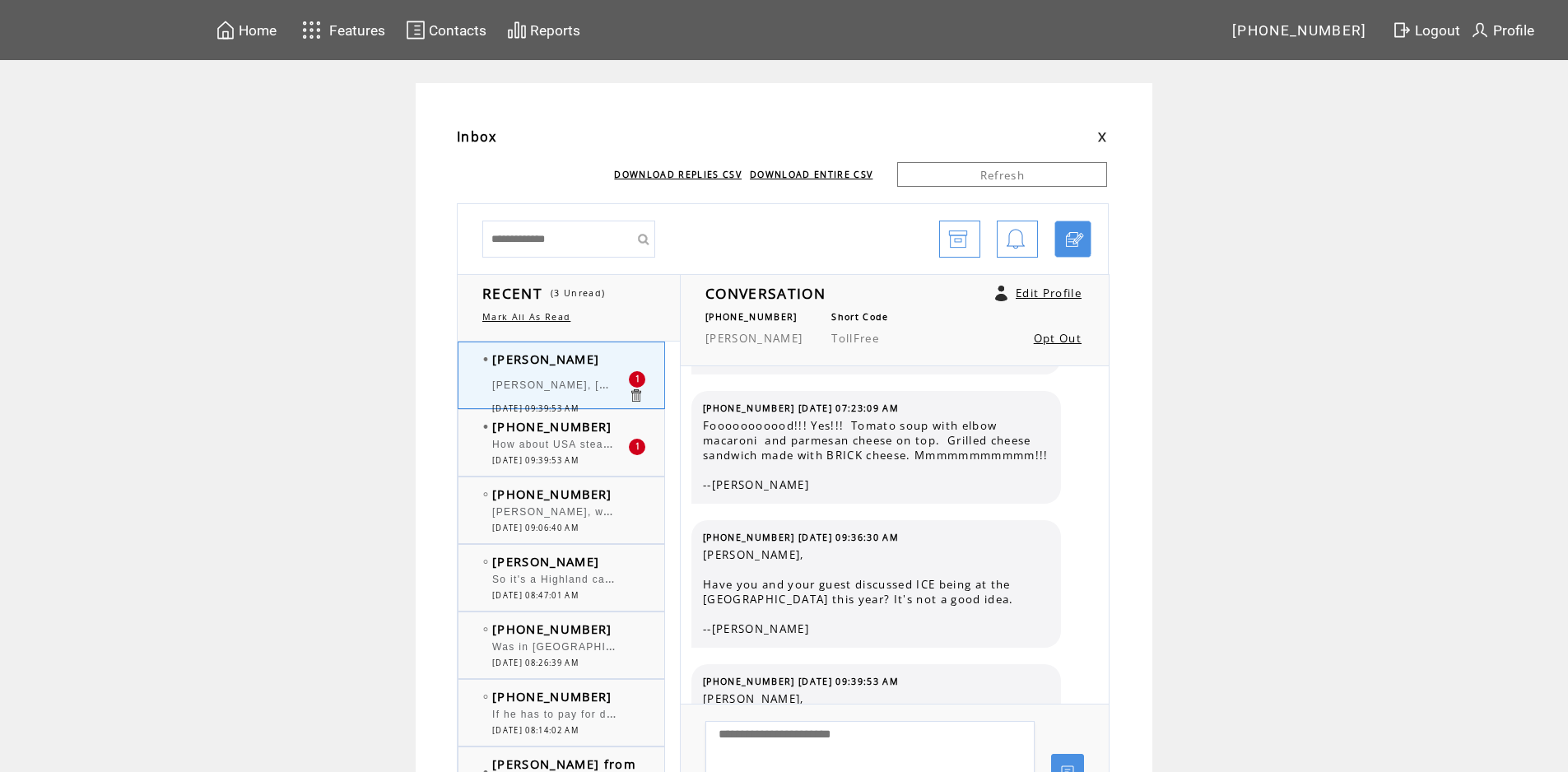
click at [544, 382] on span "[PERSON_NAME], [PERSON_NAME]'s, [PERSON_NAME]'s, [PERSON_NAME]'s, [PERSON_NAME]…" at bounding box center [876, 384] width 768 height 17
click at [558, 517] on span "[PERSON_NAME], why wouldn't WV use it's Natural Gas to fuel Electric Power Plan…" at bounding box center [795, 511] width 607 height 17
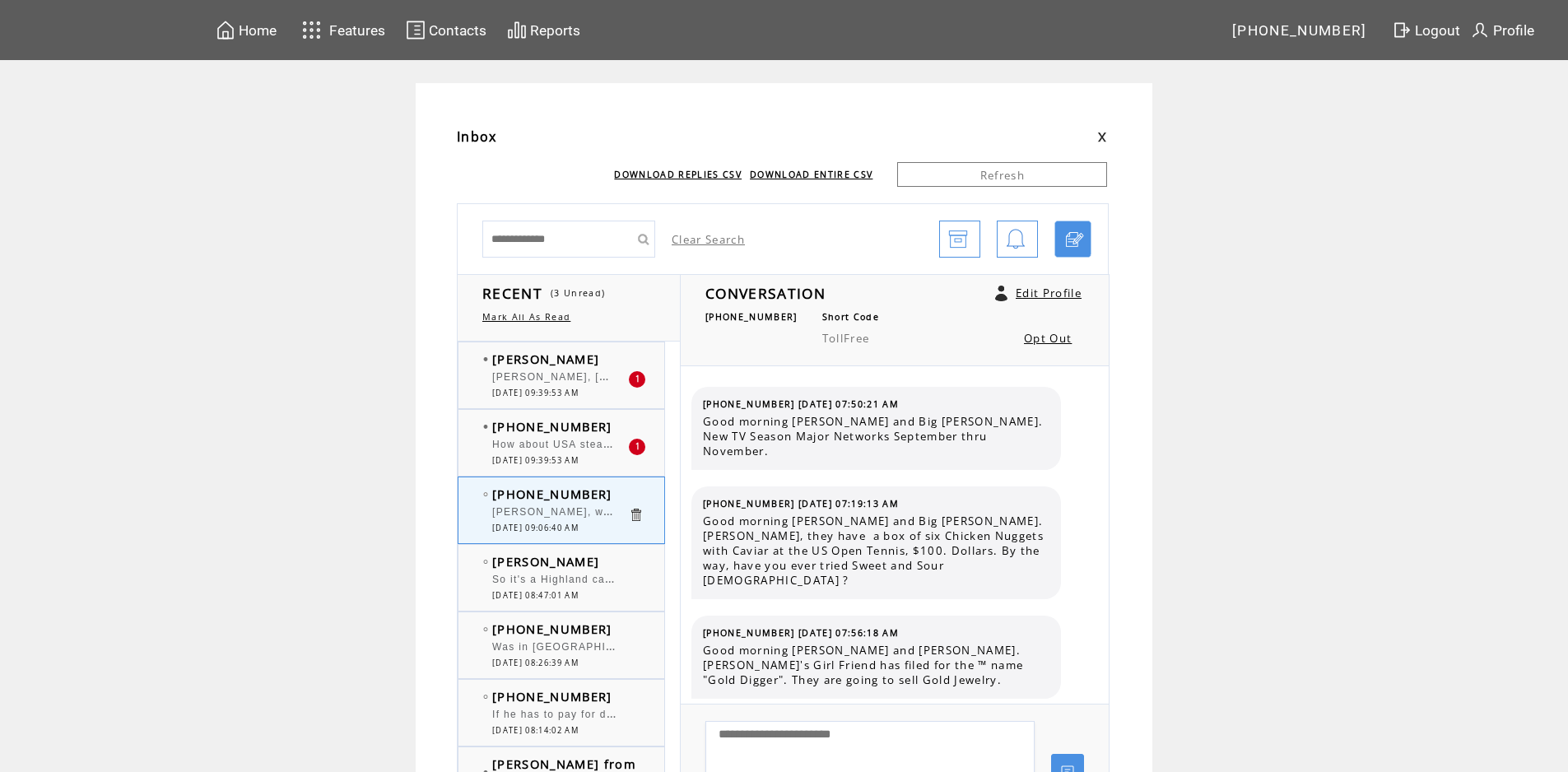
scroll to position [11166, 0]
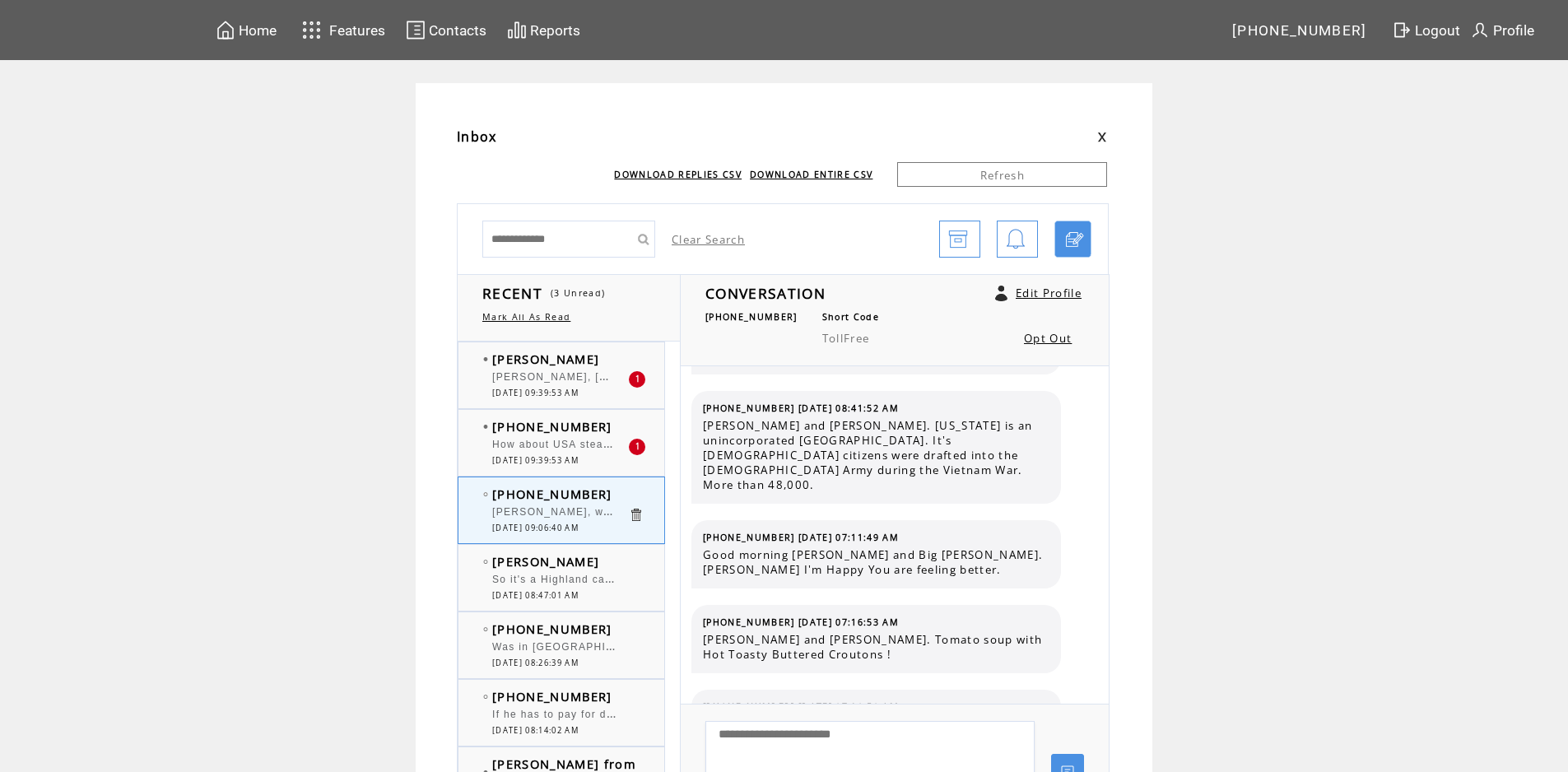
click at [590, 387] on tbody "Lisa Bob, Fabio's, Fabio's, Fabio's, Fabio's, Fabio's, --Lisa 1 10/02/2025 09:3…" at bounding box center [572, 374] width 178 height 48
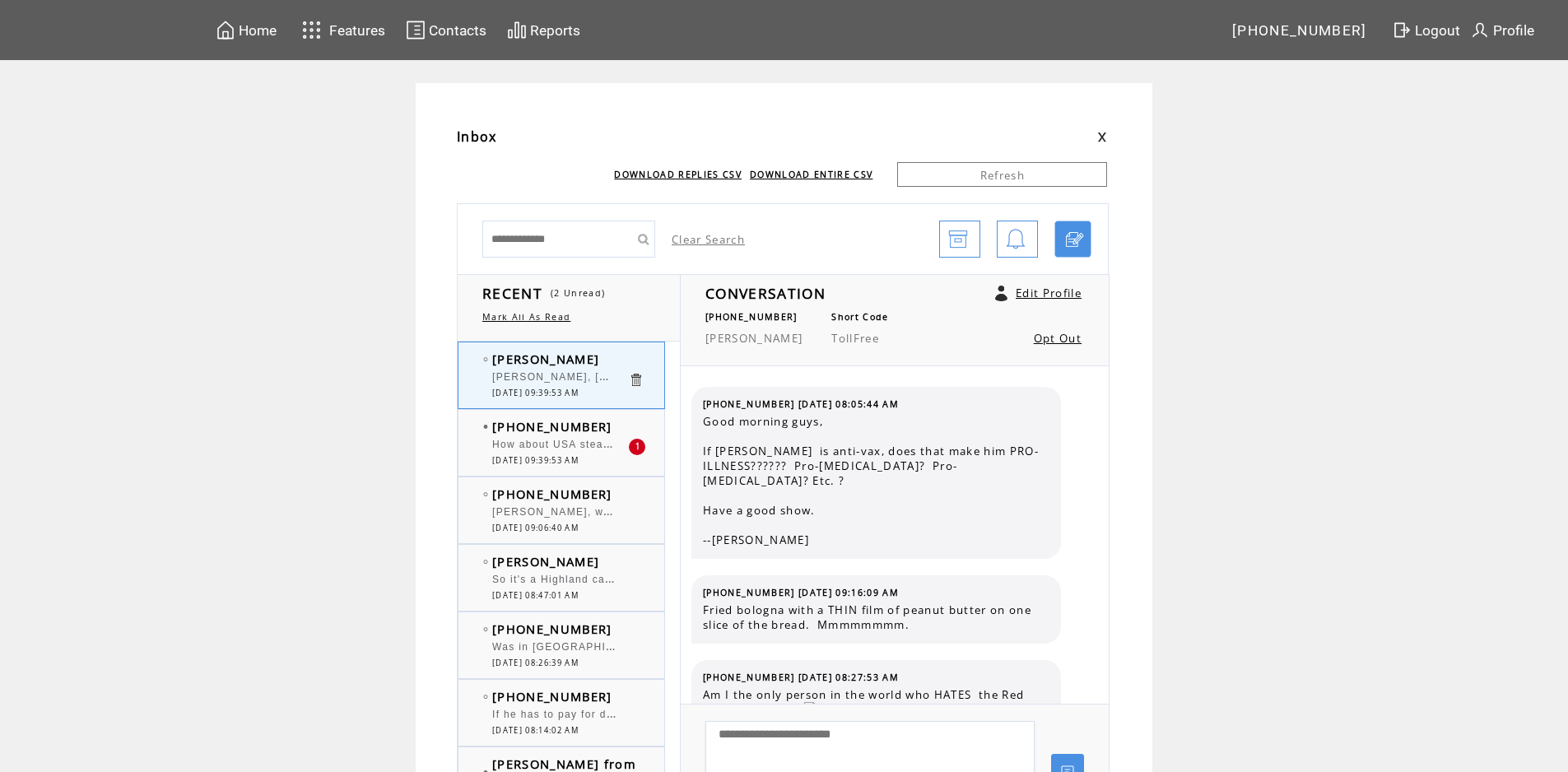
scroll to position [2938, 0]
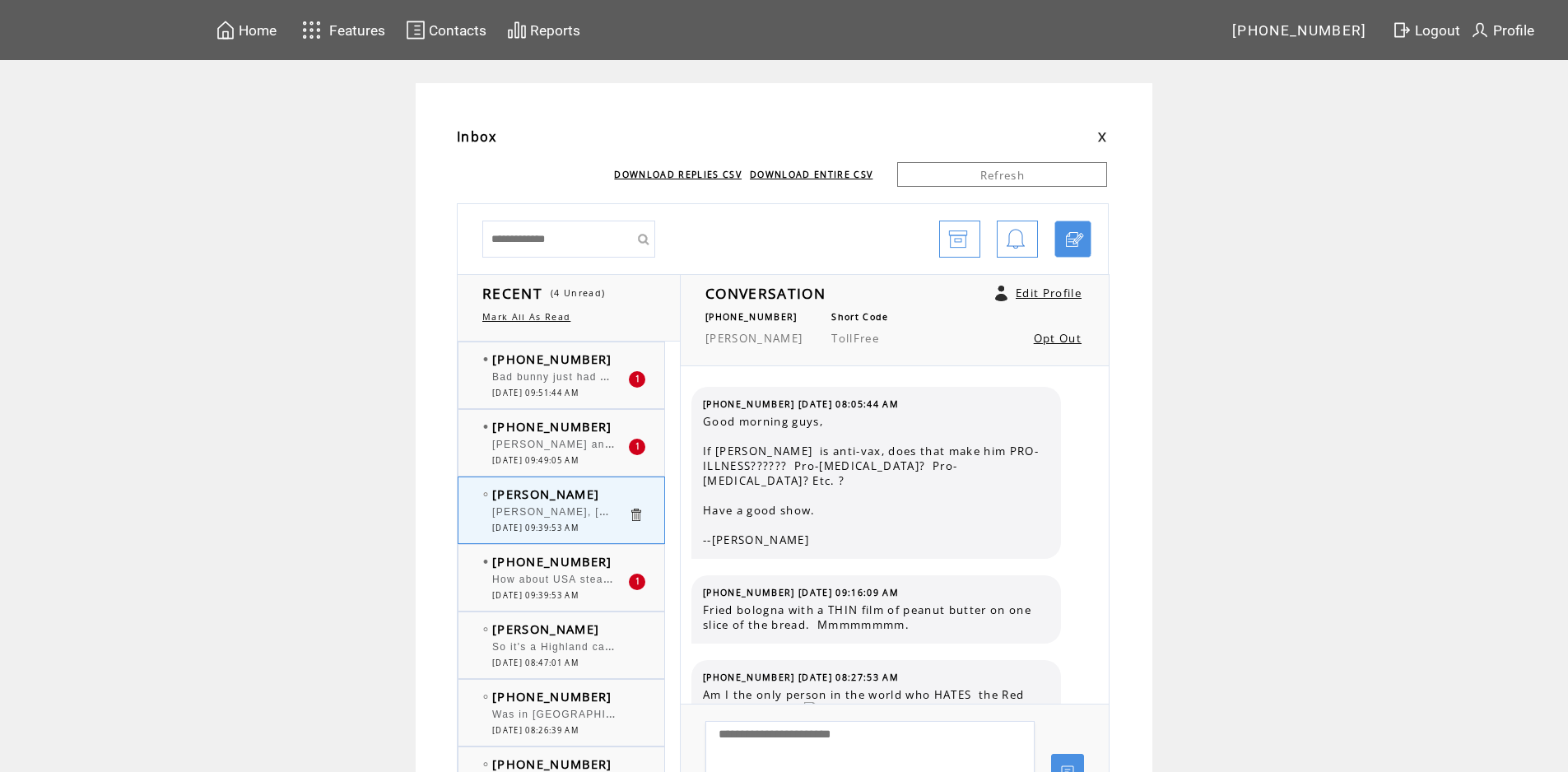
scroll to position [2938, 0]
